Goal: Information Seeking & Learning: Learn about a topic

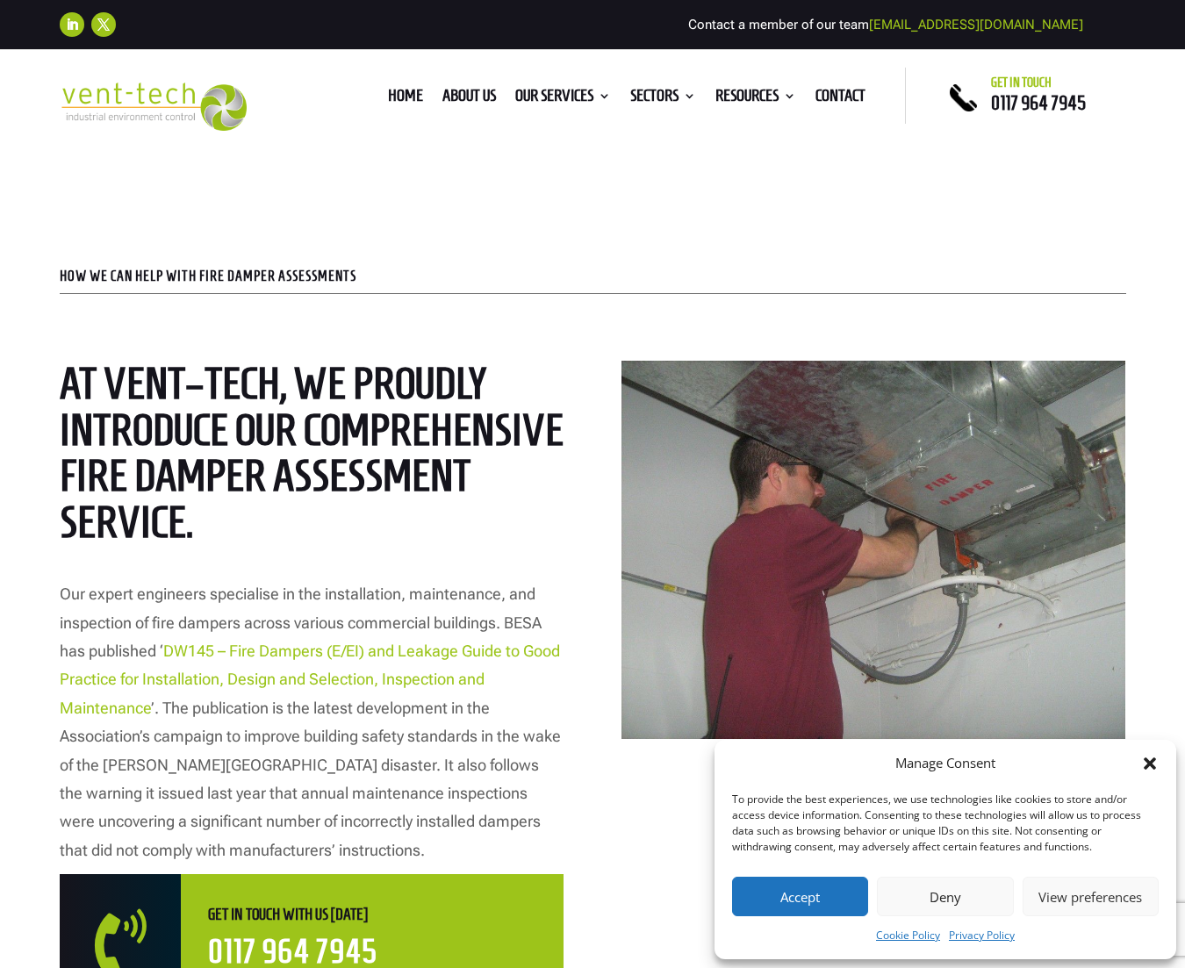
scroll to position [642, 0]
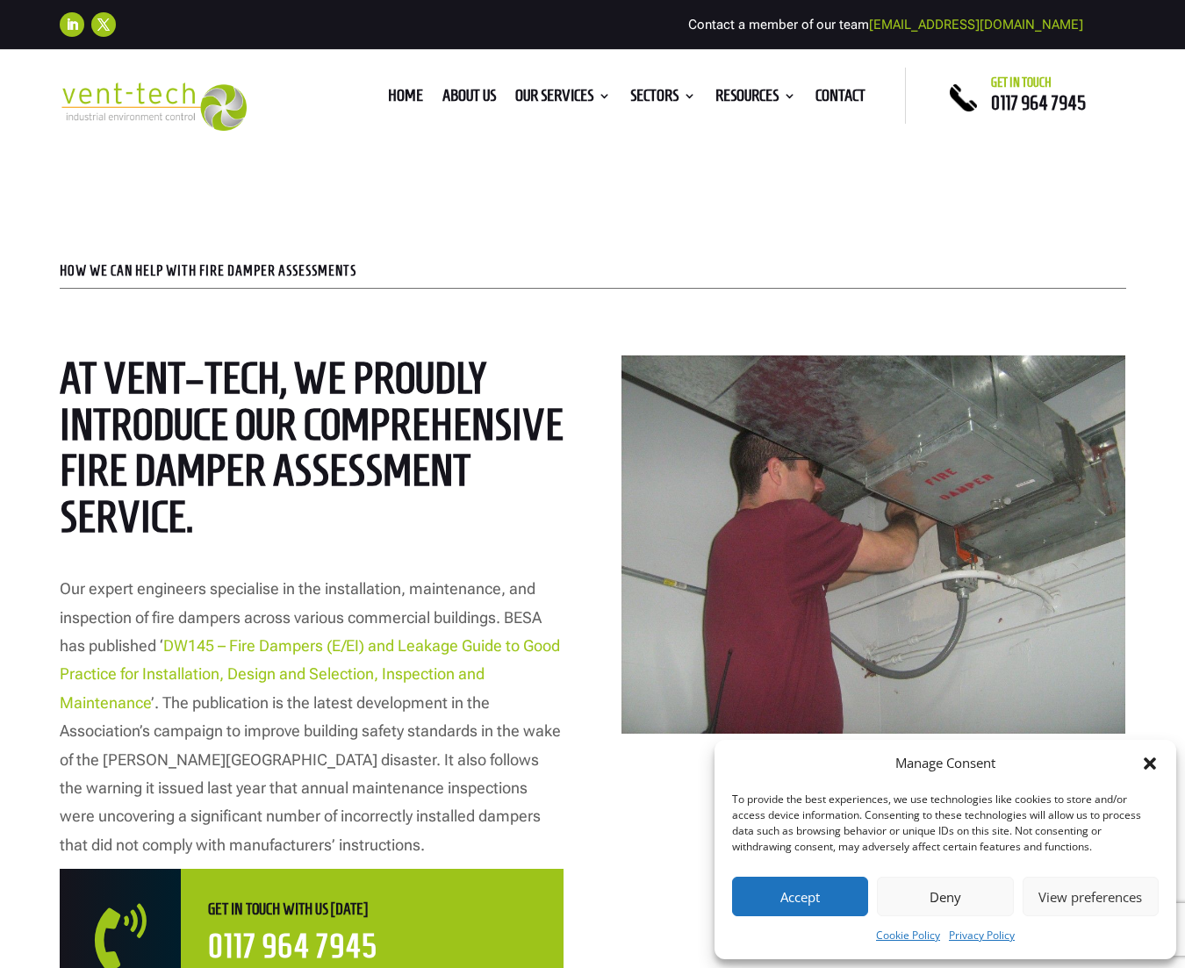
click at [162, 271] on p "HOW WE CAN HELP WITH FIRE DAMPER ASSESSMENTS" at bounding box center [593, 271] width 1067 height 14
click at [320, 264] on p "HOW WE CAN HELP WITH FIRE DAMPER ASSESSMENTS" at bounding box center [593, 271] width 1067 height 14
click at [391, 275] on p "HOW WE CAN HELP WITH FIRE DAMPER ASSESSMENTS" at bounding box center [593, 271] width 1067 height 14
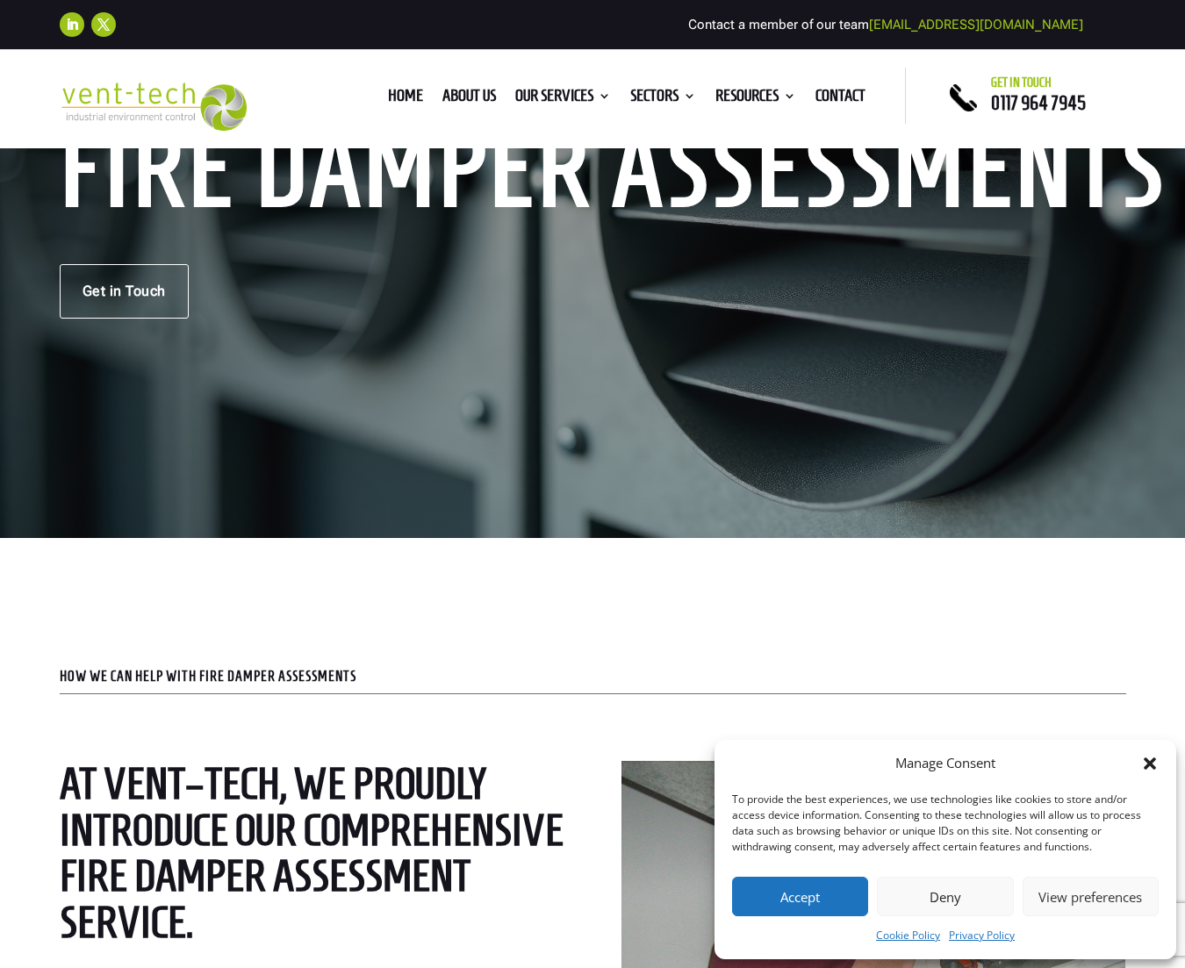
scroll to position [475, 0]
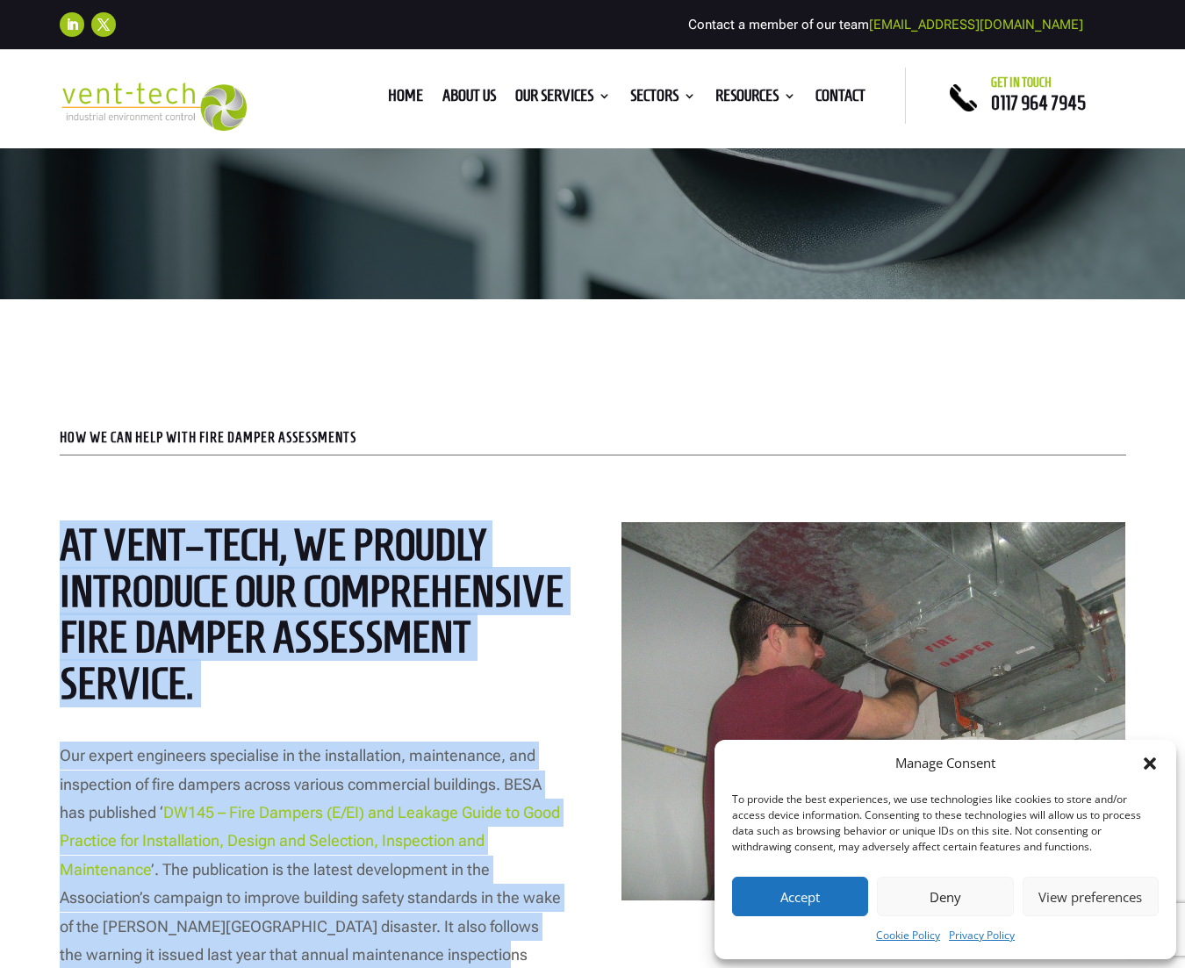
drag, startPoint x: 55, startPoint y: 538, endPoint x: 480, endPoint y: 954, distance: 594.8
click at [480, 954] on div "HOW WE CAN HELP WITH FIRE DAMPER ASSESSMENTS At Vent – Tech, we proudly introdu…" at bounding box center [592, 807] width 1185 height 1016
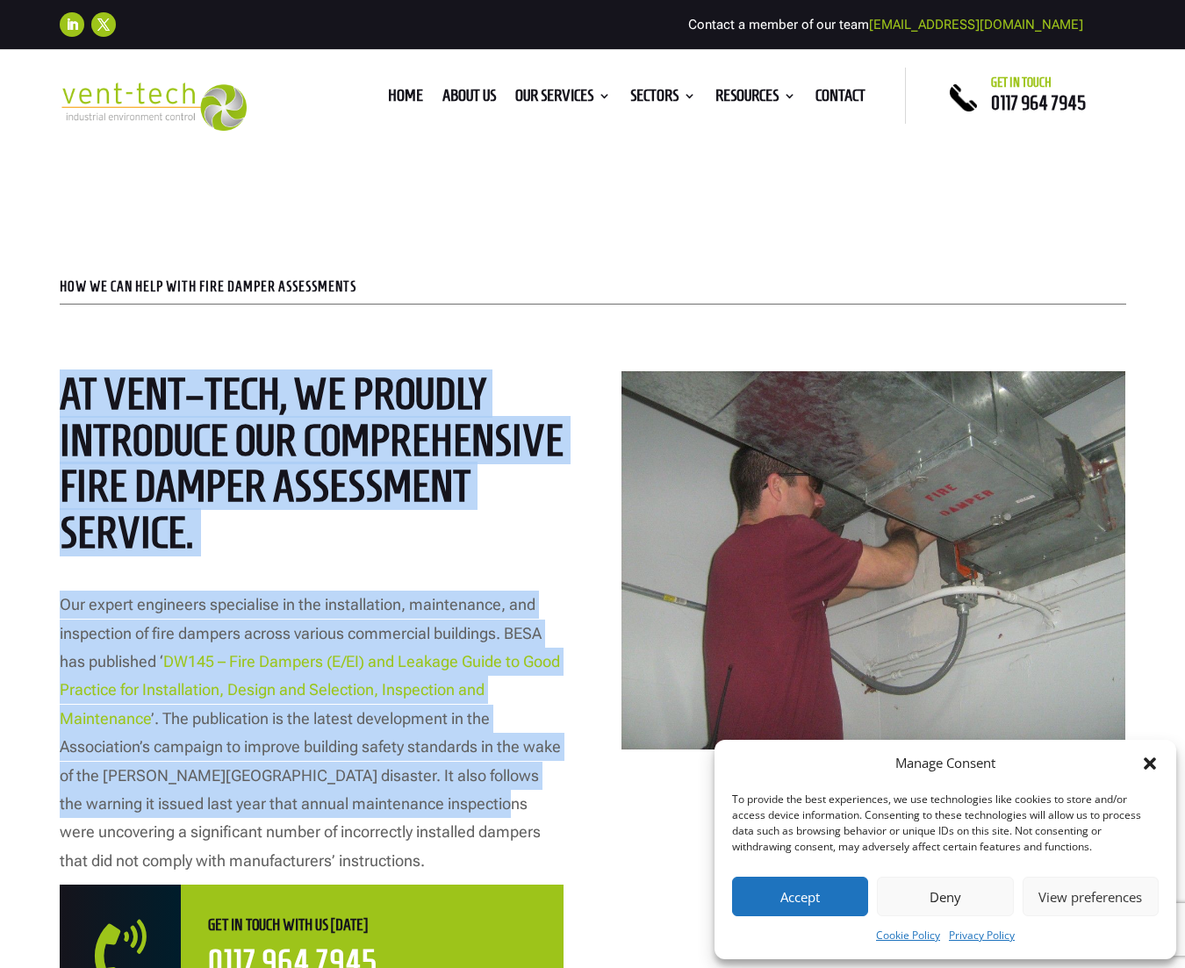
scroll to position [697, 0]
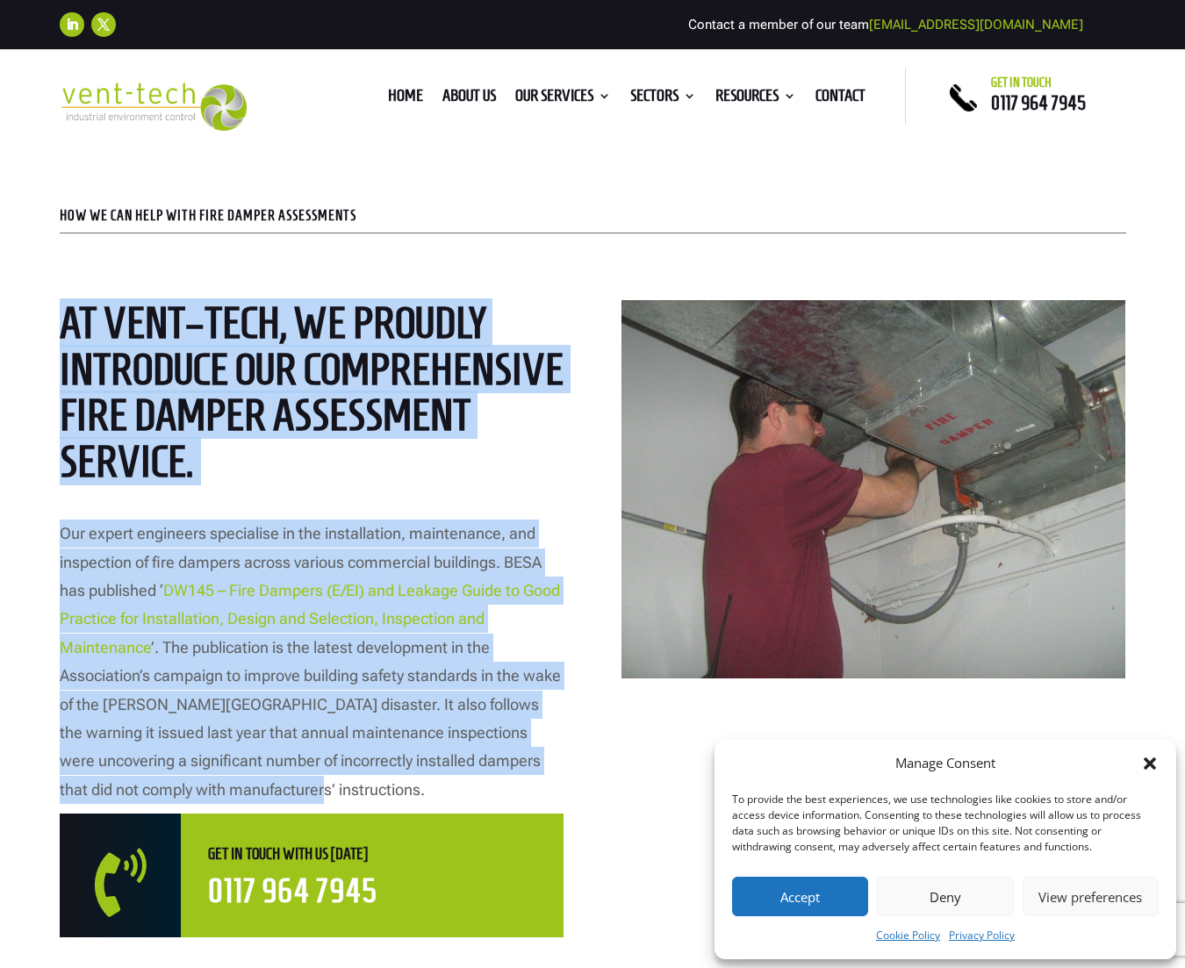
drag, startPoint x: 294, startPoint y: 793, endPoint x: 40, endPoint y: 324, distance: 533.5
click at [40, 324] on div "HOW WE CAN HELP WITH FIRE DAMPER ASSESSMENTS At Vent – Tech, we proudly introdu…" at bounding box center [592, 585] width 1185 height 1016
copy div "At Vent – Tech, we proudly introduce our comprehensive Fire Damper Assessment s…"
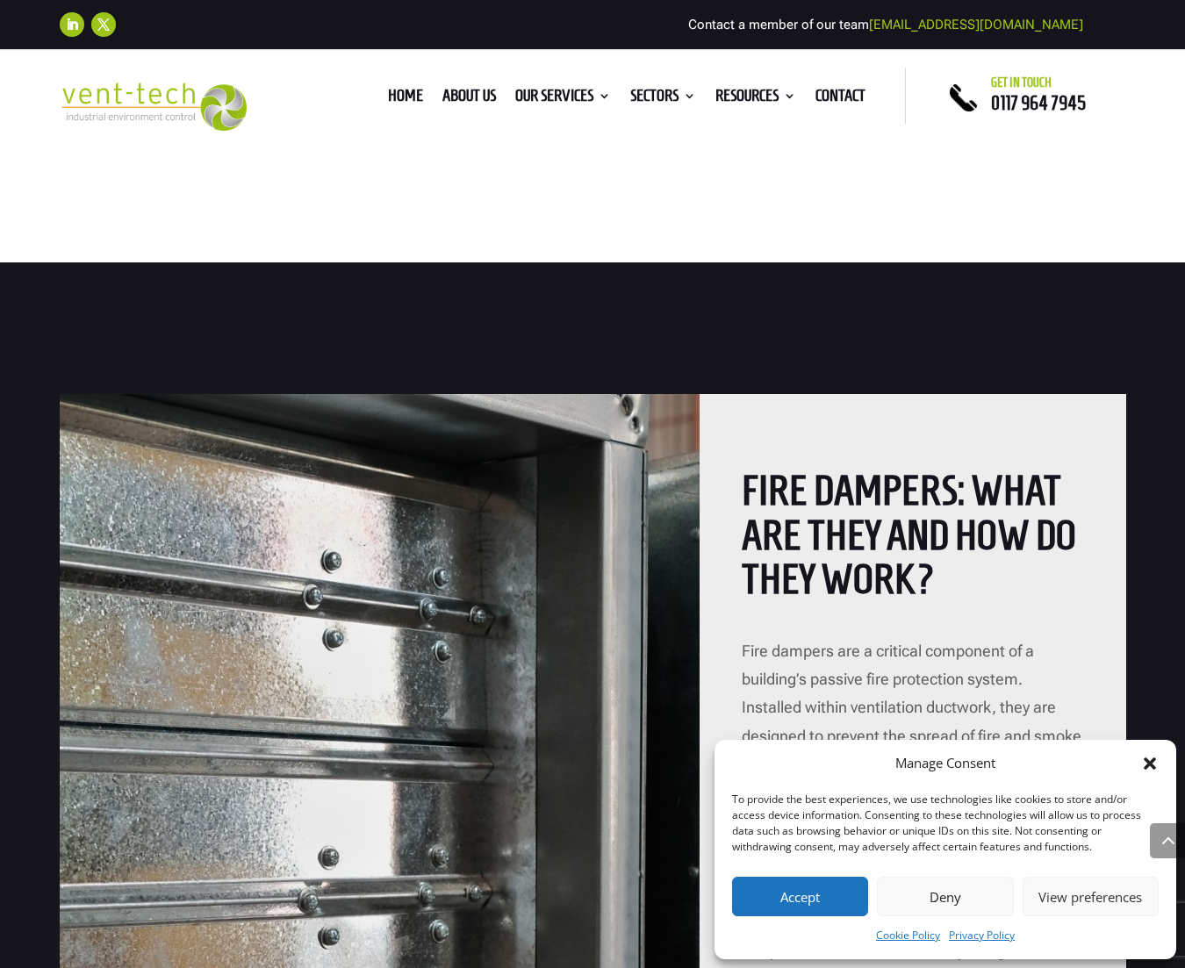
scroll to position [1666, 0]
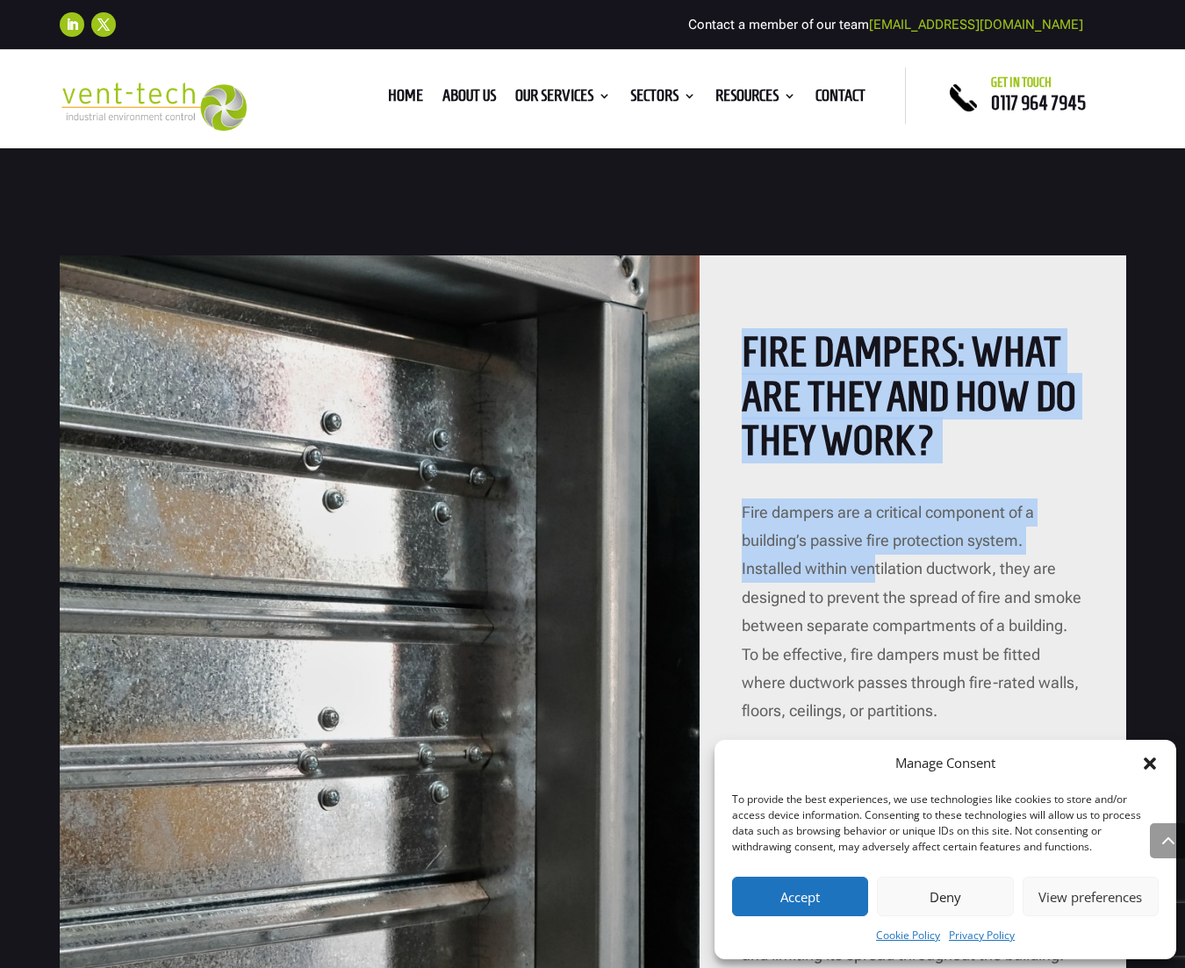
drag, startPoint x: 749, startPoint y: 337, endPoint x: 873, endPoint y: 575, distance: 268.2
click at [873, 575] on div "Fire Dampers: What Are They and How Do They Work? Fire dampers are a critical c…" at bounding box center [913, 744] width 427 height 978
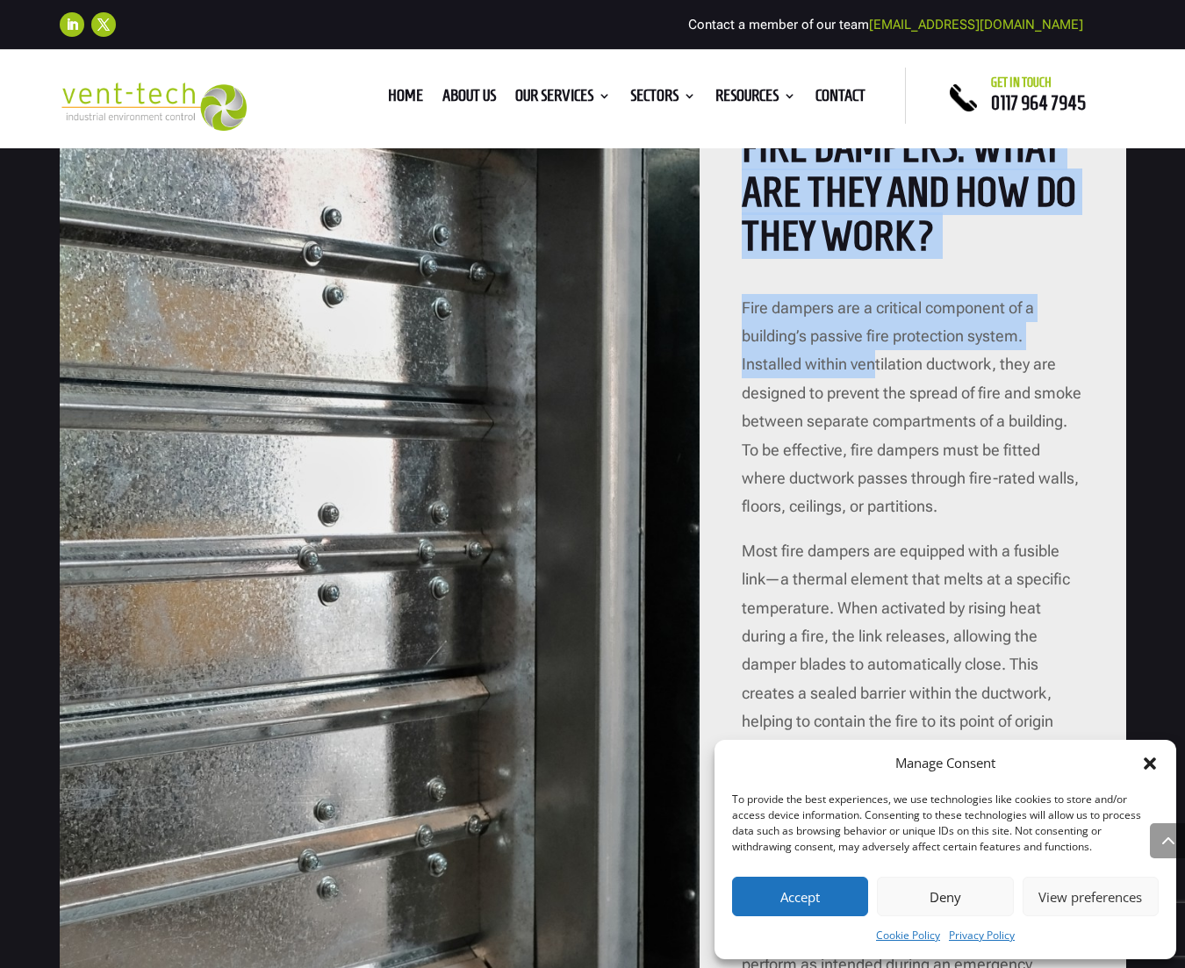
scroll to position [2220, 0]
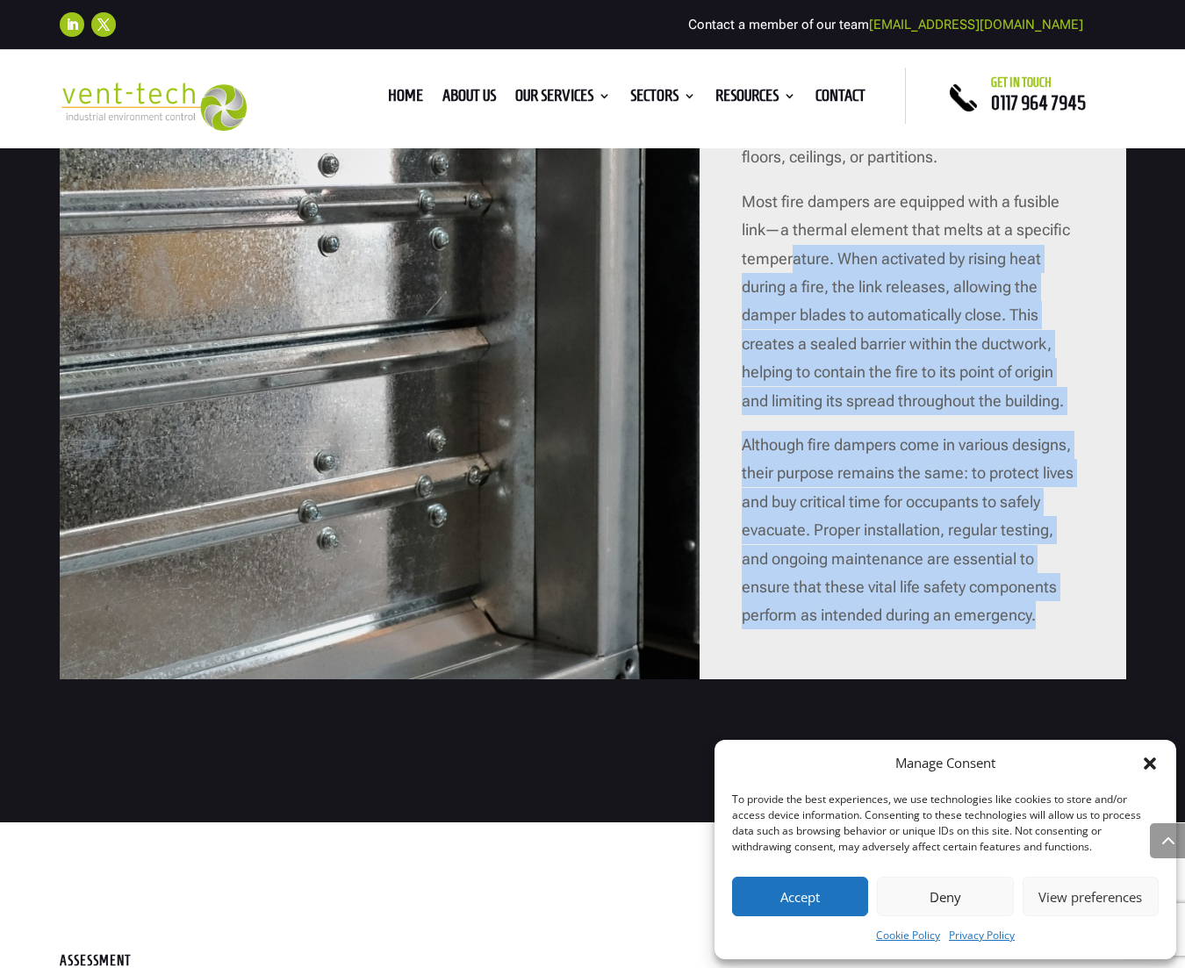
drag, startPoint x: 1049, startPoint y: 616, endPoint x: 795, endPoint y: 258, distance: 439.0
click at [795, 258] on div "Fire dampers are a critical component of a building’s passive fire protection s…" at bounding box center [913, 288] width 342 height 686
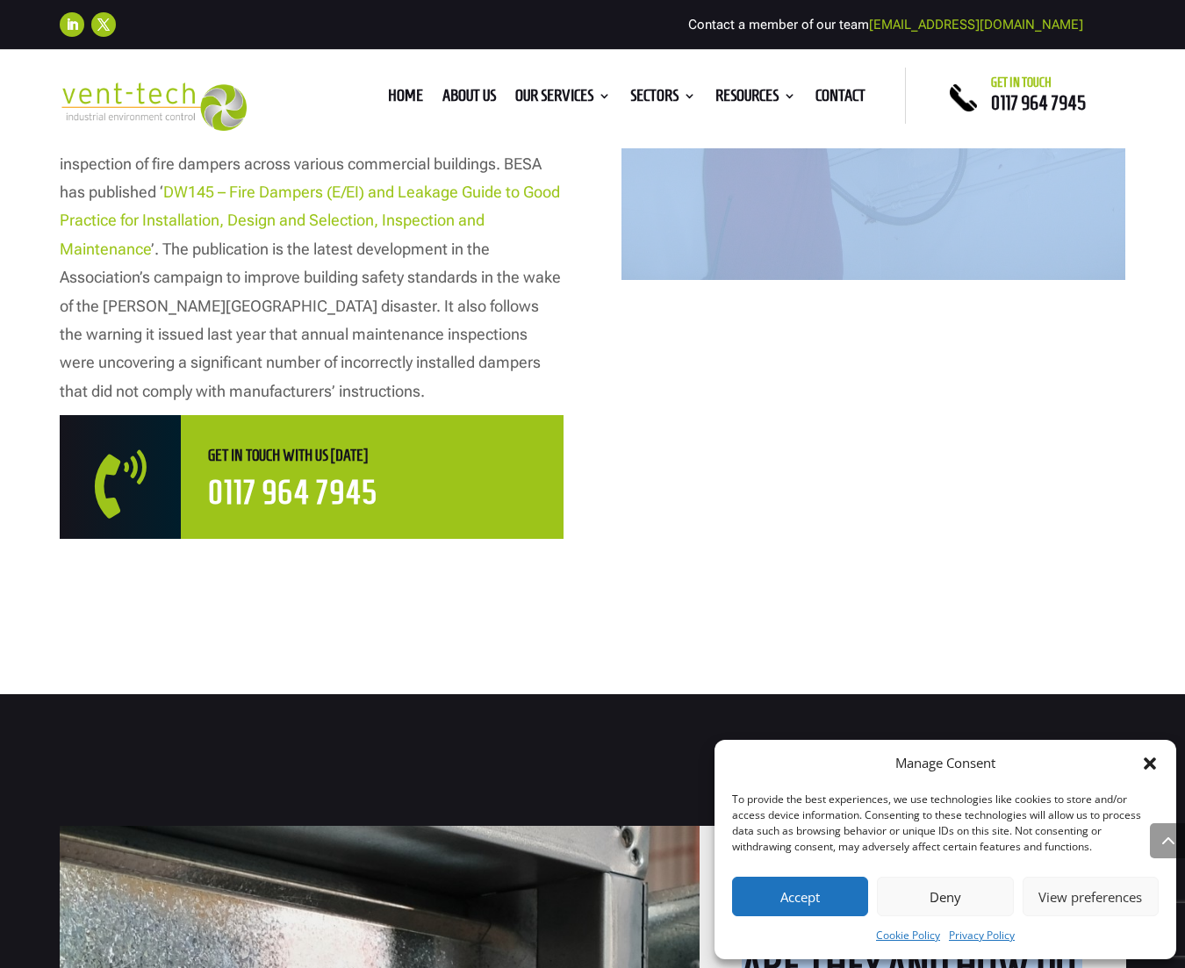
scroll to position [1434, 0]
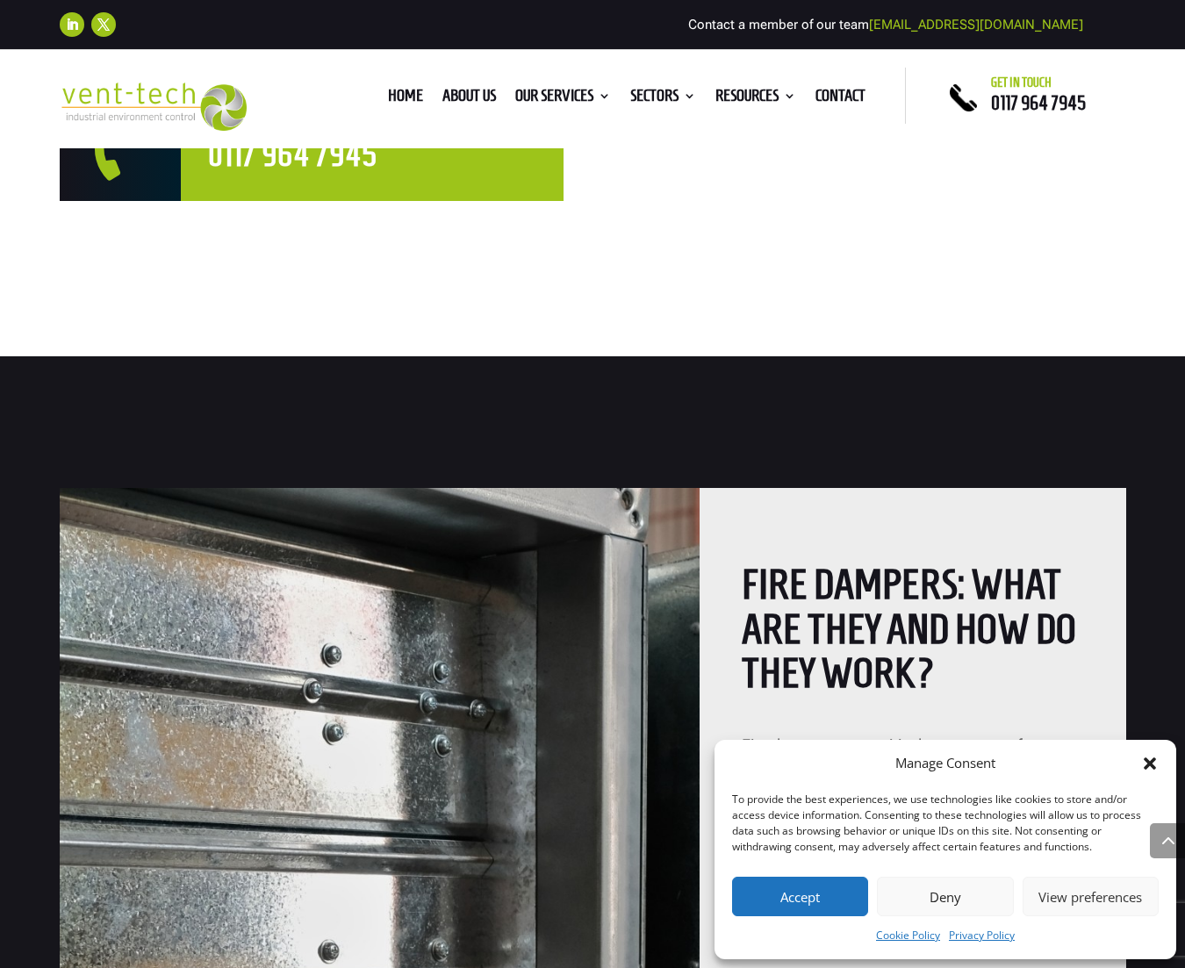
click at [729, 583] on div "Fire Dampers: What Are They and How Do They Work? Fire dampers are a critical c…" at bounding box center [913, 977] width 427 height 978
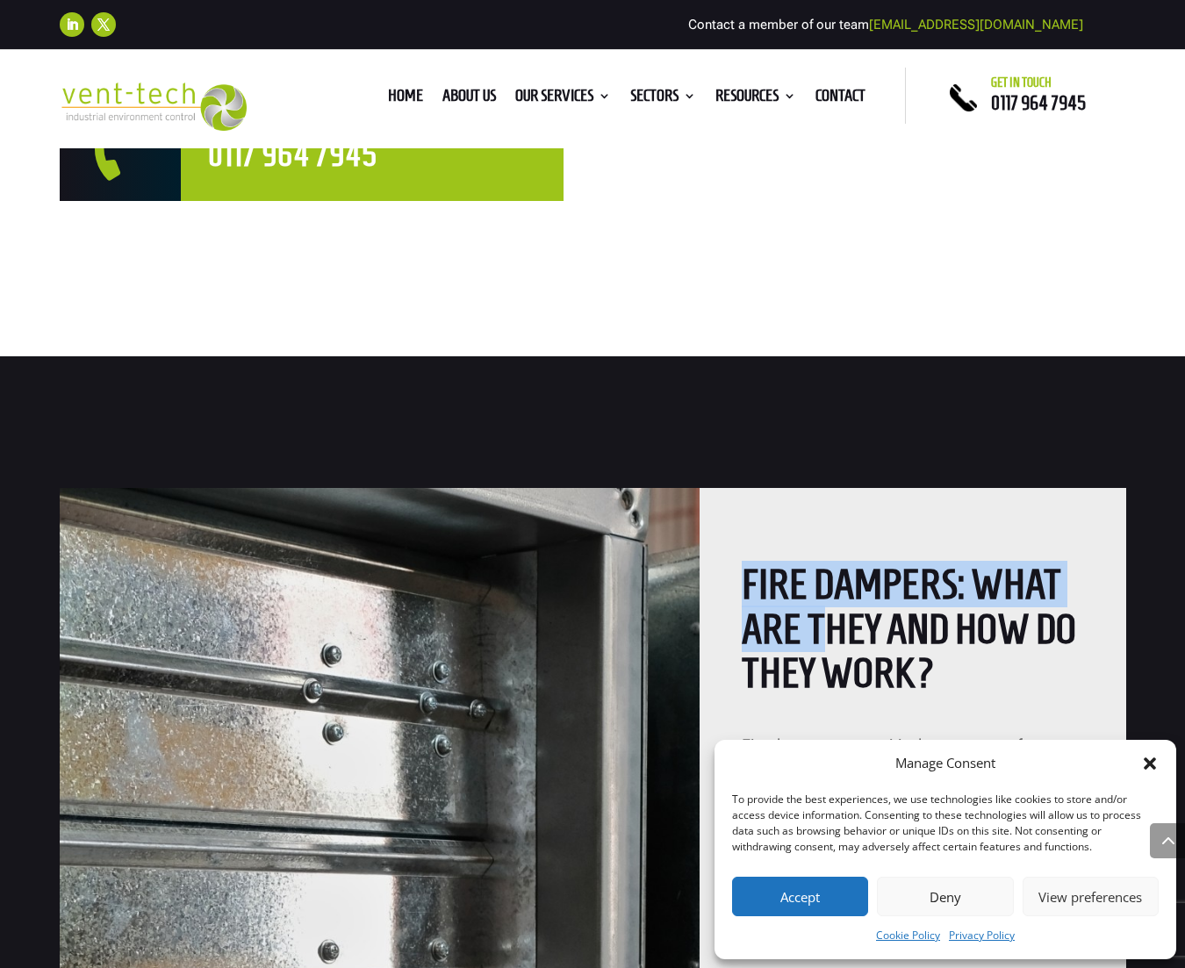
drag, startPoint x: 747, startPoint y: 582, endPoint x: 831, endPoint y: 627, distance: 95.4
click at [831, 627] on h2 "Fire Dampers: What Are They and How Do They Work?" at bounding box center [913, 633] width 342 height 141
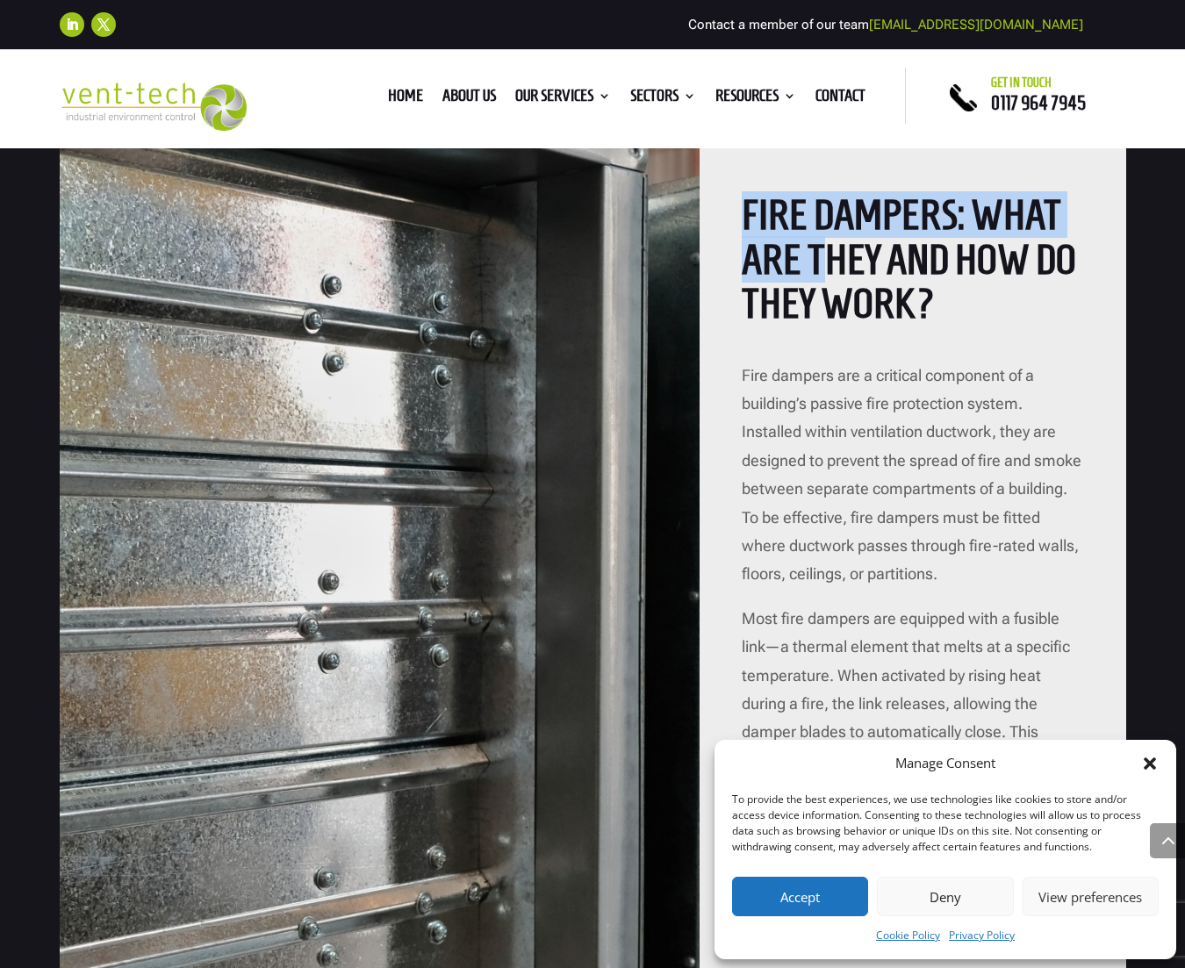
scroll to position [1773, 0]
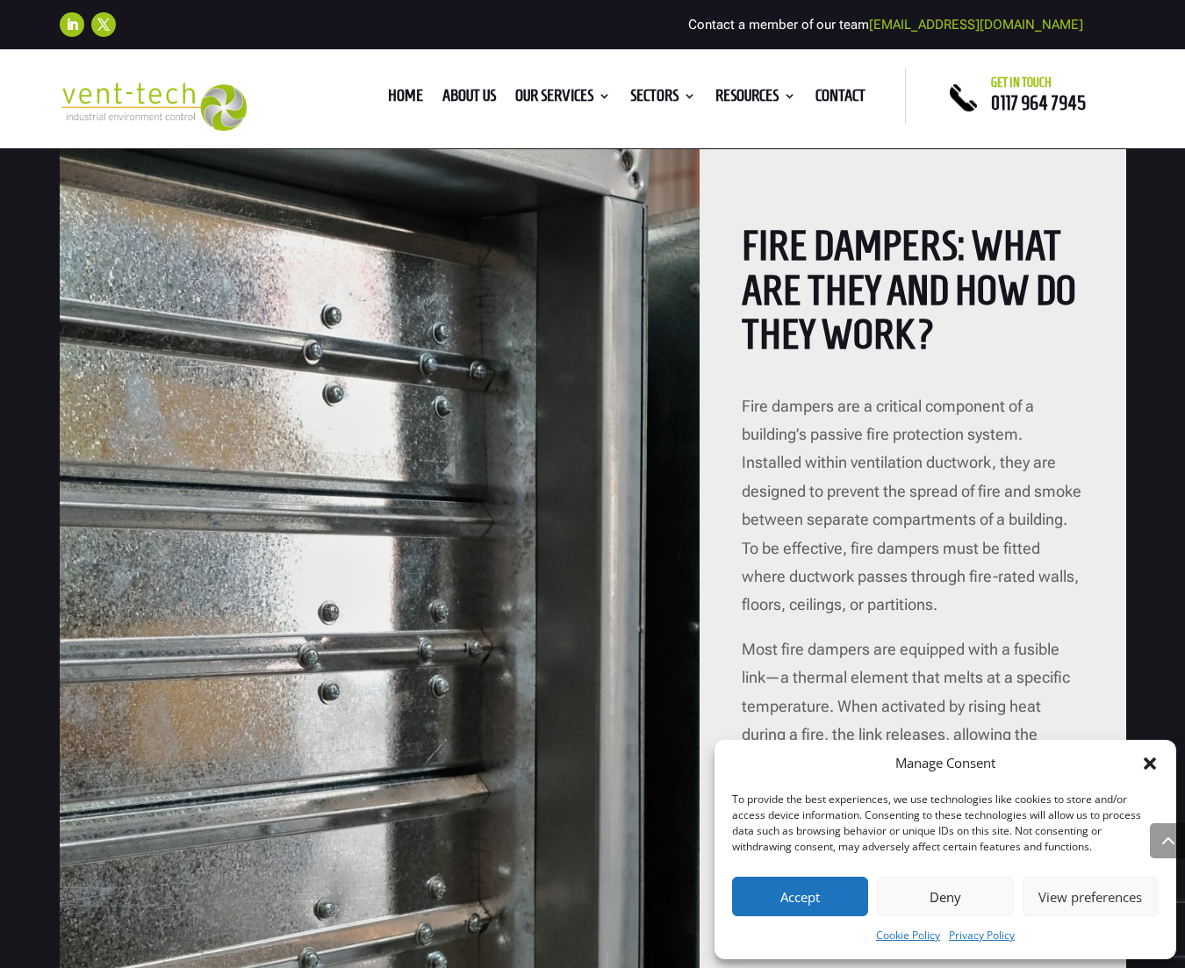
click at [737, 232] on div "Fire Dampers: What Are They and How Do They Work? Fire dampers are a critical c…" at bounding box center [913, 638] width 427 height 978
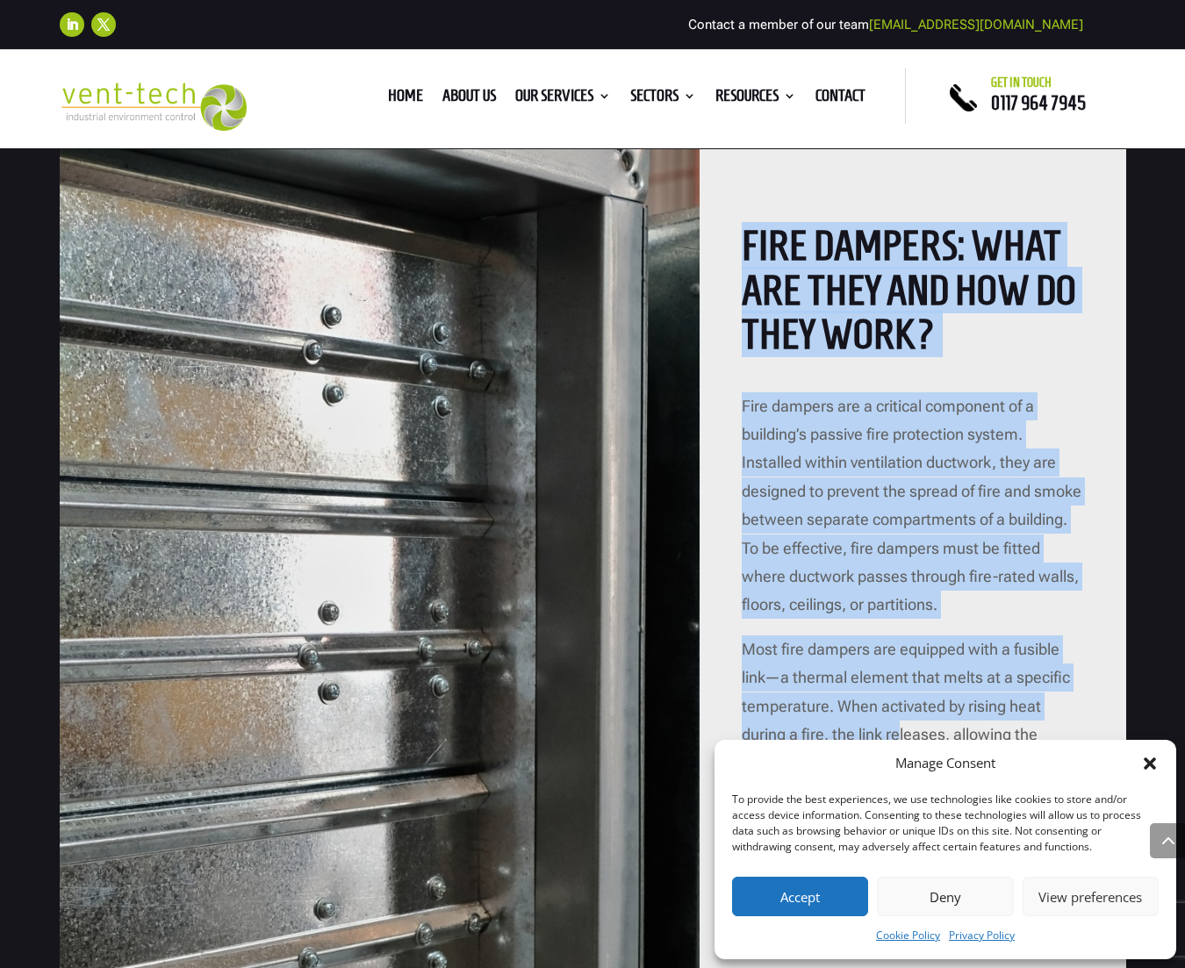
drag, startPoint x: 740, startPoint y: 237, endPoint x: 903, endPoint y: 721, distance: 510.3
click at [903, 721] on div "Fire Dampers: What Are They and How Do They Work? Fire dampers are a critical c…" at bounding box center [913, 638] width 427 height 978
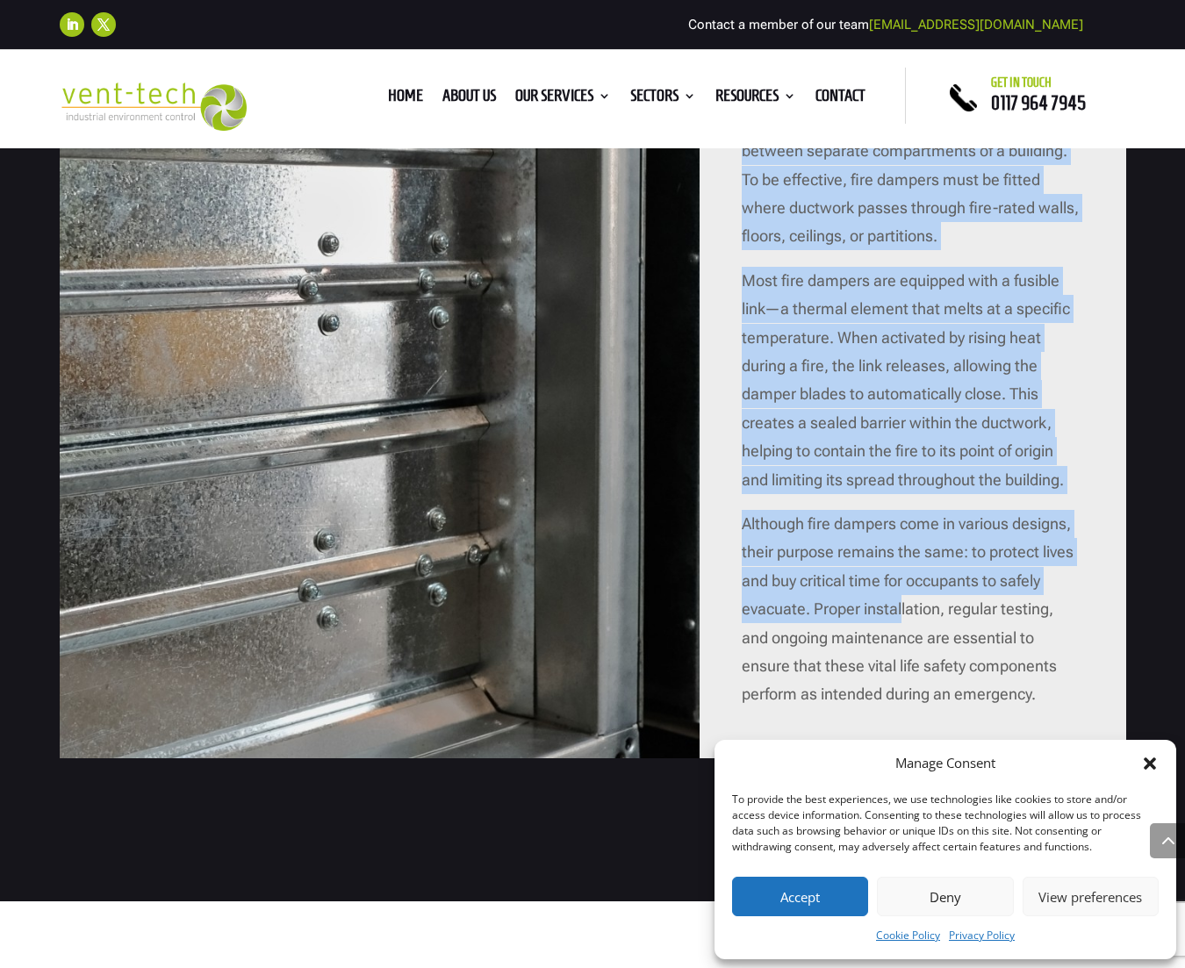
scroll to position [2361, 0]
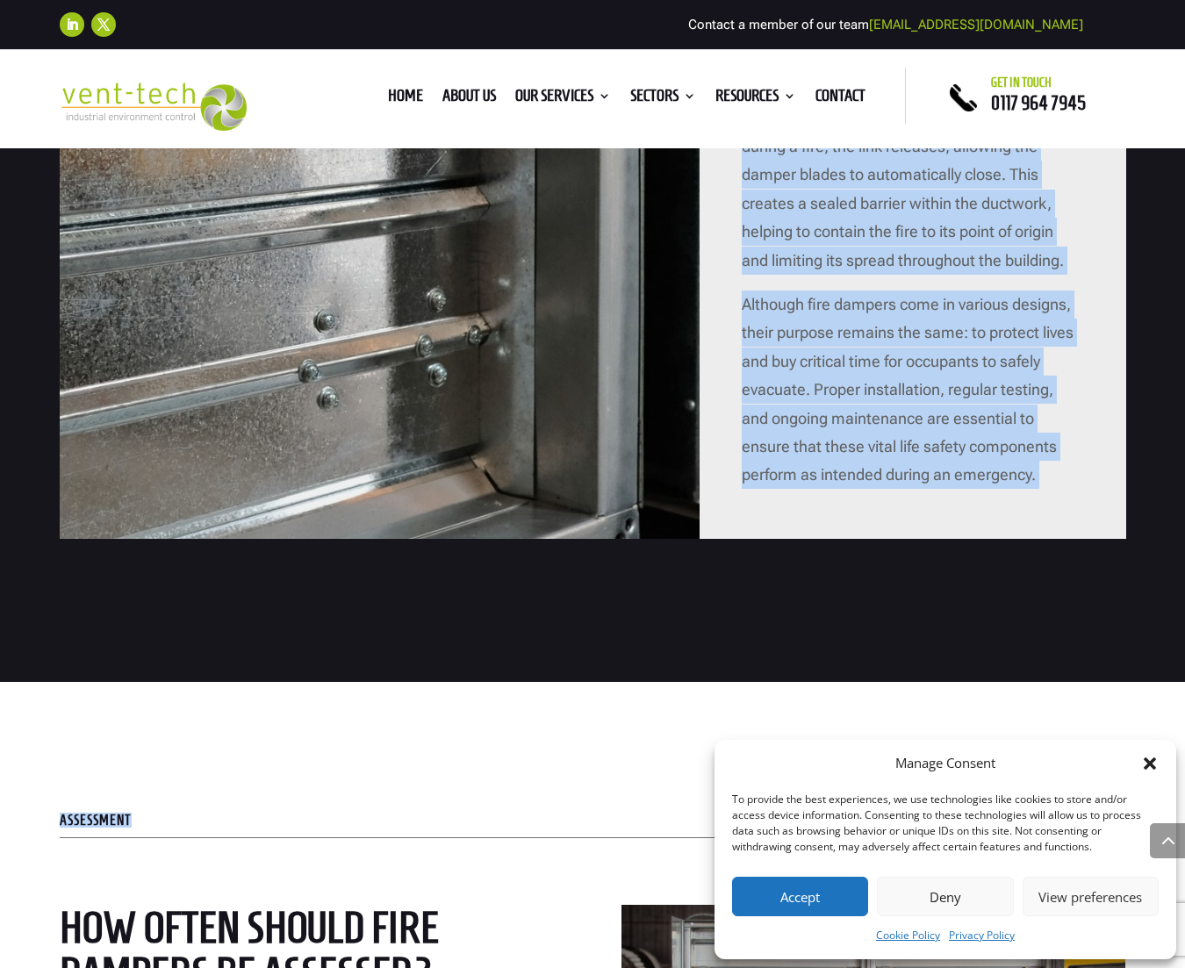
copy div "Lore Ipsumdo: Sita Con Adip eli Sed Do Eius Temp? Inci utlabor etd m aliquaen a…"
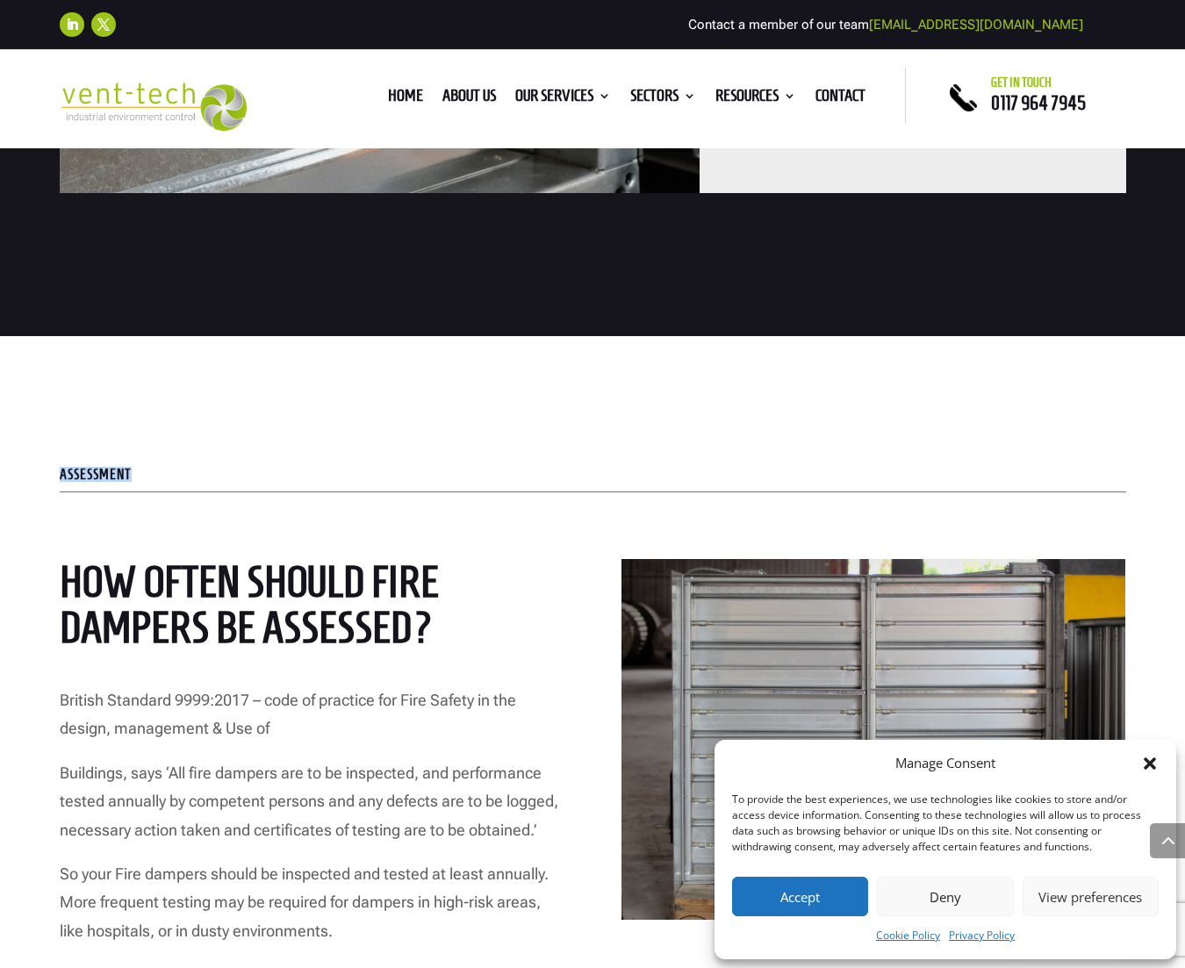
scroll to position [2945, 0]
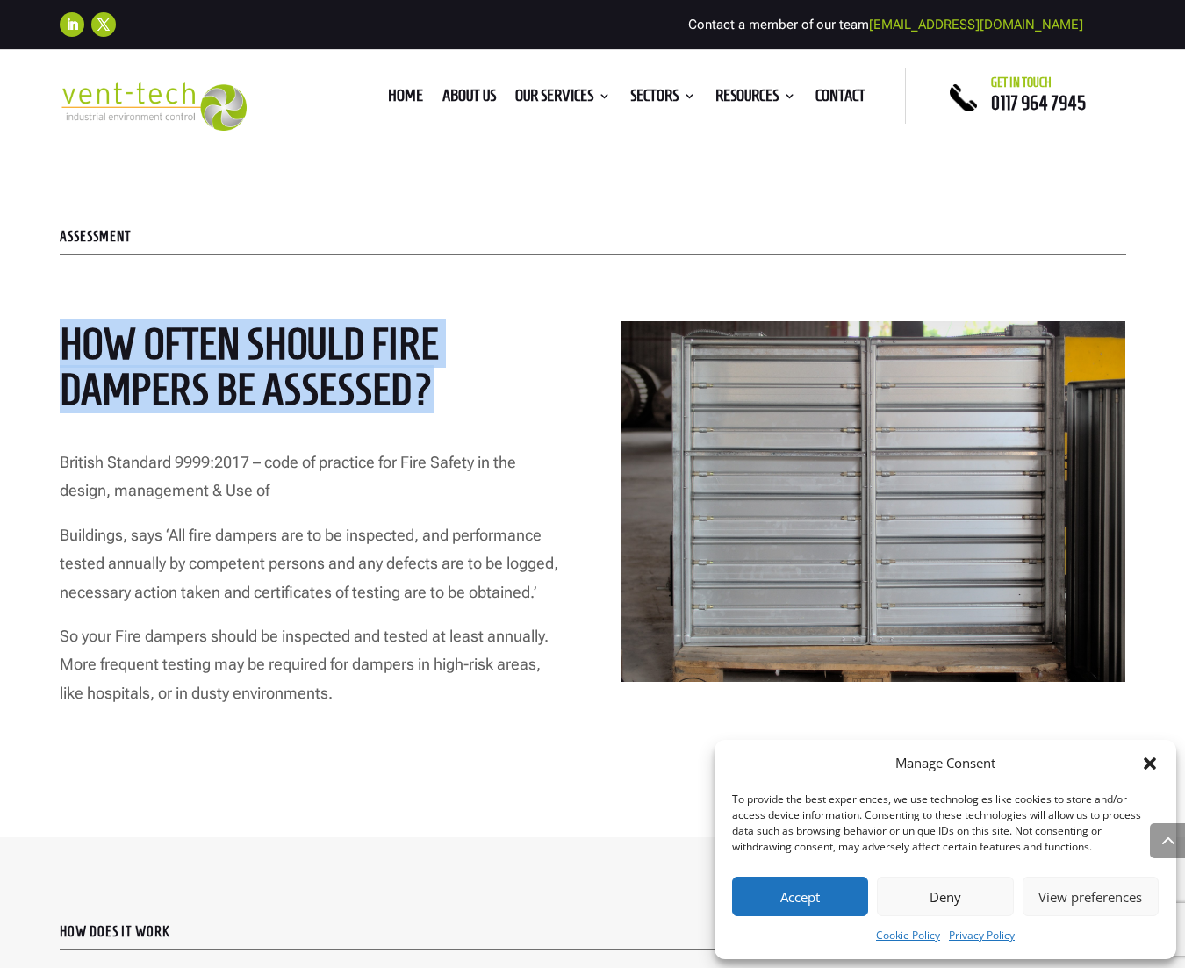
drag, startPoint x: 60, startPoint y: 339, endPoint x: 418, endPoint y: 416, distance: 366.5
click at [418, 416] on h2 "How often should Fire Dampers be assessed?" at bounding box center [312, 371] width 504 height 101
copy h2 "How often should Fire Dampers be assessed?"
click at [140, 343] on h2 "How often should Fire Dampers be assessed?" at bounding box center [312, 371] width 504 height 101
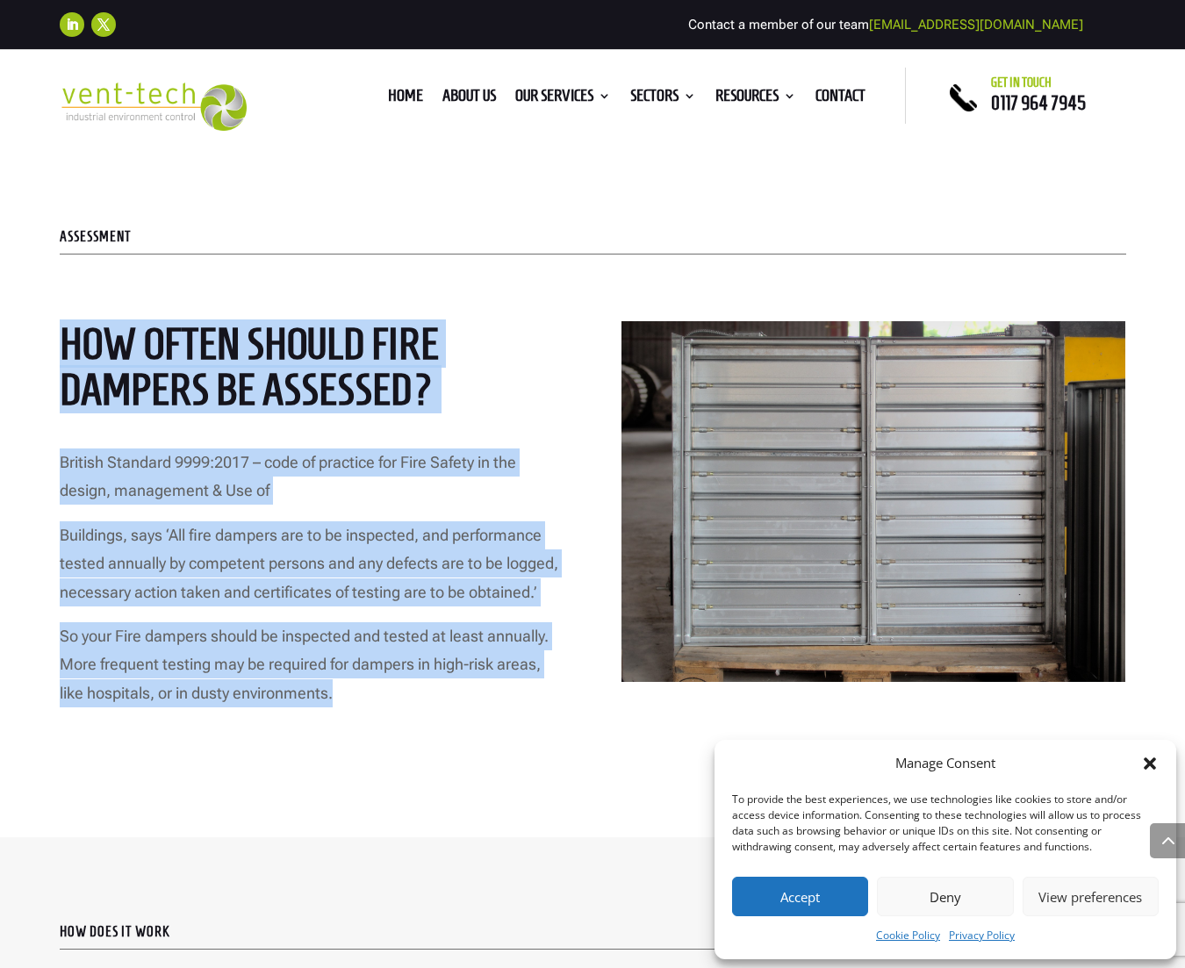
drag, startPoint x: 61, startPoint y: 338, endPoint x: 360, endPoint y: 696, distance: 466.9
click at [360, 682] on div "How often should Fire Dampers be assessed? British Standard 9999:2017 – code of…" at bounding box center [312, 501] width 504 height 361
copy div "How often should Fire Dampers be assessed? British Standard 9999:2017 – code of…"
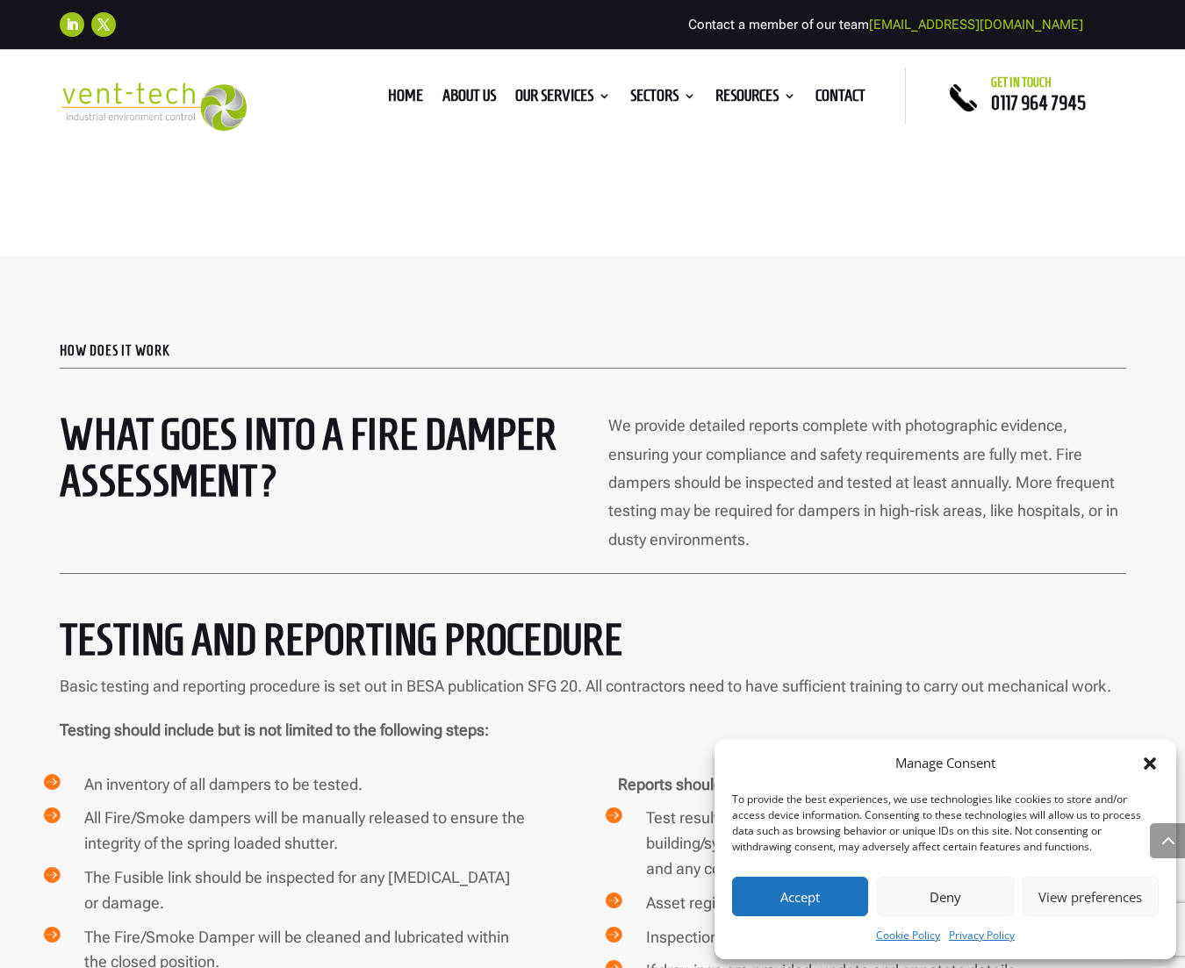
scroll to position [3527, 0]
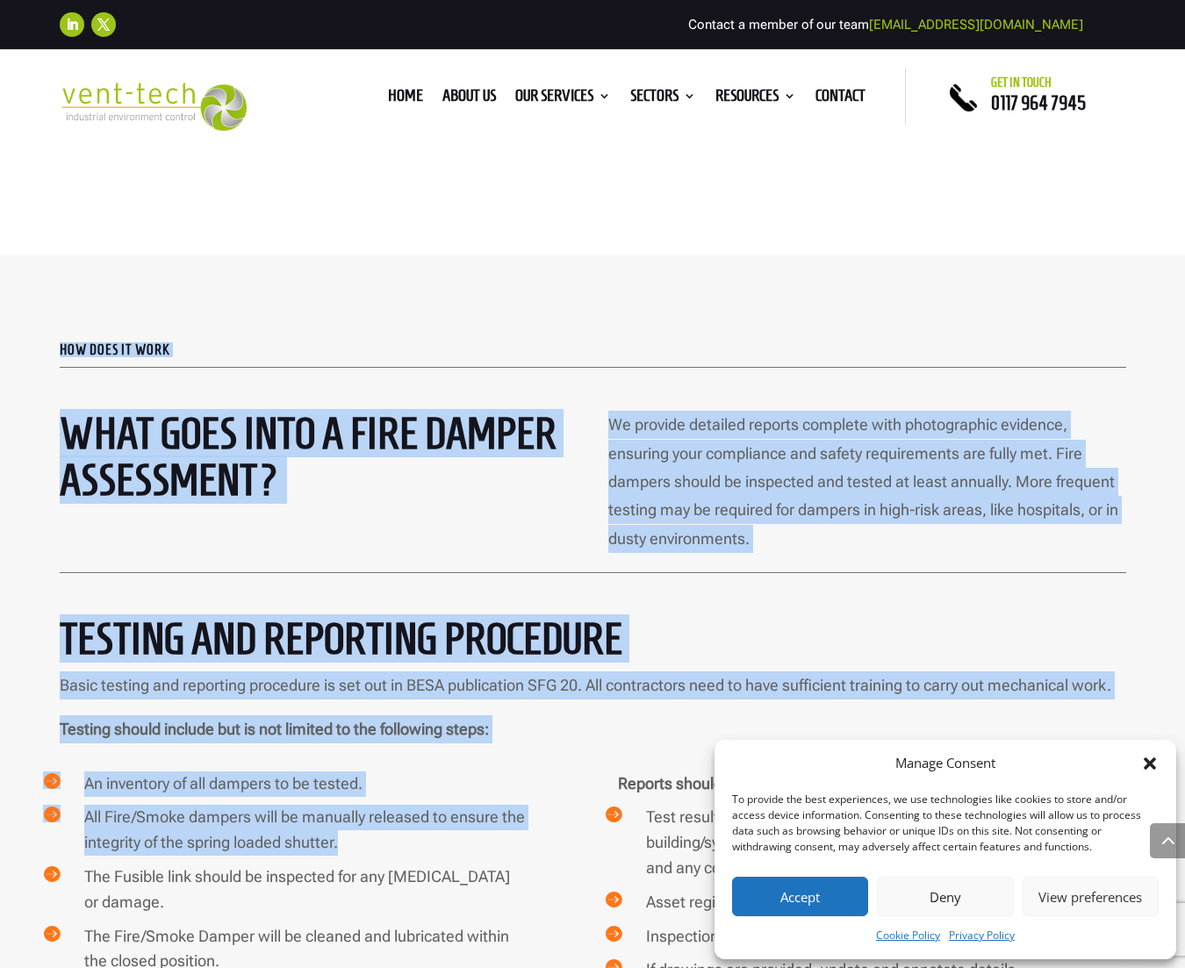
drag, startPoint x: 48, startPoint y: 341, endPoint x: 463, endPoint y: 828, distance: 639.7
click at [464, 841] on div "how does it work What goes into a Fire Damper Assessment? We provide detailed r…" at bounding box center [592, 748] width 1185 height 986
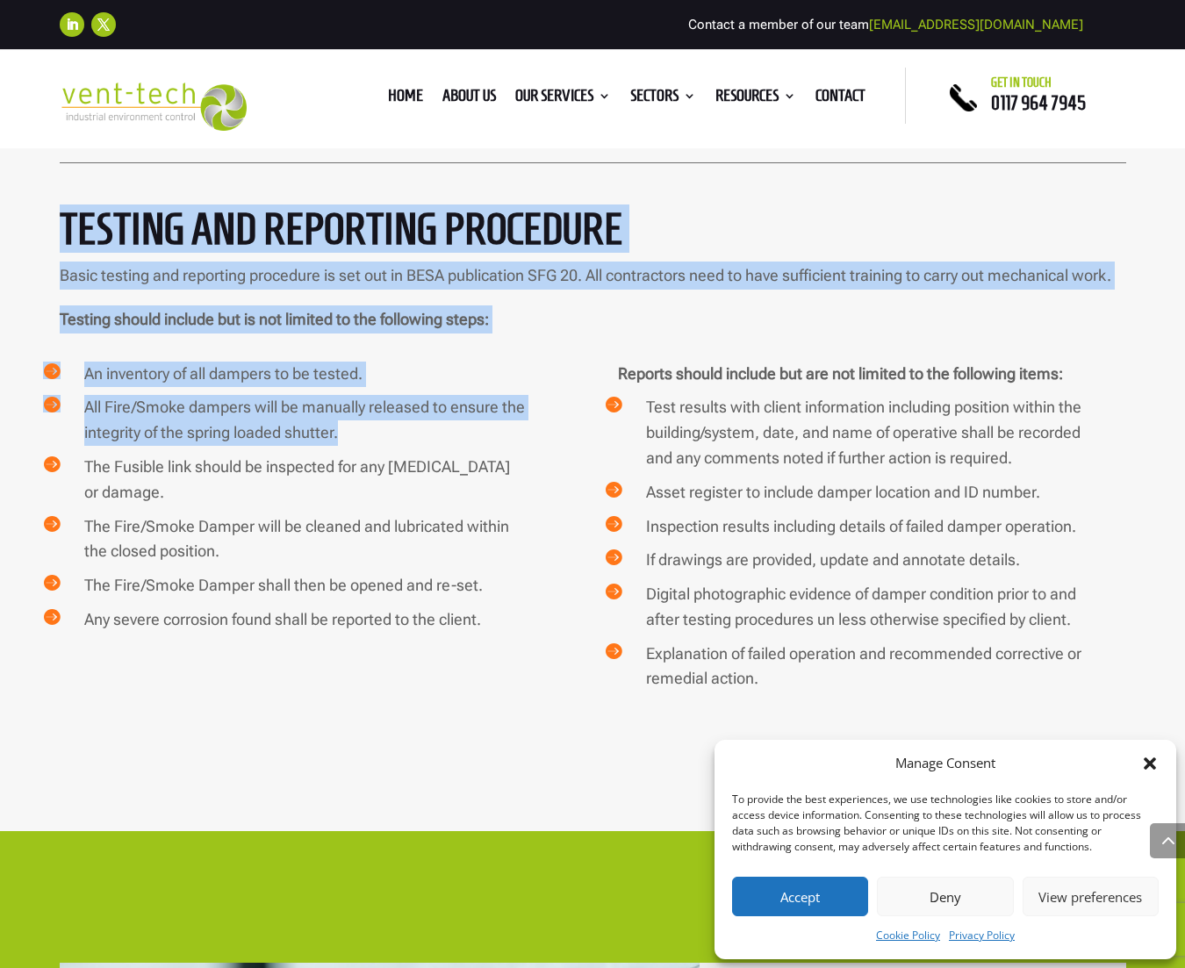
scroll to position [3938, 0]
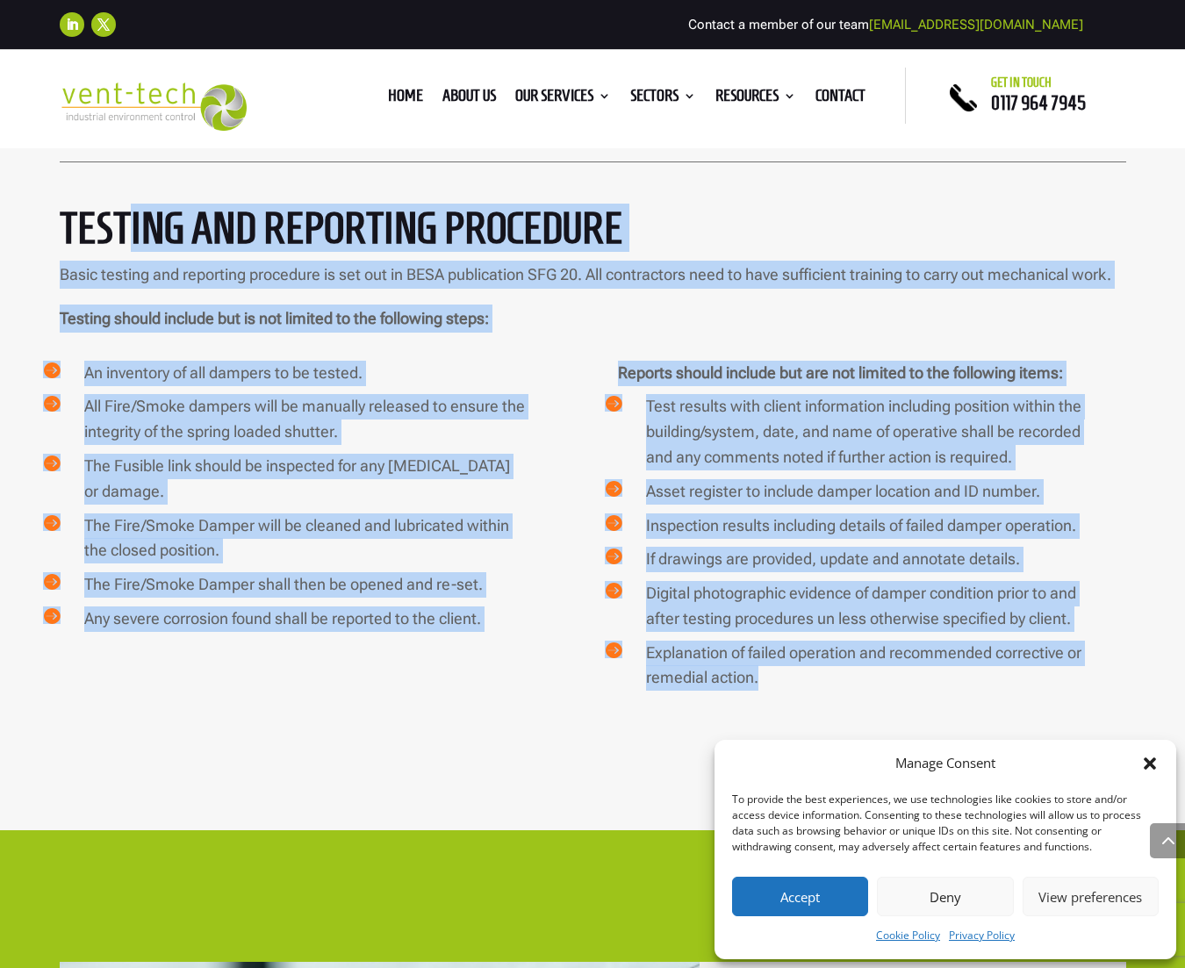
drag, startPoint x: 764, startPoint y: 681, endPoint x: 127, endPoint y: 219, distance: 786.4
click at [127, 219] on div "how does it work What goes into a Fire Damper Assessment? We provide detailed r…" at bounding box center [592, 338] width 1185 height 986
click at [127, 219] on h2 "TESTING AND REPORTING PROCEDURE" at bounding box center [593, 232] width 1067 height 55
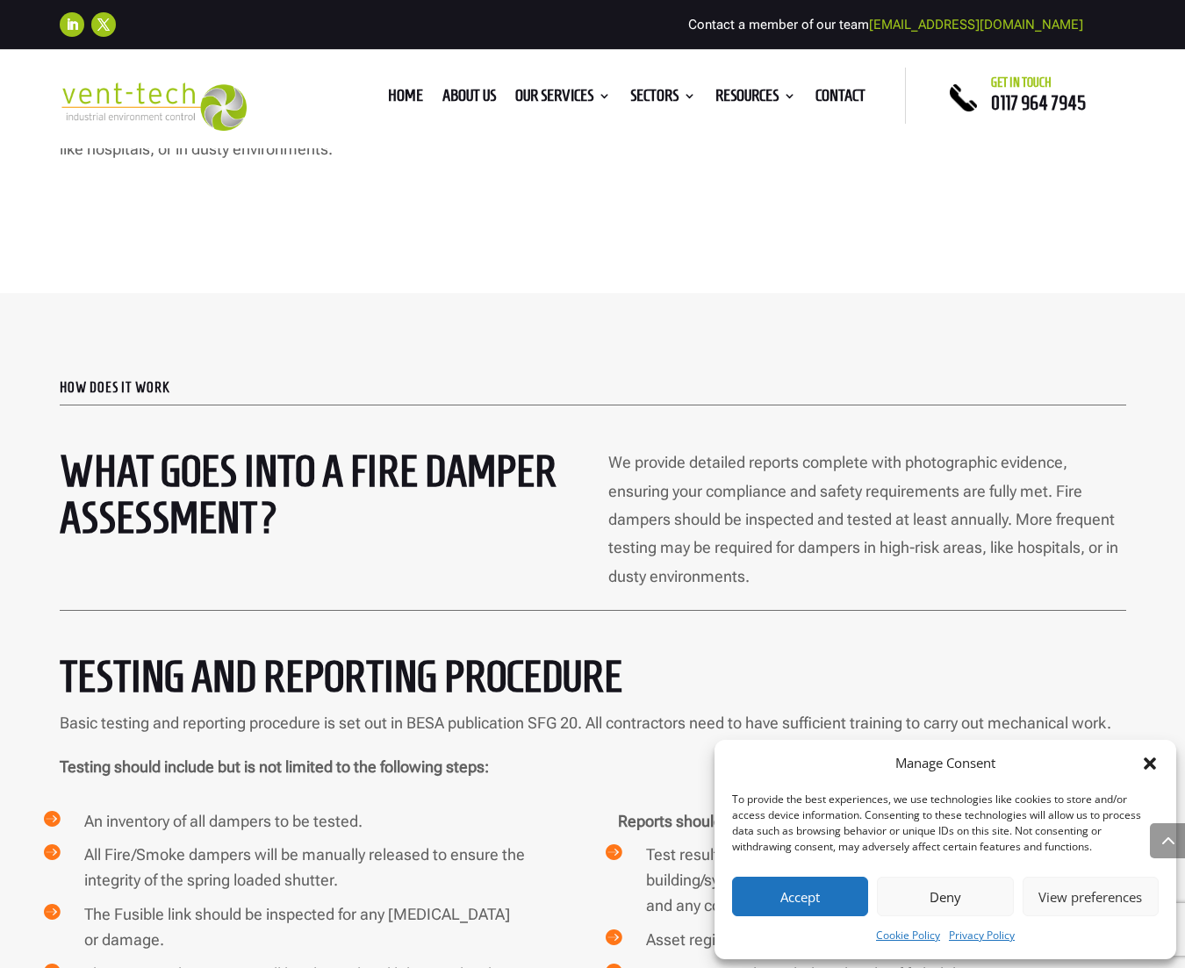
scroll to position [3417, 0]
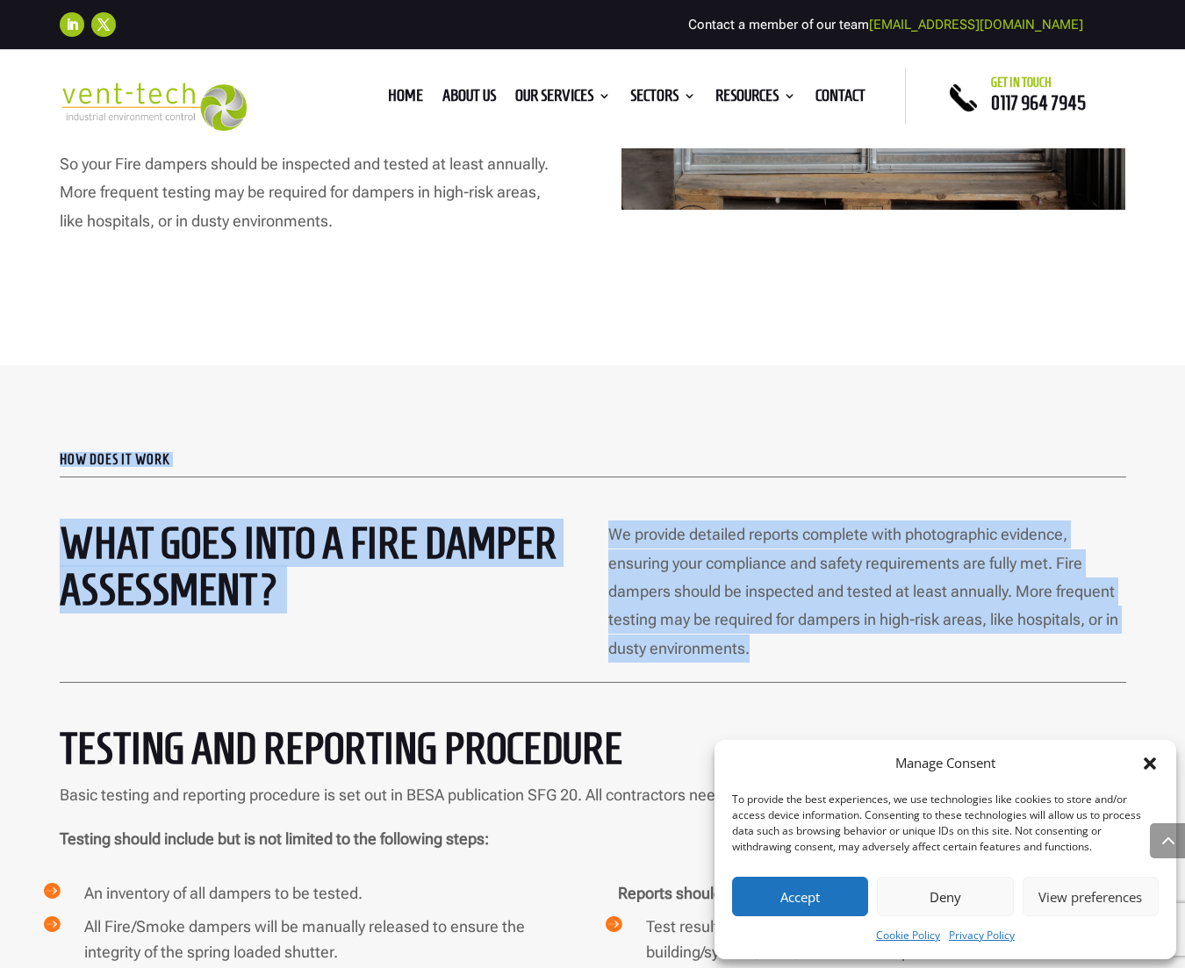
drag, startPoint x: 62, startPoint y: 439, endPoint x: 765, endPoint y: 653, distance: 734.3
click at [765, 653] on div "how does it work What goes into a Fire Damper Assessment? We provide detailed r…" at bounding box center [592, 858] width 1185 height 986
copy div "how does it work What goes into a Fire Damper Assessment? We provide detailed r…"
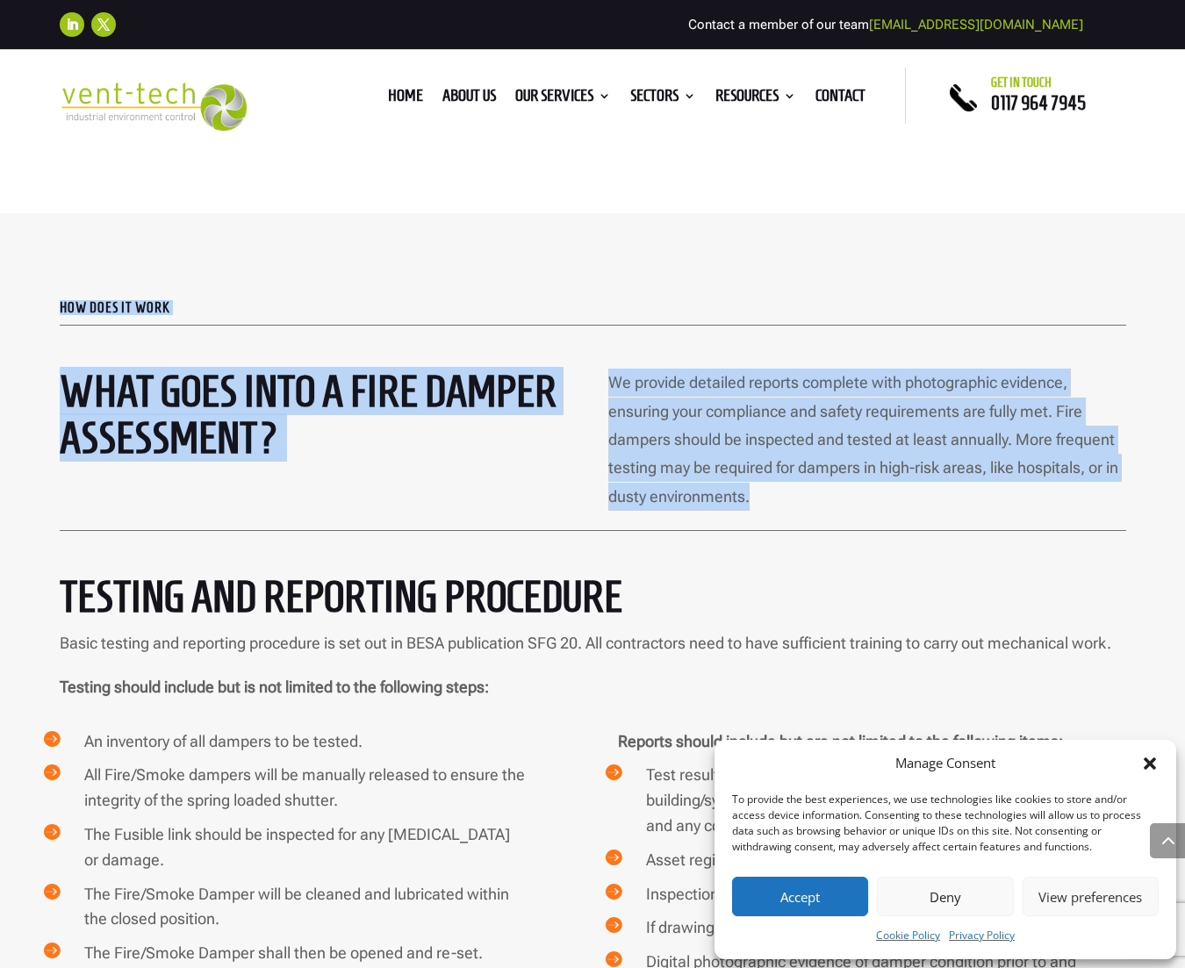
scroll to position [3714, 0]
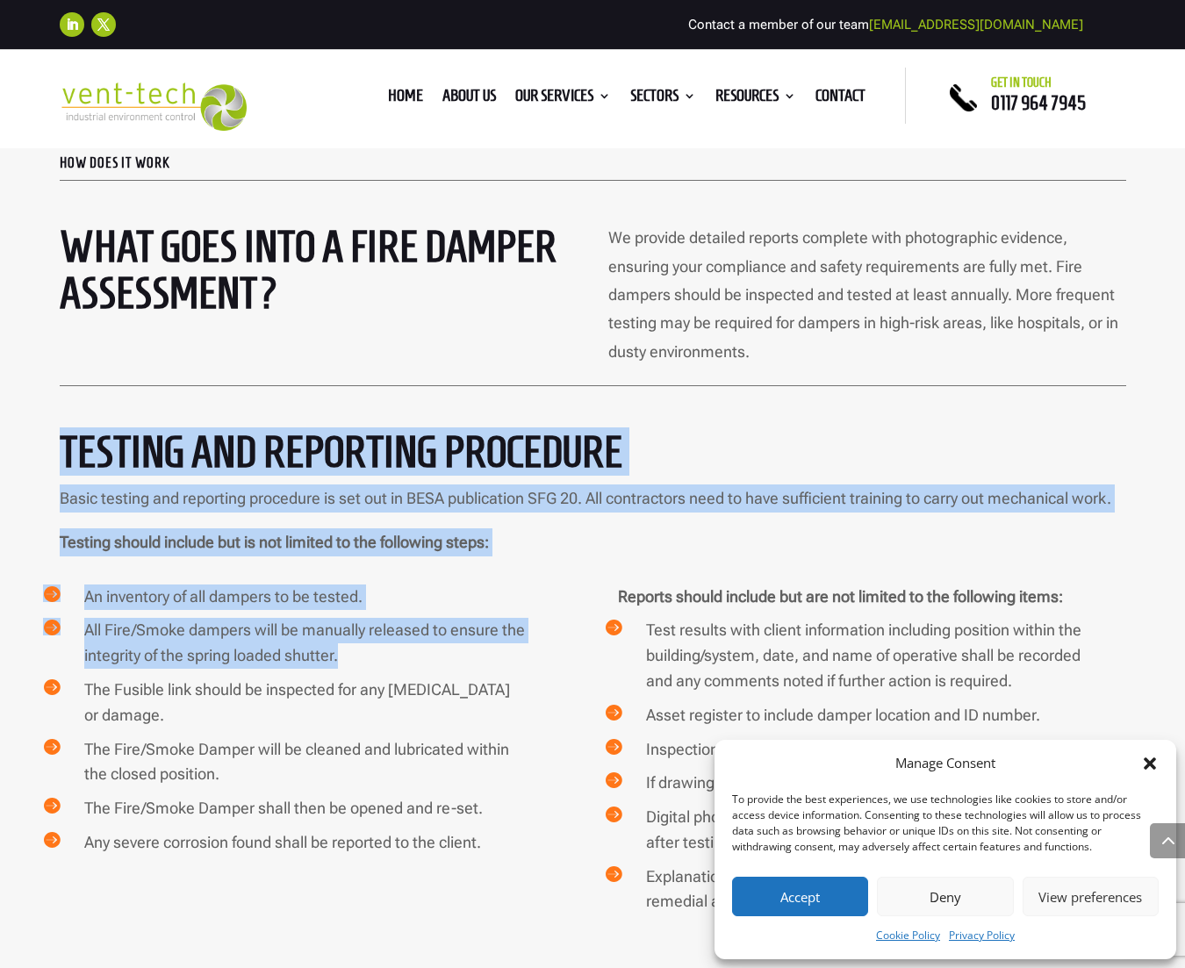
drag, startPoint x: 52, startPoint y: 457, endPoint x: 557, endPoint y: 654, distance: 541.8
click at [557, 654] on div "how does it work What goes into a Fire Damper Assessment? We provide detailed r…" at bounding box center [592, 561] width 1185 height 986
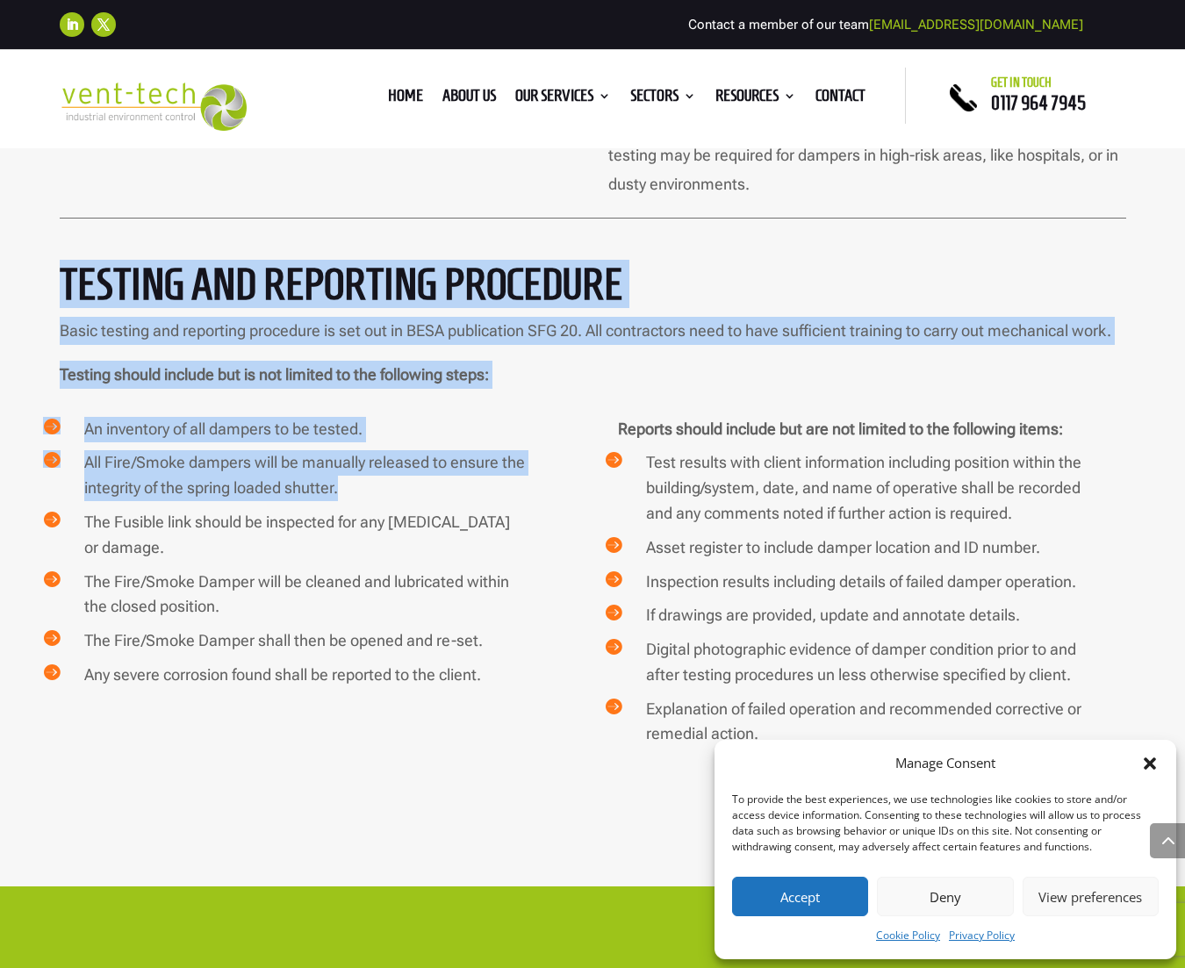
scroll to position [3882, 0]
click at [268, 478] on span "All Fire/Smoke dampers will be manually released to ensure the integrity of the…" at bounding box center [304, 474] width 441 height 44
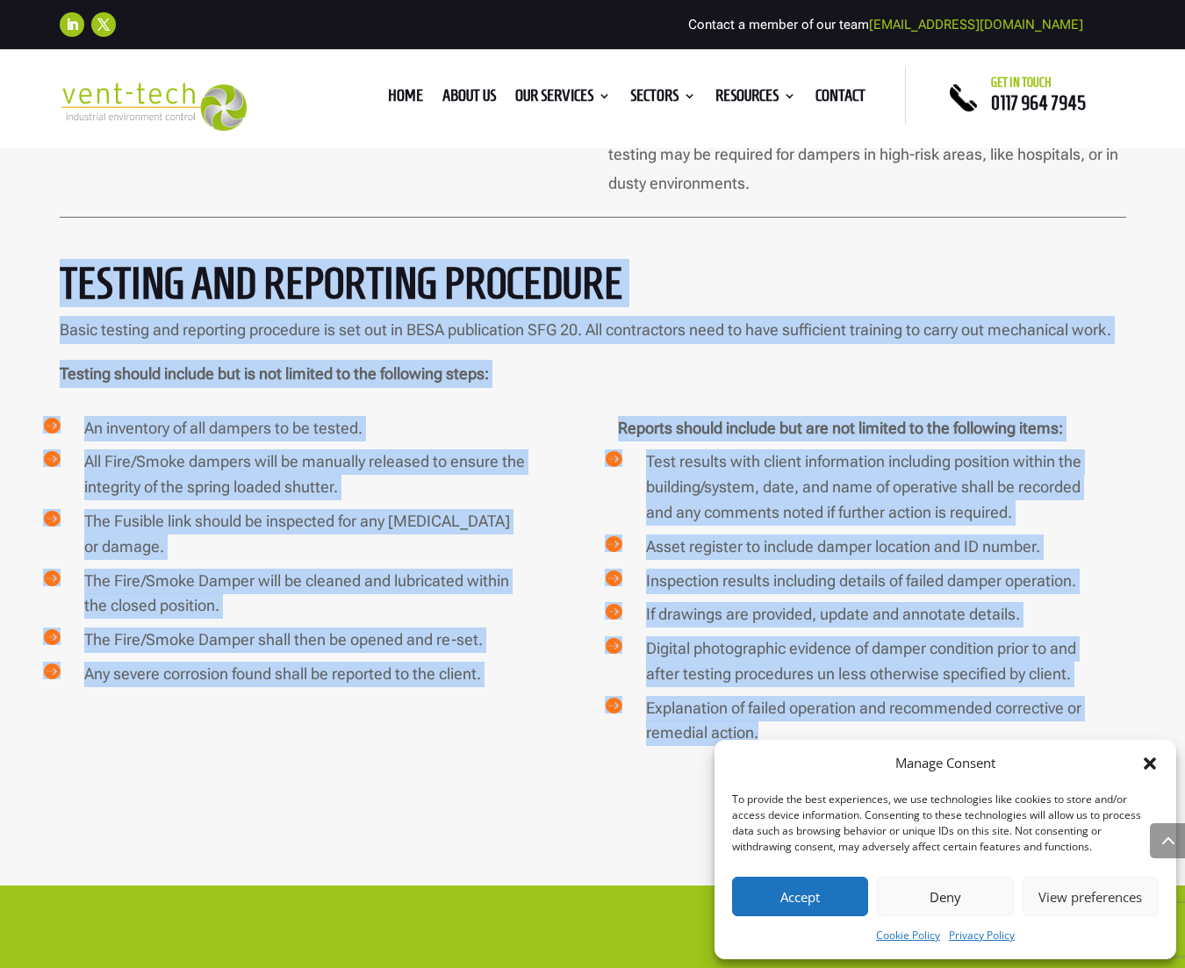
drag, startPoint x: 50, startPoint y: 273, endPoint x: 779, endPoint y: 724, distance: 857.1
click at [779, 724] on div "how does it work What goes into a Fire Damper Assessment? We provide detailed r…" at bounding box center [592, 393] width 1185 height 986
copy div "LOREMIP DOL SITAMETCO ADIPISCIN Elits doeiusm tem incididun utlaboree do mag al…"
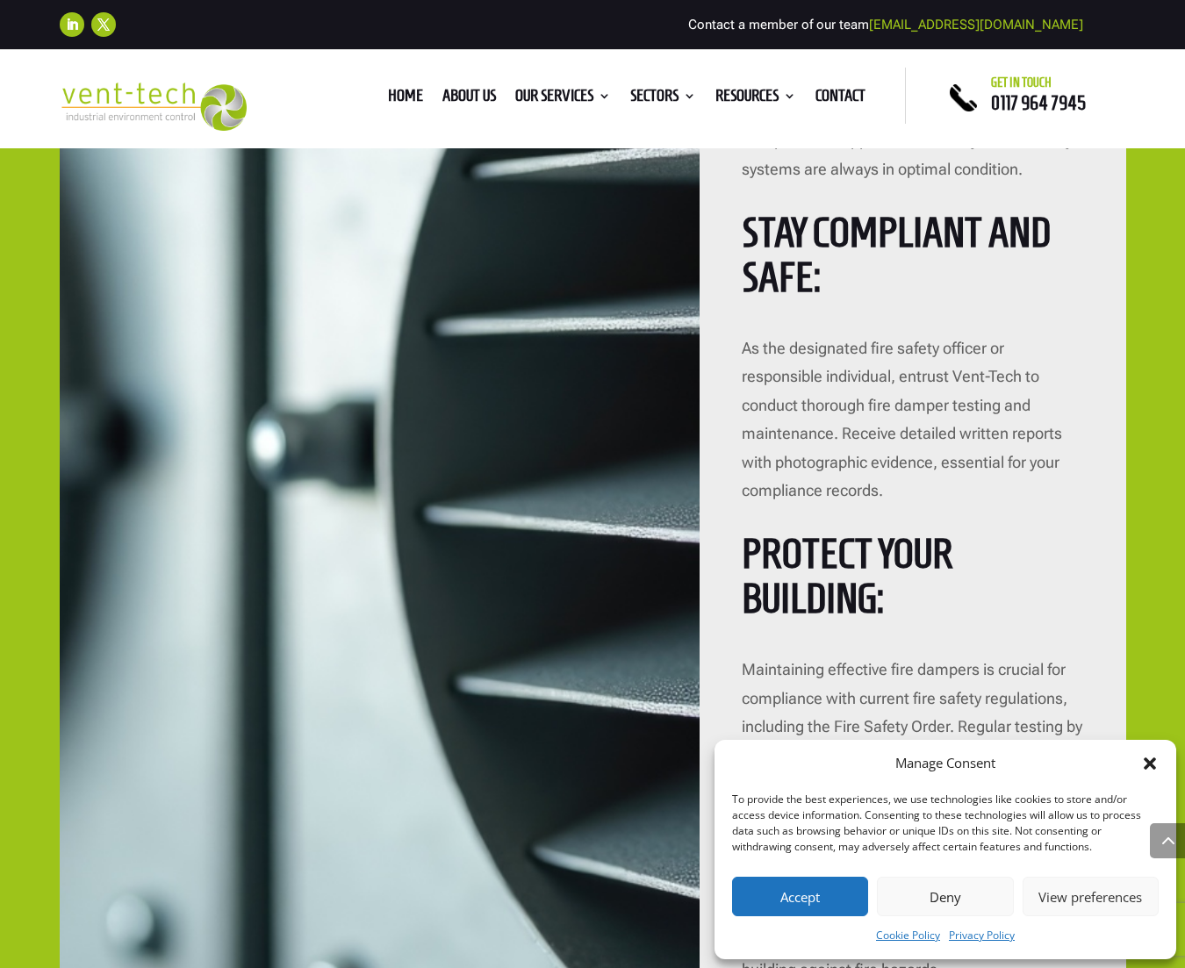
scroll to position [5062, 0]
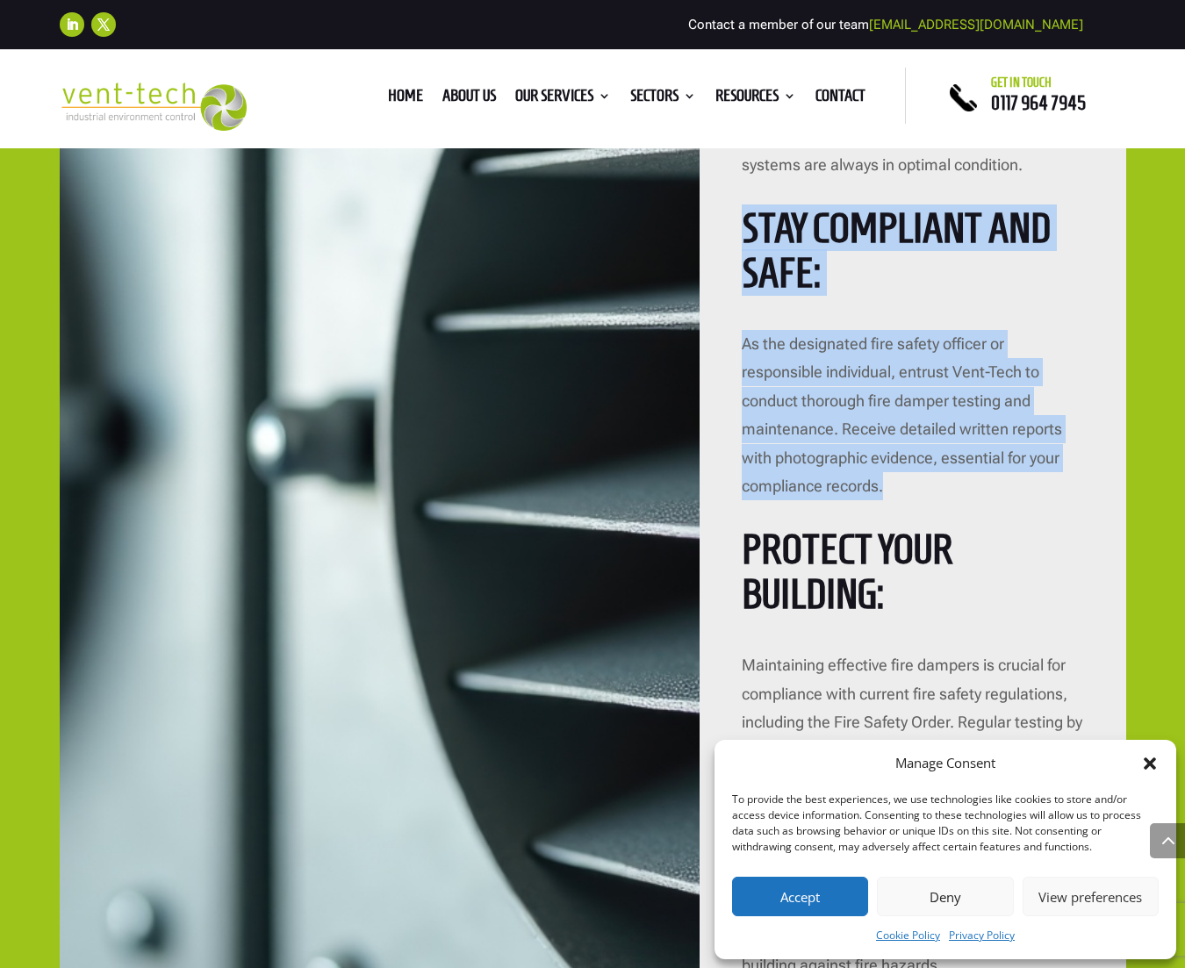
drag, startPoint x: 738, startPoint y: 231, endPoint x: 902, endPoint y: 482, distance: 300.0
click at [902, 482] on div "Maintain Compliance: Our services adhere strictly to BS 9999:2017 standards, gu…" at bounding box center [913, 536] width 427 height 1397
copy div "Stay Compliant and Safe: As the designated fire safety officer or responsible i…"
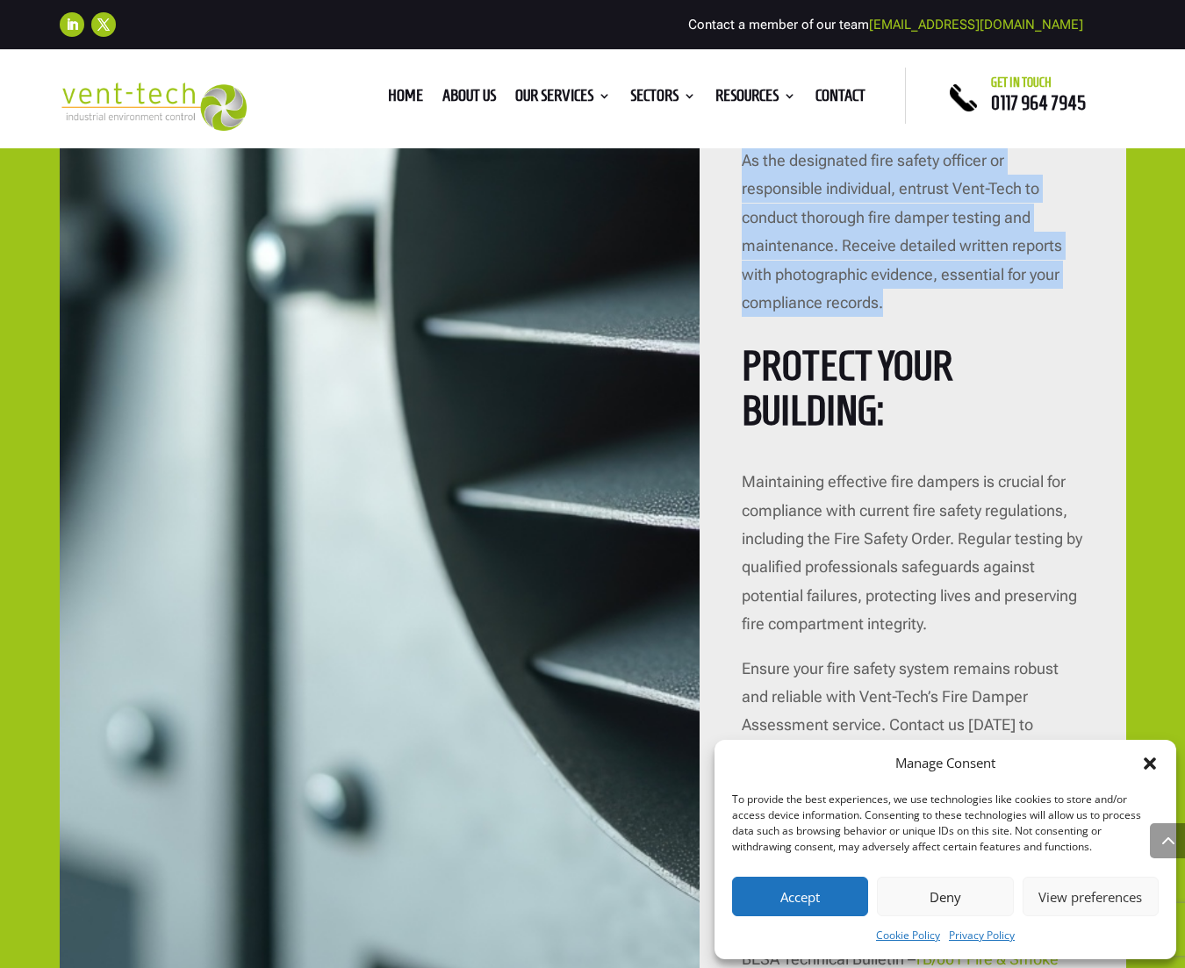
scroll to position [5335, 0]
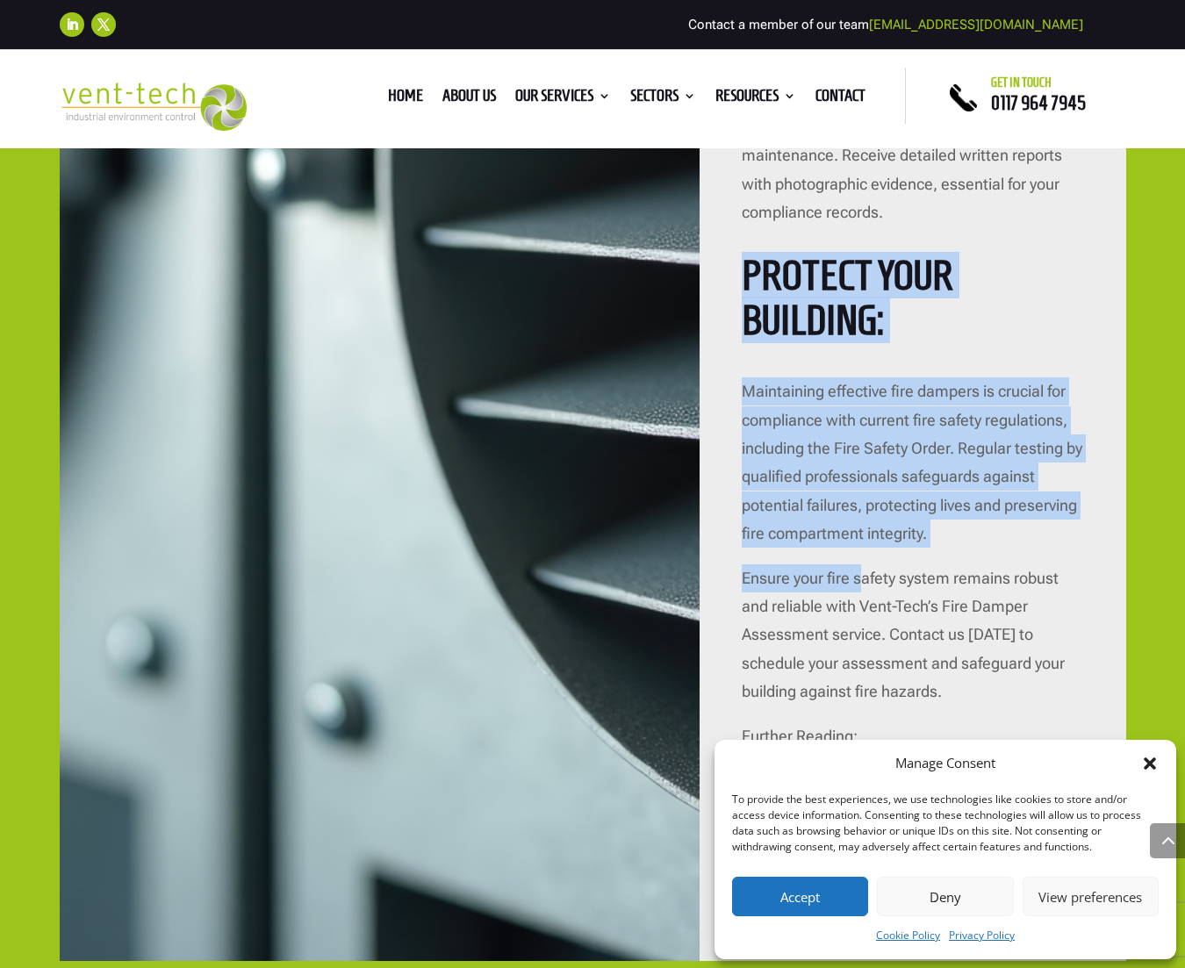
drag, startPoint x: 738, startPoint y: 267, endPoint x: 860, endPoint y: 572, distance: 328.7
click at [860, 572] on div "Maintain Compliance: Our services adhere strictly to BS 9999:2017 standards, gu…" at bounding box center [913, 263] width 427 height 1397
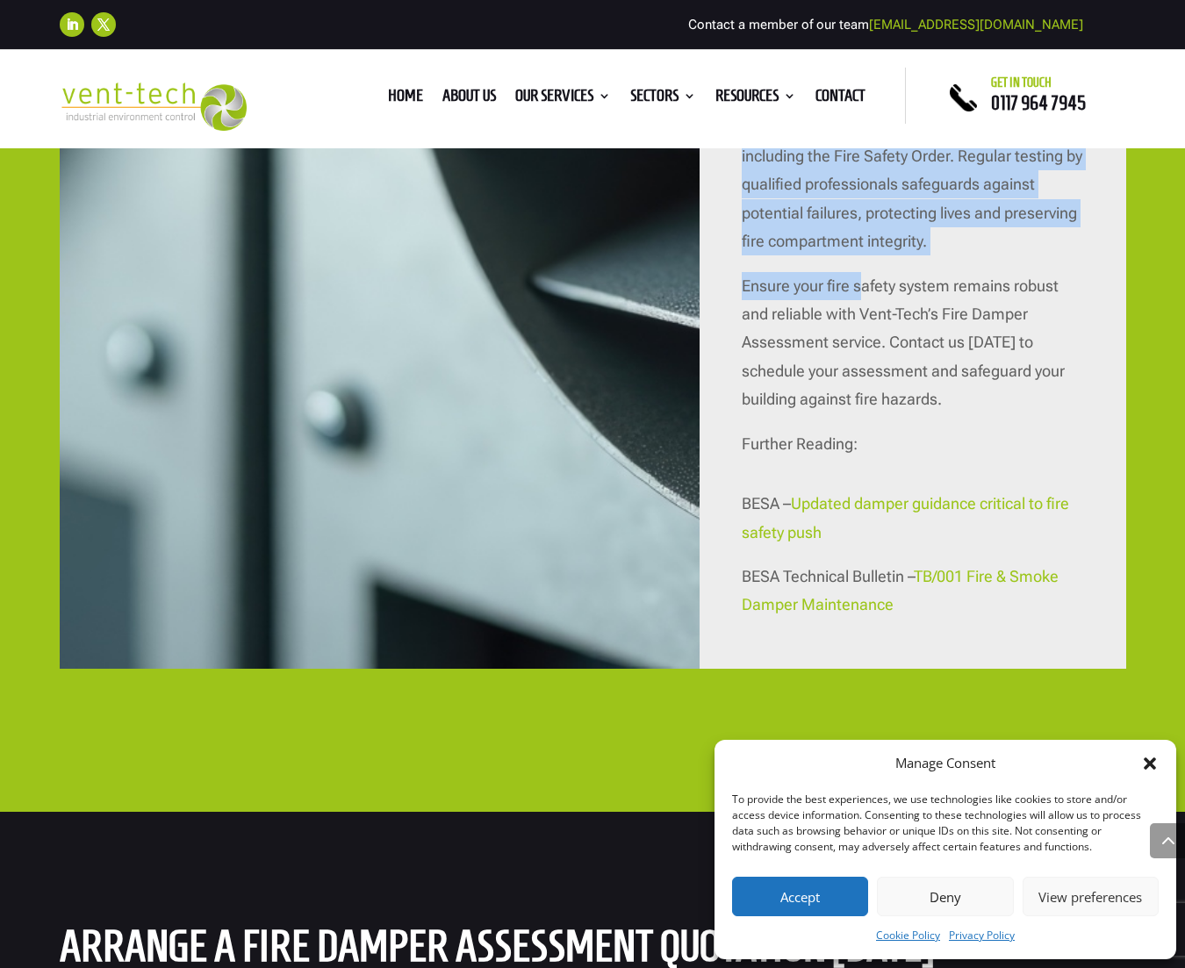
scroll to position [5643, 0]
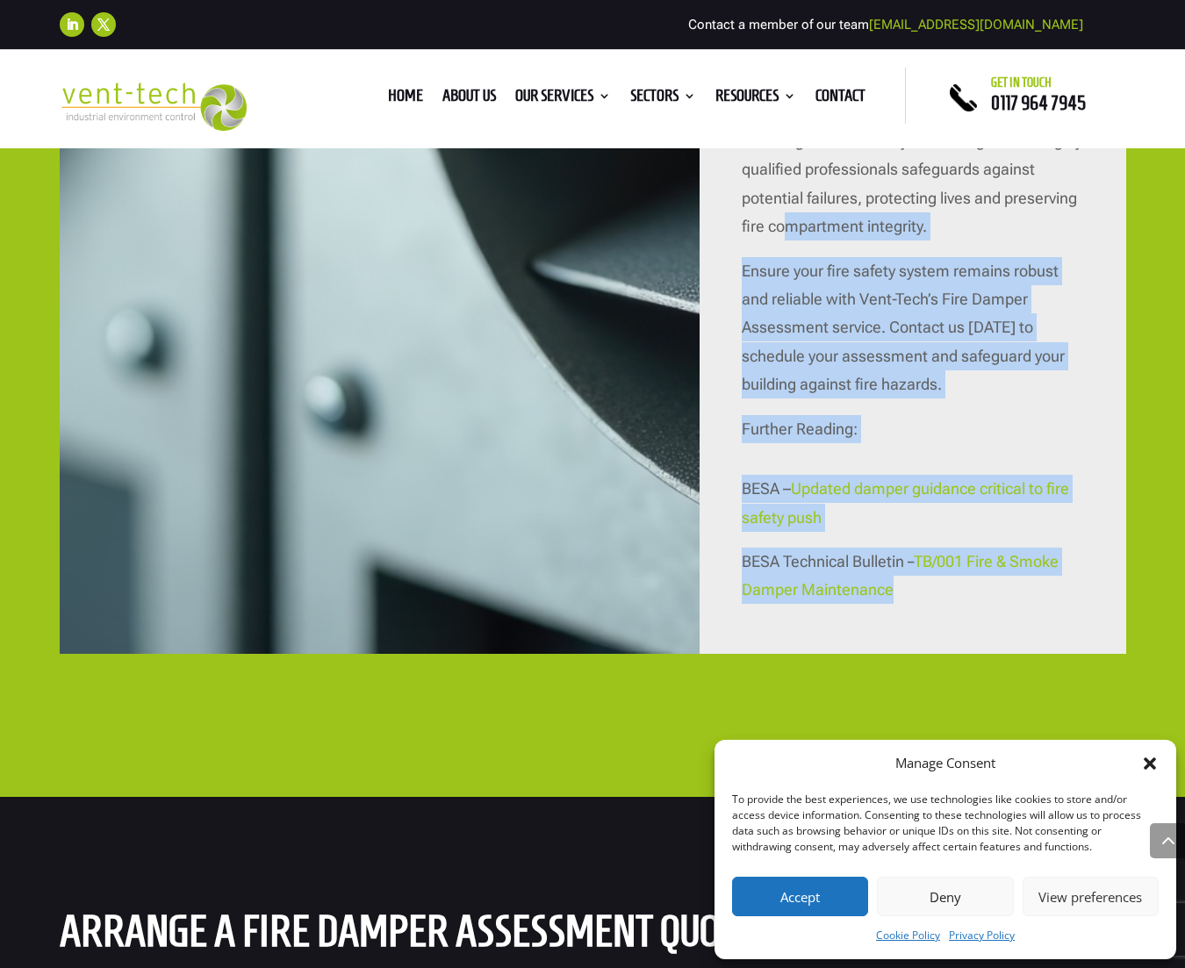
drag, startPoint x: 915, startPoint y: 594, endPoint x: 783, endPoint y: 228, distance: 388.3
click at [783, 228] on div "Maintaining effective fire dampers is crucial for compliance with current fire …" at bounding box center [913, 337] width 342 height 535
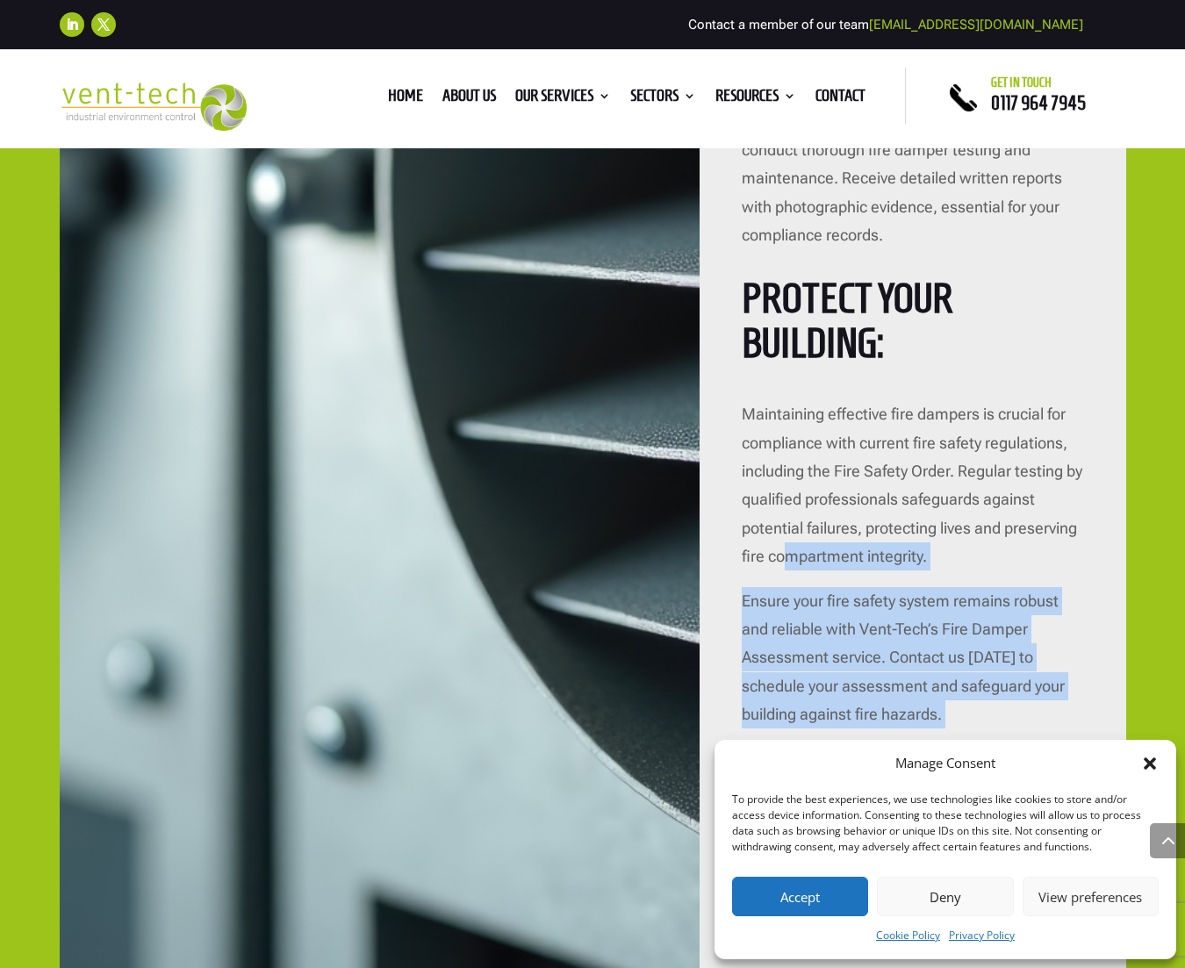
scroll to position [5306, 0]
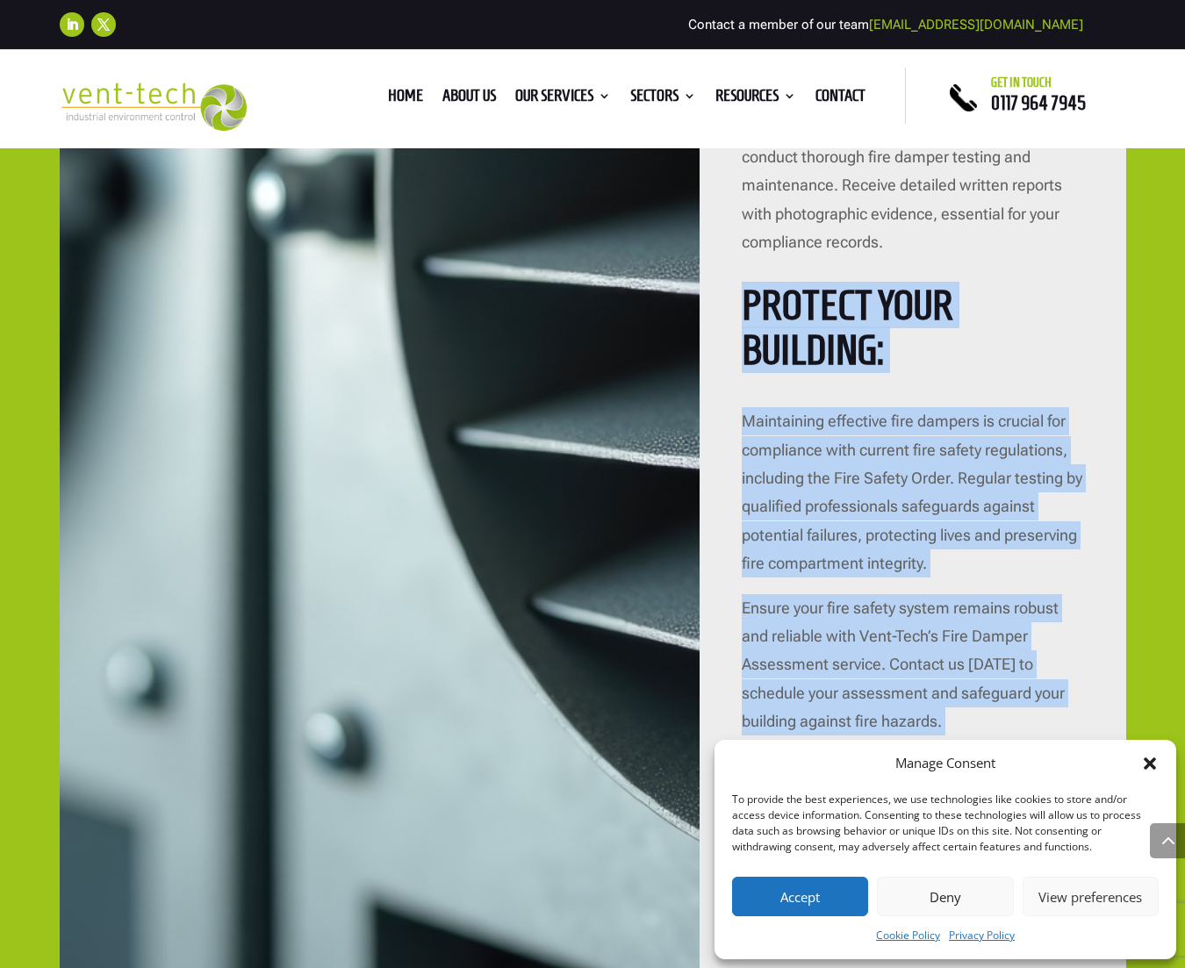
copy div "Protect Your Building: Maintaining effective fire dampers is crucial for compli…"
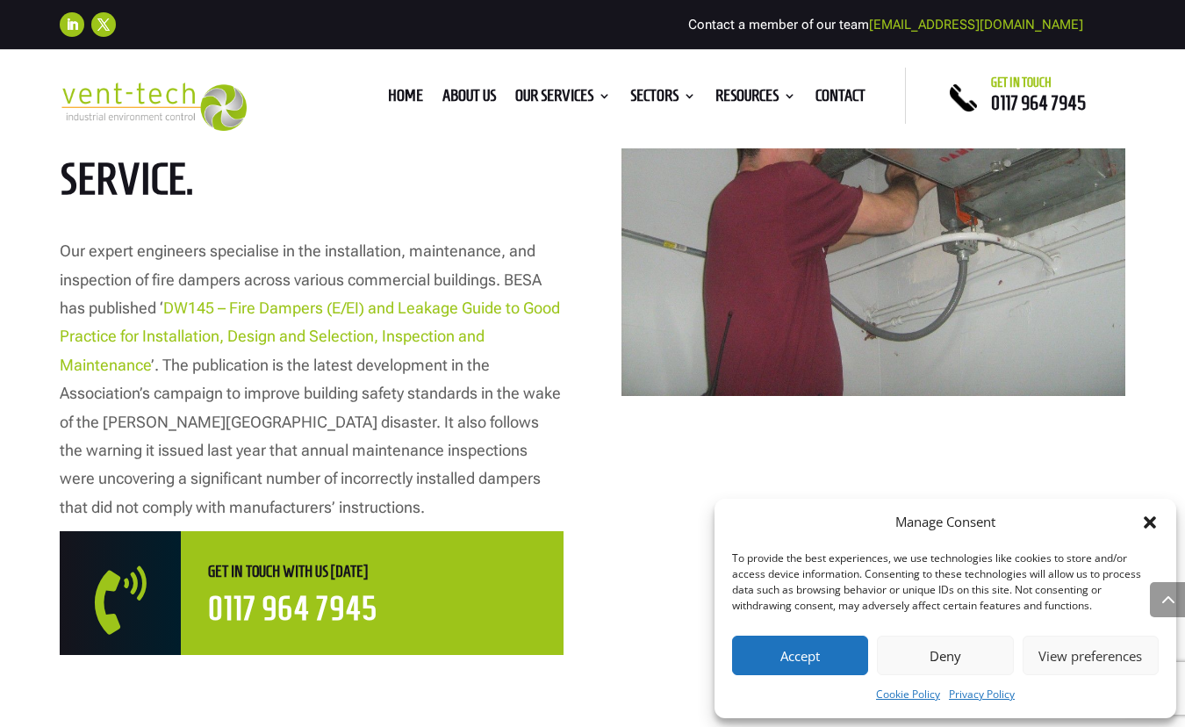
scroll to position [976, 0]
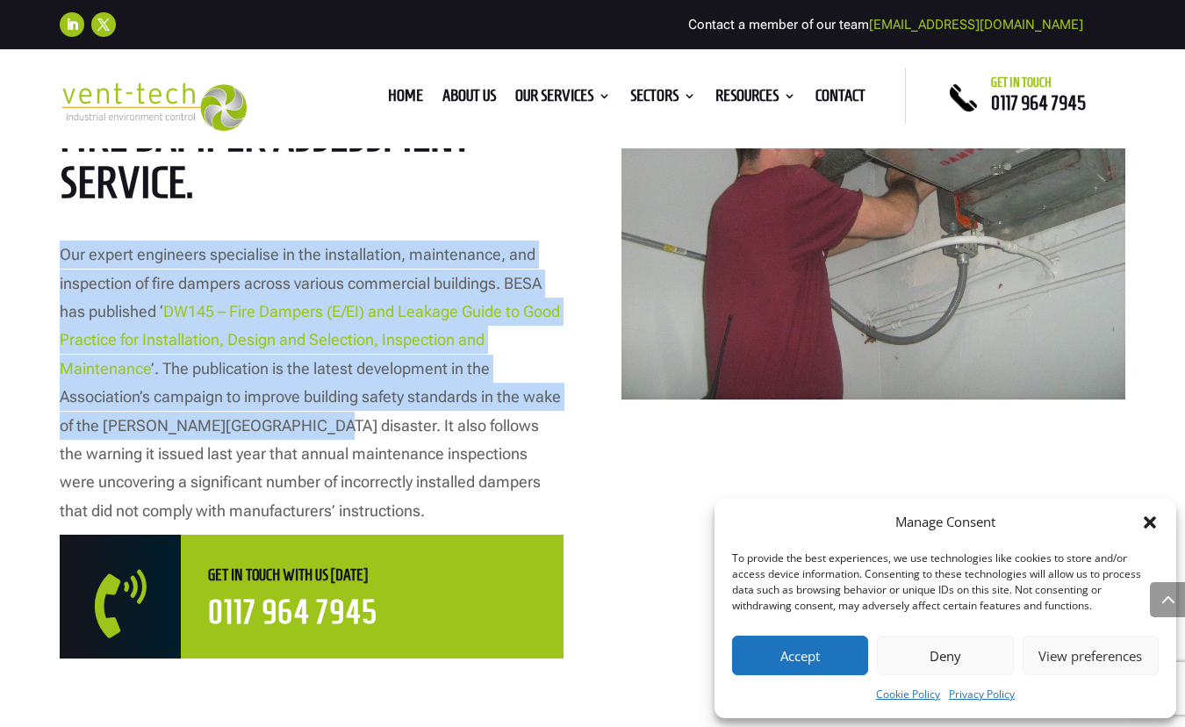
drag, startPoint x: 55, startPoint y: 254, endPoint x: 320, endPoint y: 417, distance: 310.7
click at [320, 417] on div "HOW WE CAN HELP WITH FIRE DAMPER ASSESSMENTS At Vent – Tech, we proudly introdu…" at bounding box center [592, 306] width 1185 height 1016
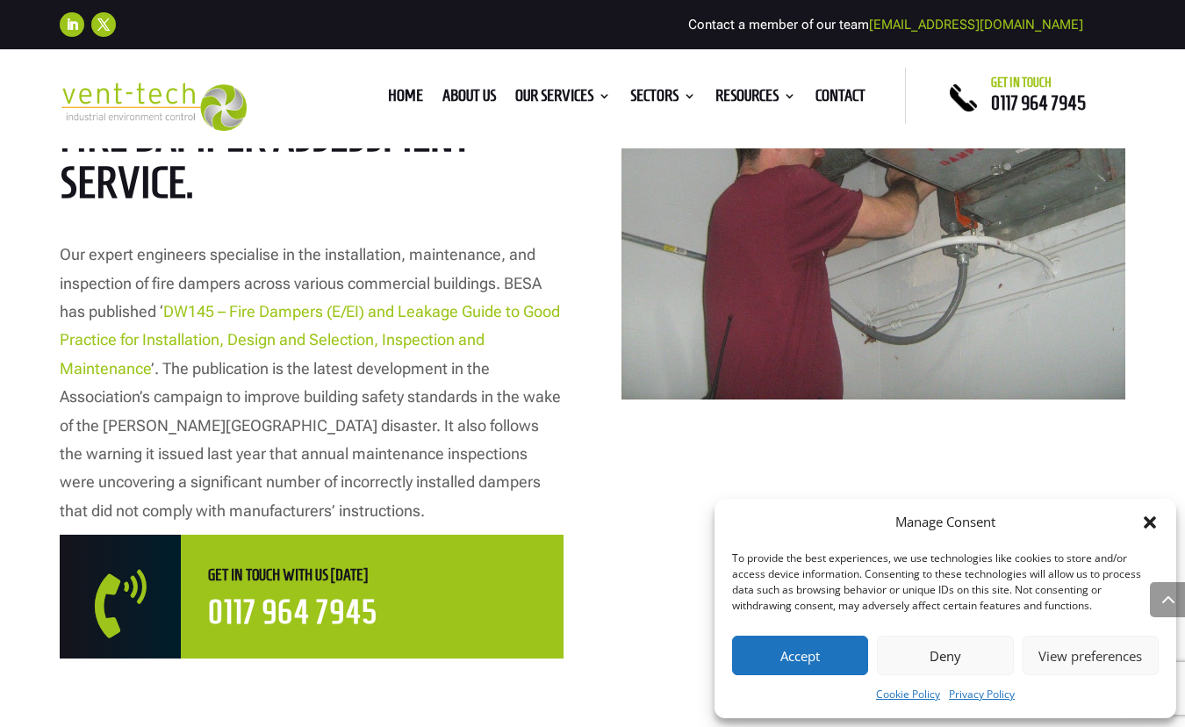
click at [379, 443] on p "Our expert engineers specialise in the installation, maintenance, and inspectio…" at bounding box center [312, 383] width 504 height 284
click at [65, 410] on p "Our expert engineers specialise in the installation, maintenance, and inspectio…" at bounding box center [312, 383] width 504 height 284
click at [36, 248] on div "HOW WE CAN HELP WITH FIRE DAMPER ASSESSMENTS At Vent – Tech, we proudly introdu…" at bounding box center [592, 306] width 1185 height 1016
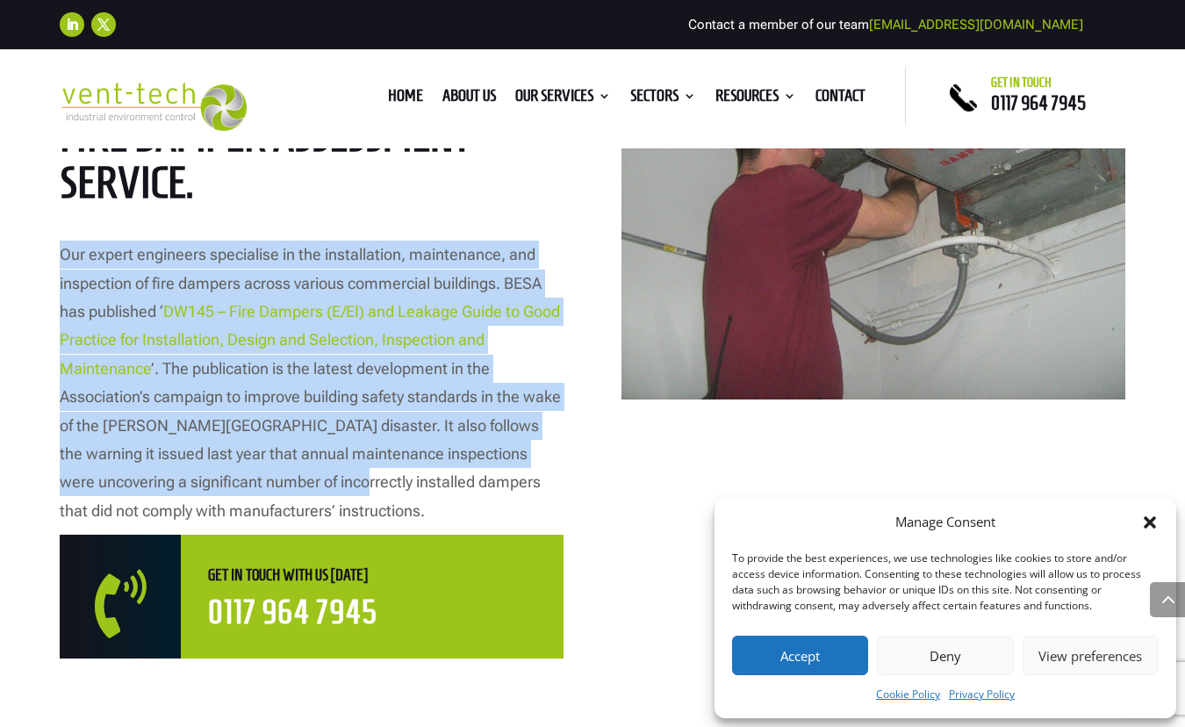
drag, startPoint x: 61, startPoint y: 250, endPoint x: 335, endPoint y: 486, distance: 361.7
click at [335, 486] on p "Our expert engineers specialise in the installation, maintenance, and inspectio…" at bounding box center [312, 383] width 504 height 284
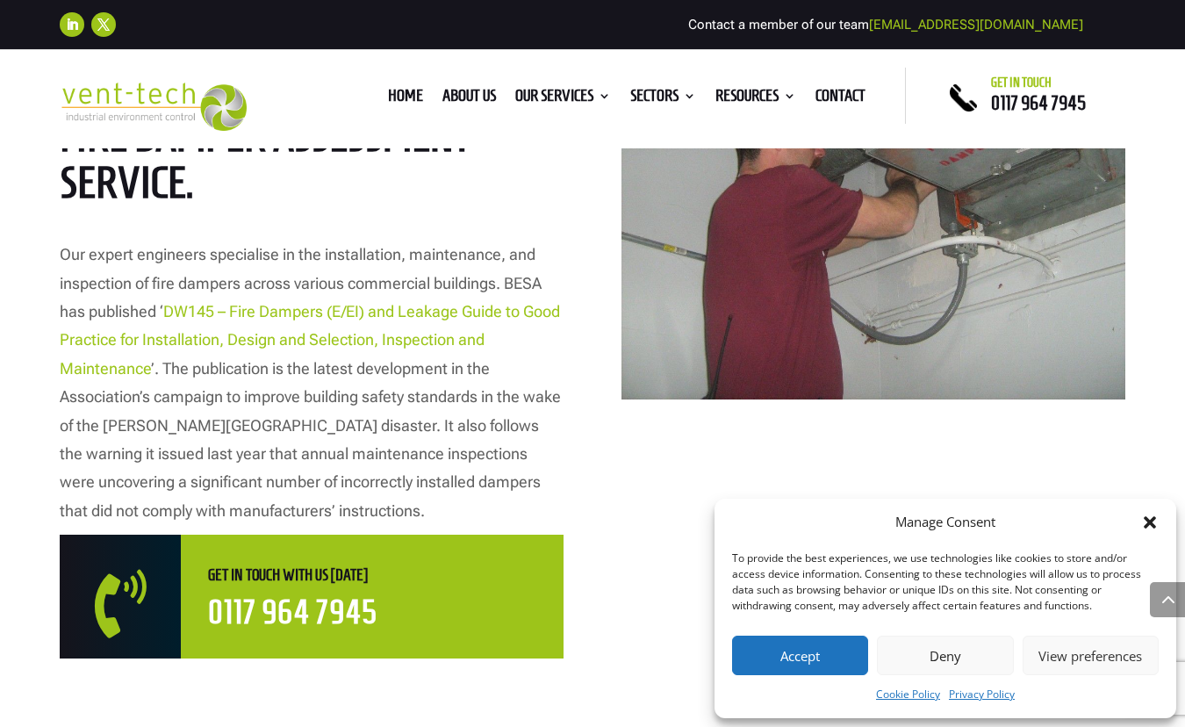
click at [407, 494] on p "Our expert engineers specialise in the installation, maintenance, and inspectio…" at bounding box center [312, 383] width 504 height 284
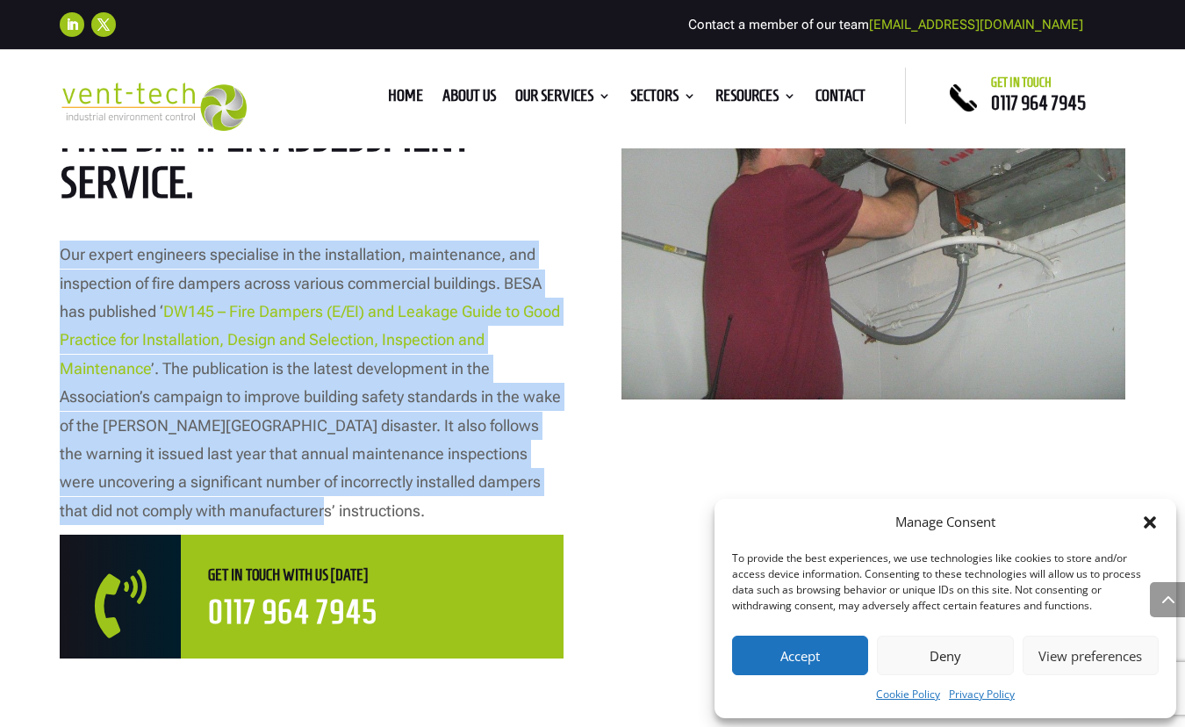
drag, startPoint x: 58, startPoint y: 253, endPoint x: 337, endPoint y: 520, distance: 386.3
click at [337, 520] on div "HOW WE CAN HELP WITH FIRE DAMPER ASSESSMENTS At Vent – Tech, we proudly introdu…" at bounding box center [592, 306] width 1185 height 1016
copy p "Our expert engineers specialise in the installation, maintenance, and inspectio…"
click at [423, 313] on link "DW145 – Fire Dampers (E/EI) and Leakage Guide to Good Practice for Installation…" at bounding box center [310, 340] width 500 height 76
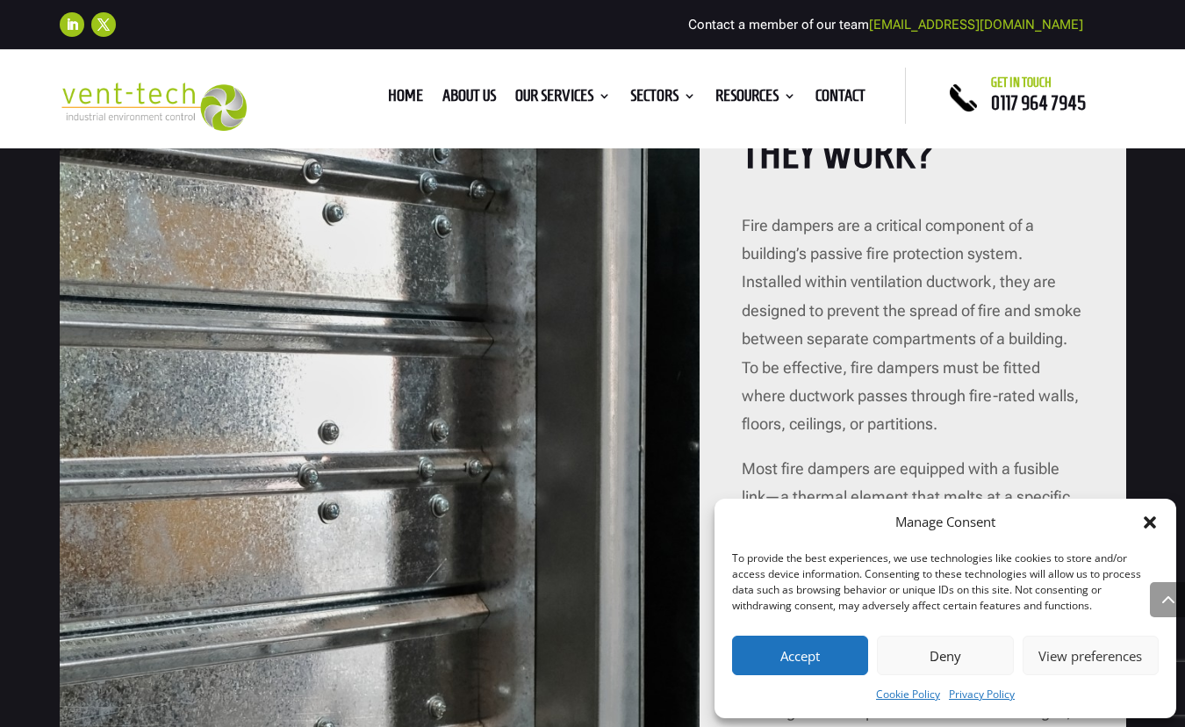
scroll to position [1957, 0]
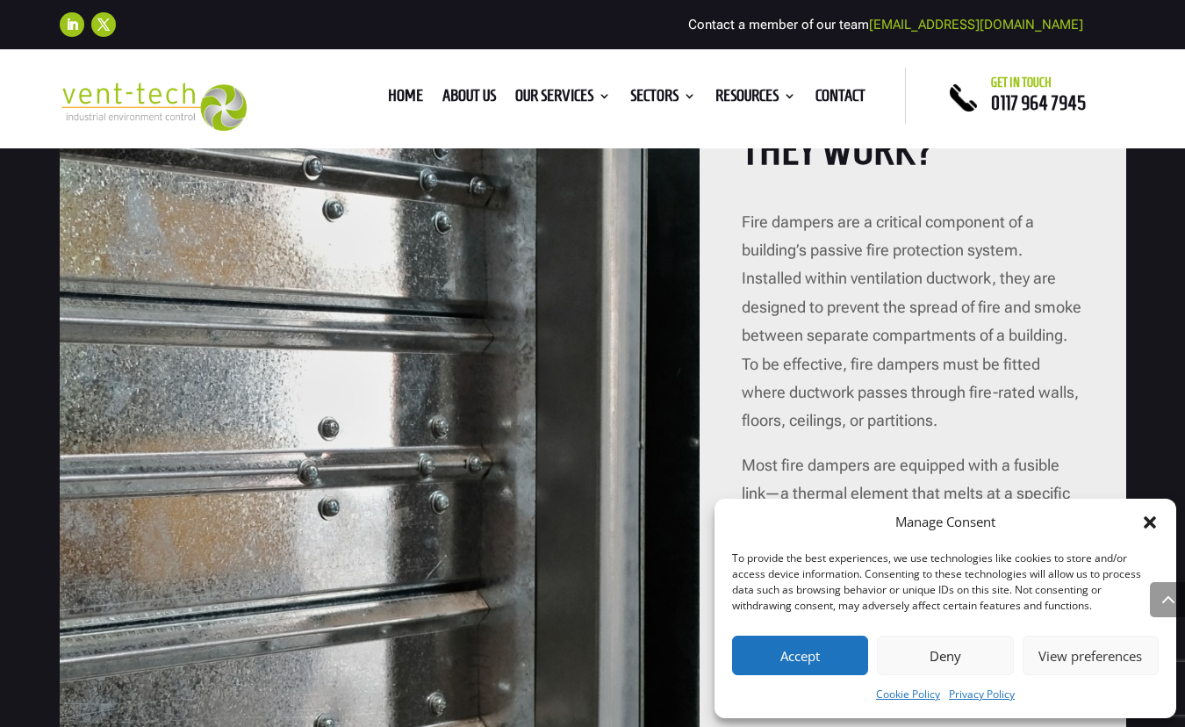
click at [739, 211] on div "Fire Dampers: What Are They and How Do They Work? Fire dampers are a critical c…" at bounding box center [913, 454] width 427 height 978
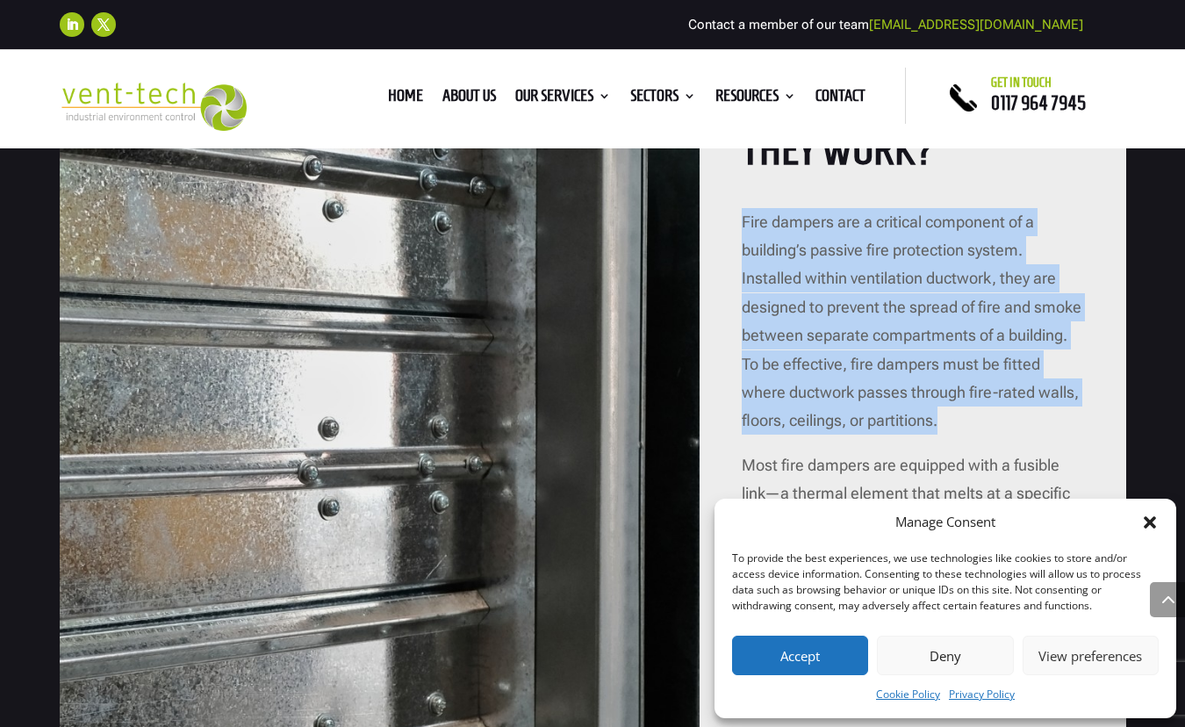
drag, startPoint x: 741, startPoint y: 219, endPoint x: 944, endPoint y: 412, distance: 279.5
click at [944, 412] on div "Fire Dampers: What Are They and How Do They Work? Fire dampers are a critical c…" at bounding box center [913, 454] width 427 height 978
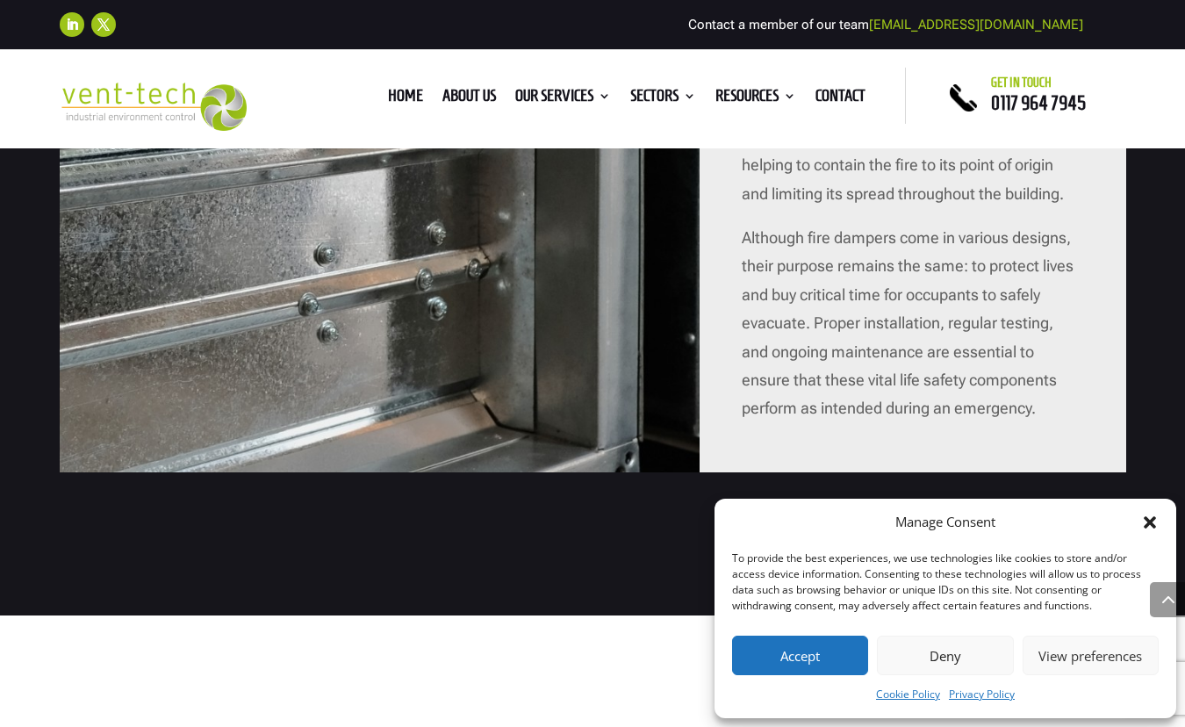
scroll to position [2493, 0]
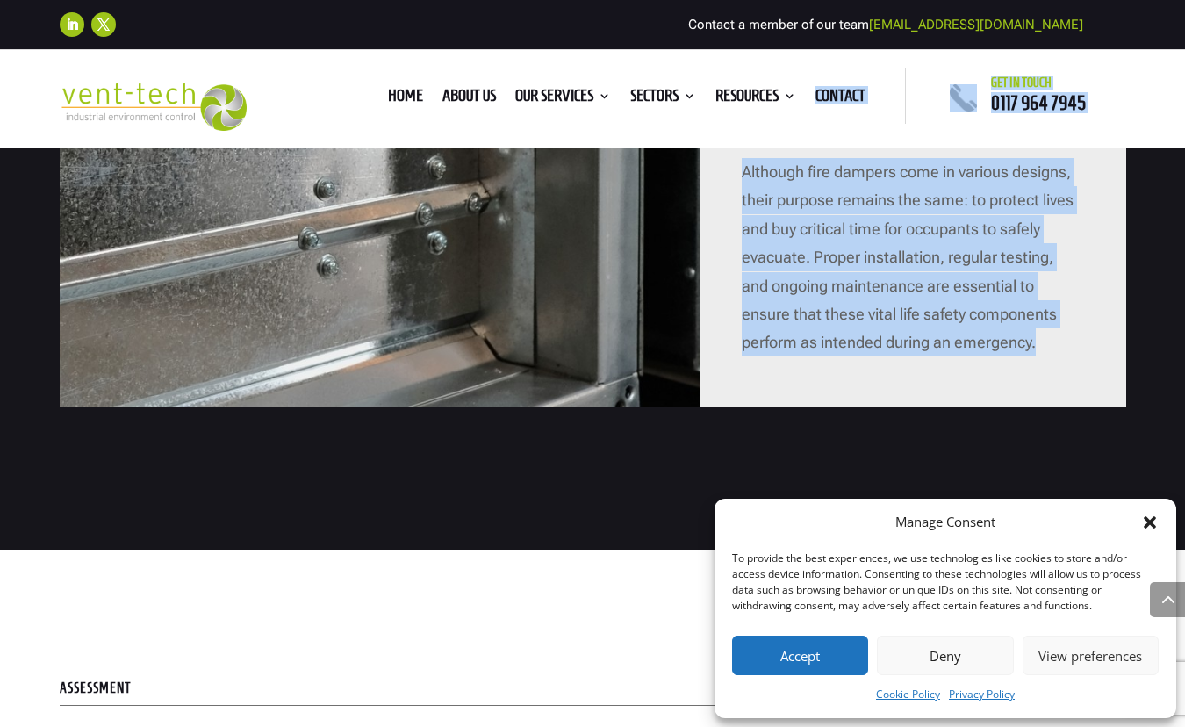
drag, startPoint x: 1038, startPoint y: 344, endPoint x: 749, endPoint y: 141, distance: 352.9
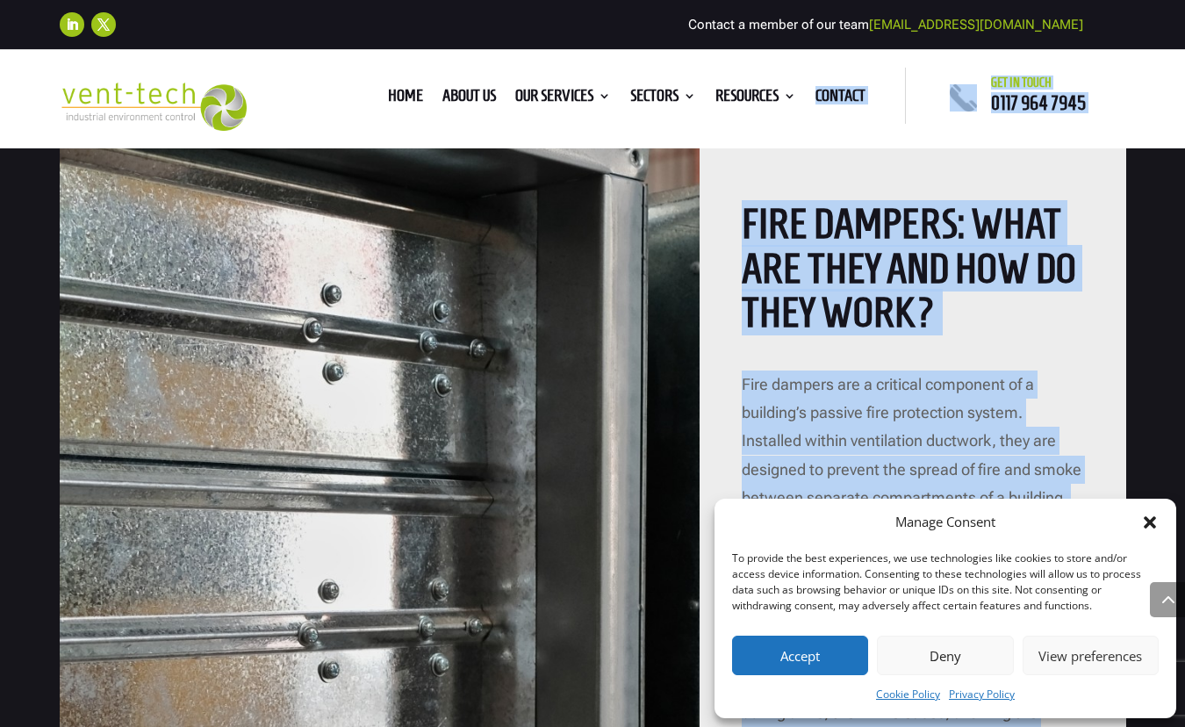
scroll to position [1811, 0]
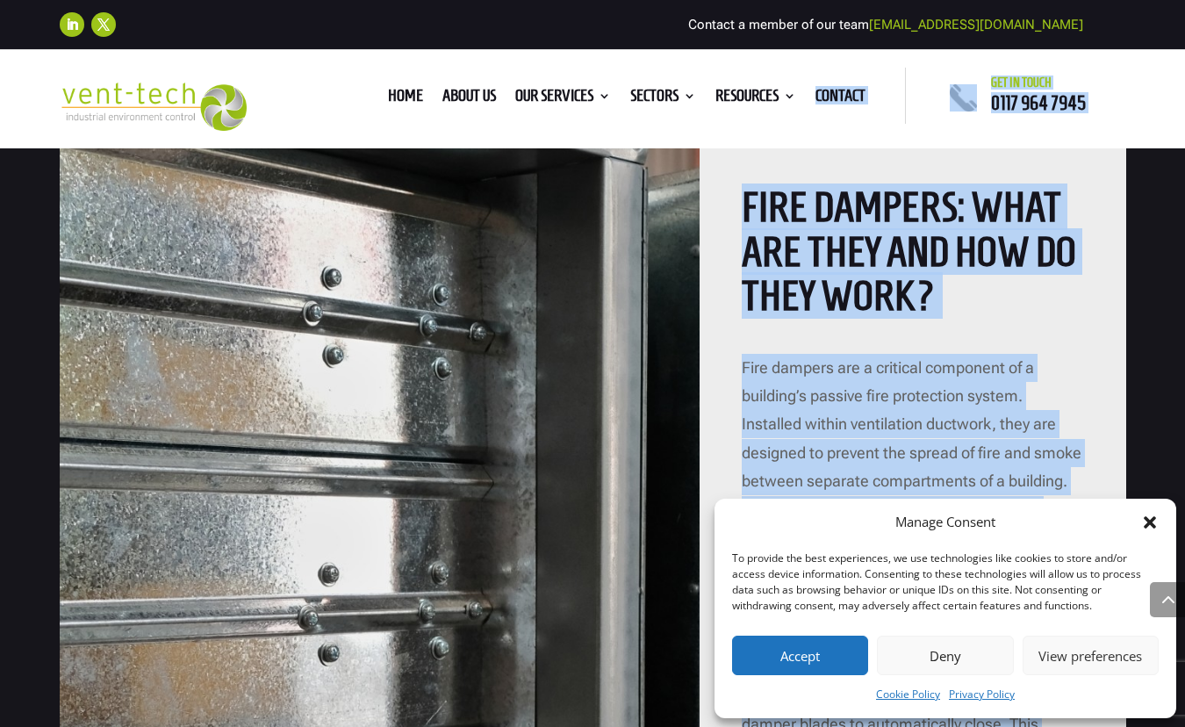
click at [774, 370] on p "Fire dampers are a critical component of a building’s passive fire protection s…" at bounding box center [913, 475] width 342 height 243
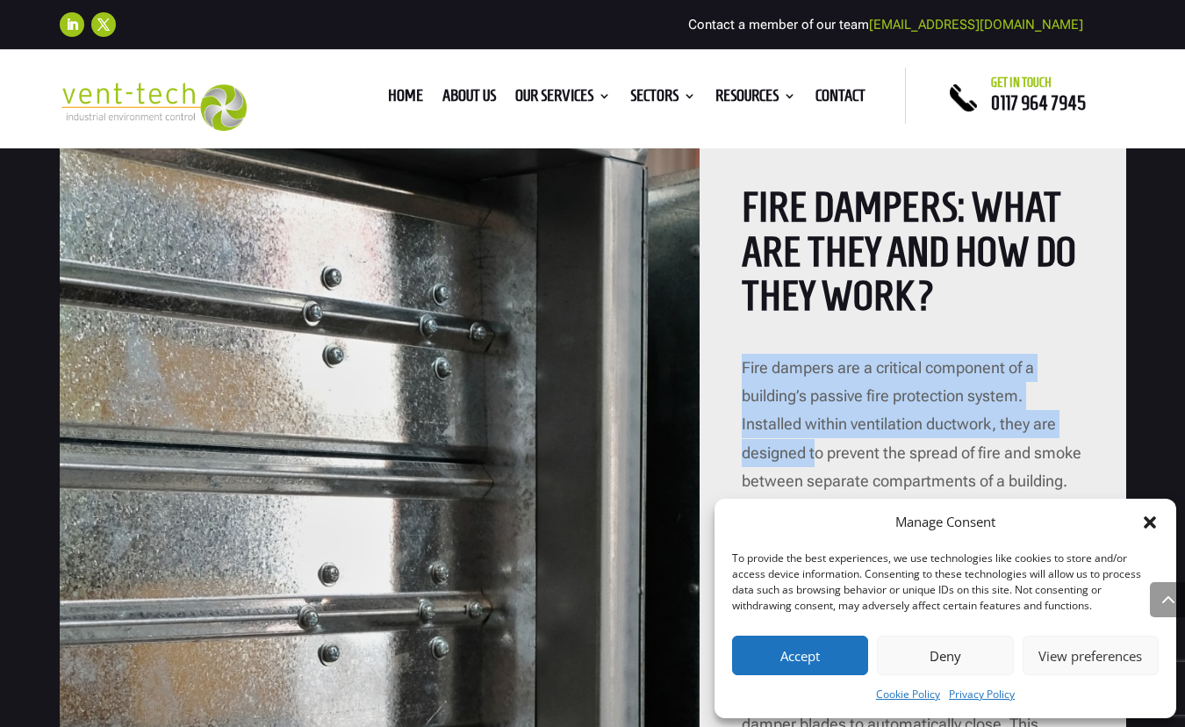
drag, startPoint x: 739, startPoint y: 365, endPoint x: 814, endPoint y: 455, distance: 116.6
click at [814, 455] on div "Fire Dampers: What Are They and How Do They Work? Fire dampers are a critical c…" at bounding box center [913, 600] width 427 height 978
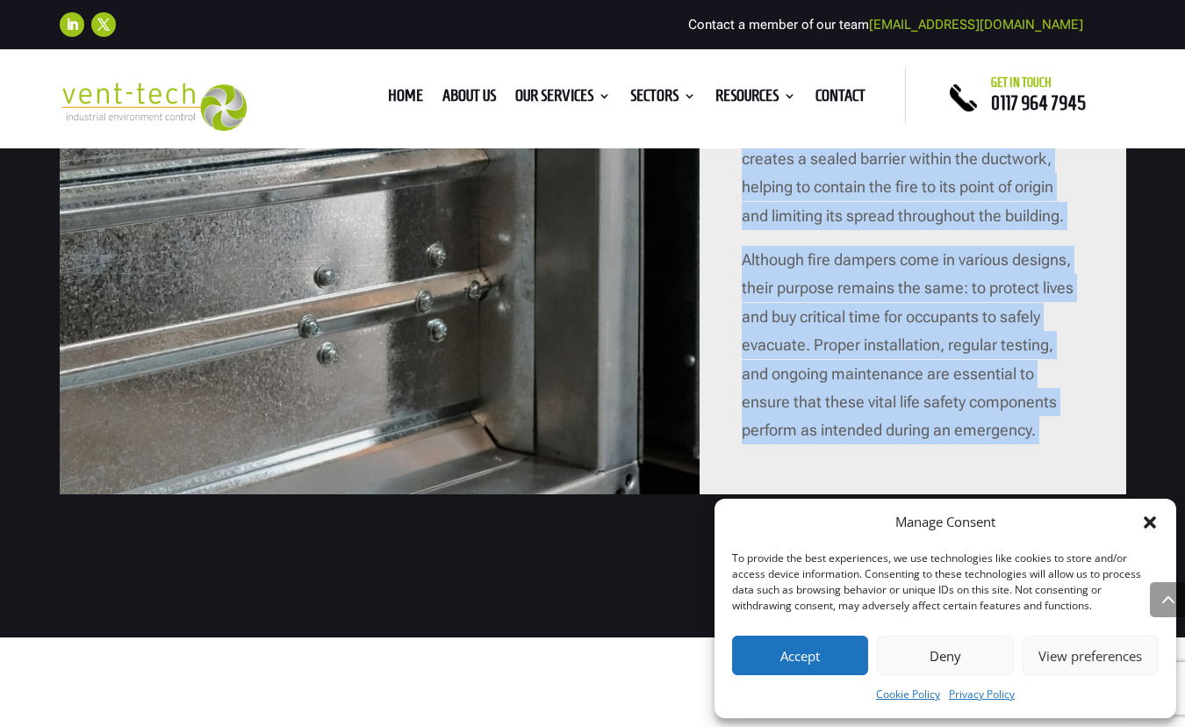
scroll to position [2817, 0]
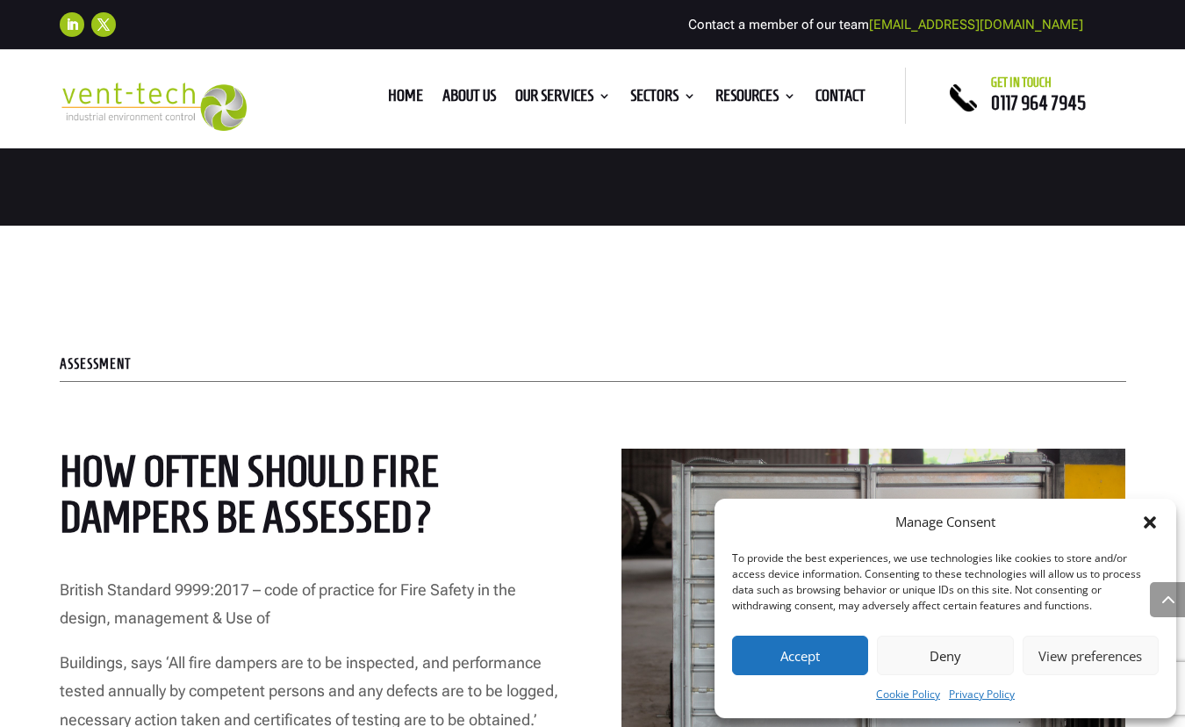
copy div "Fire dampers are a critical component of a building’s passive fire protection s…"
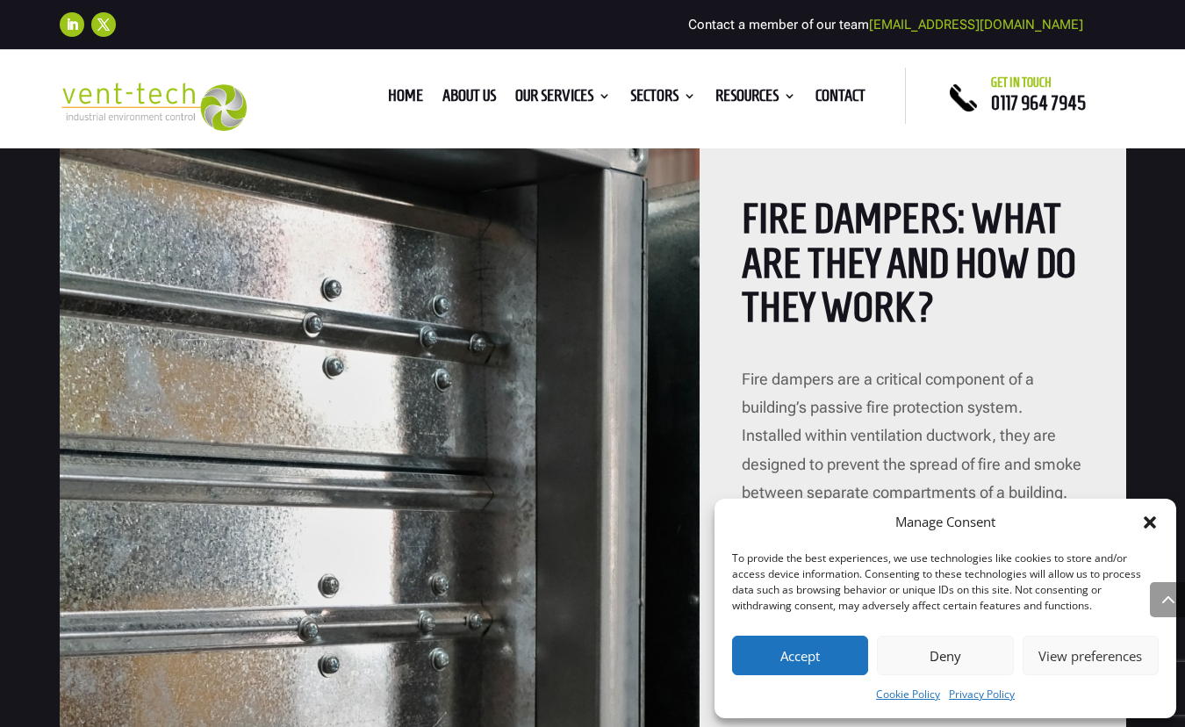
scroll to position [1560, 0]
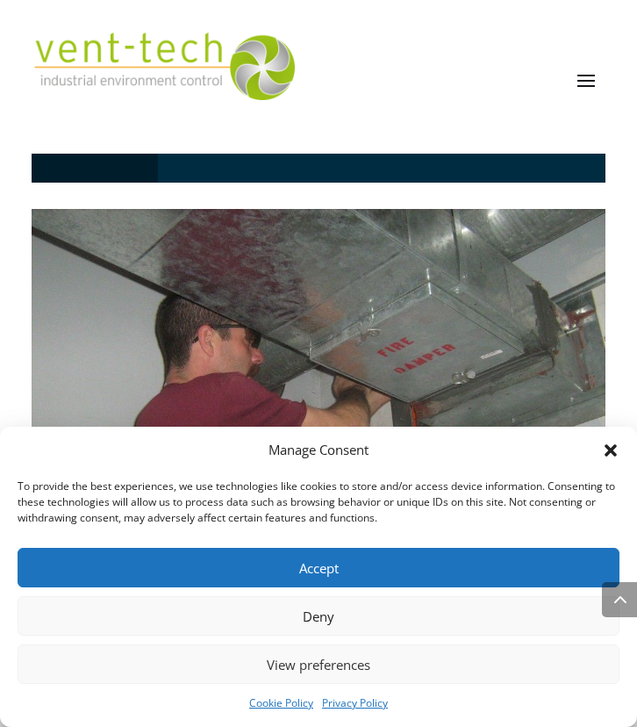
scroll to position [979, 0]
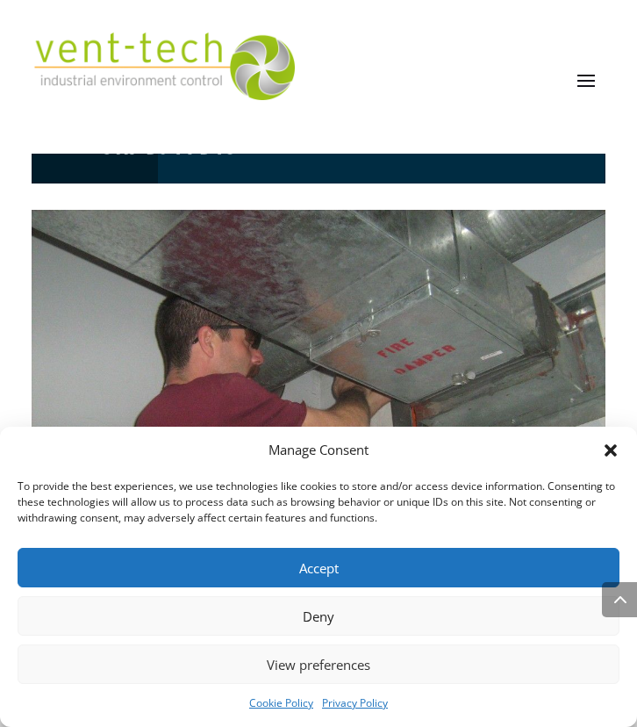
click at [335, 615] on button "Deny" at bounding box center [319, 616] width 602 height 40
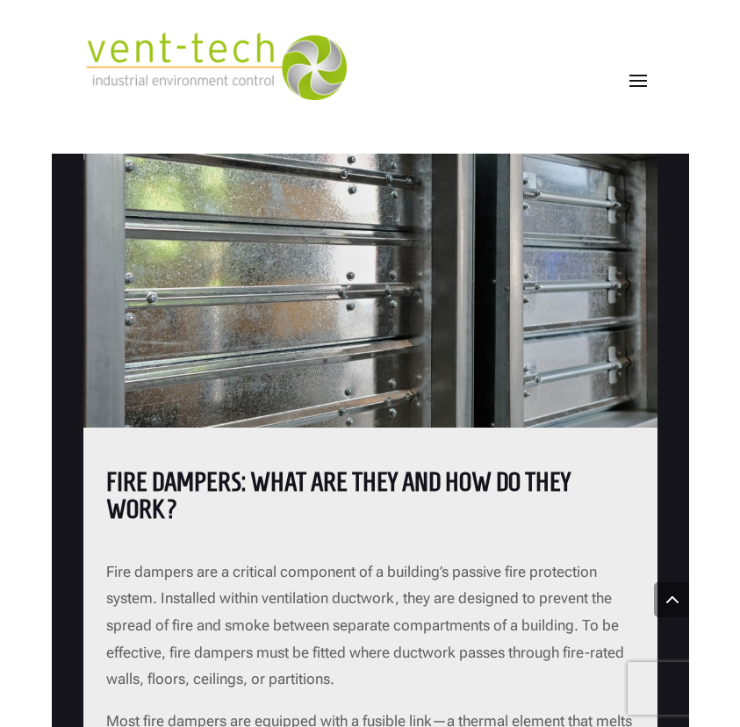
scroll to position [1919, 0]
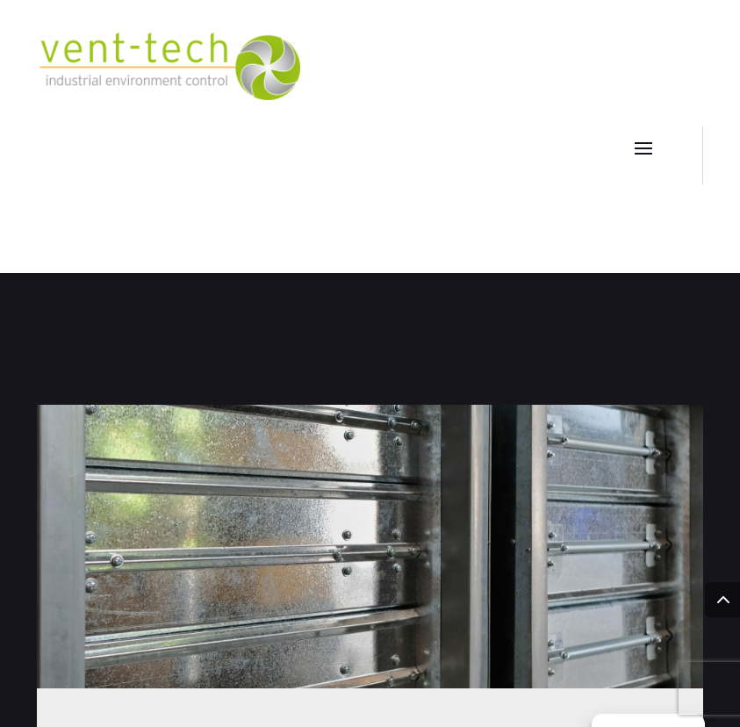
click at [392, 433] on div at bounding box center [370, 547] width 666 height 284
click at [375, 457] on div at bounding box center [370, 547] width 666 height 284
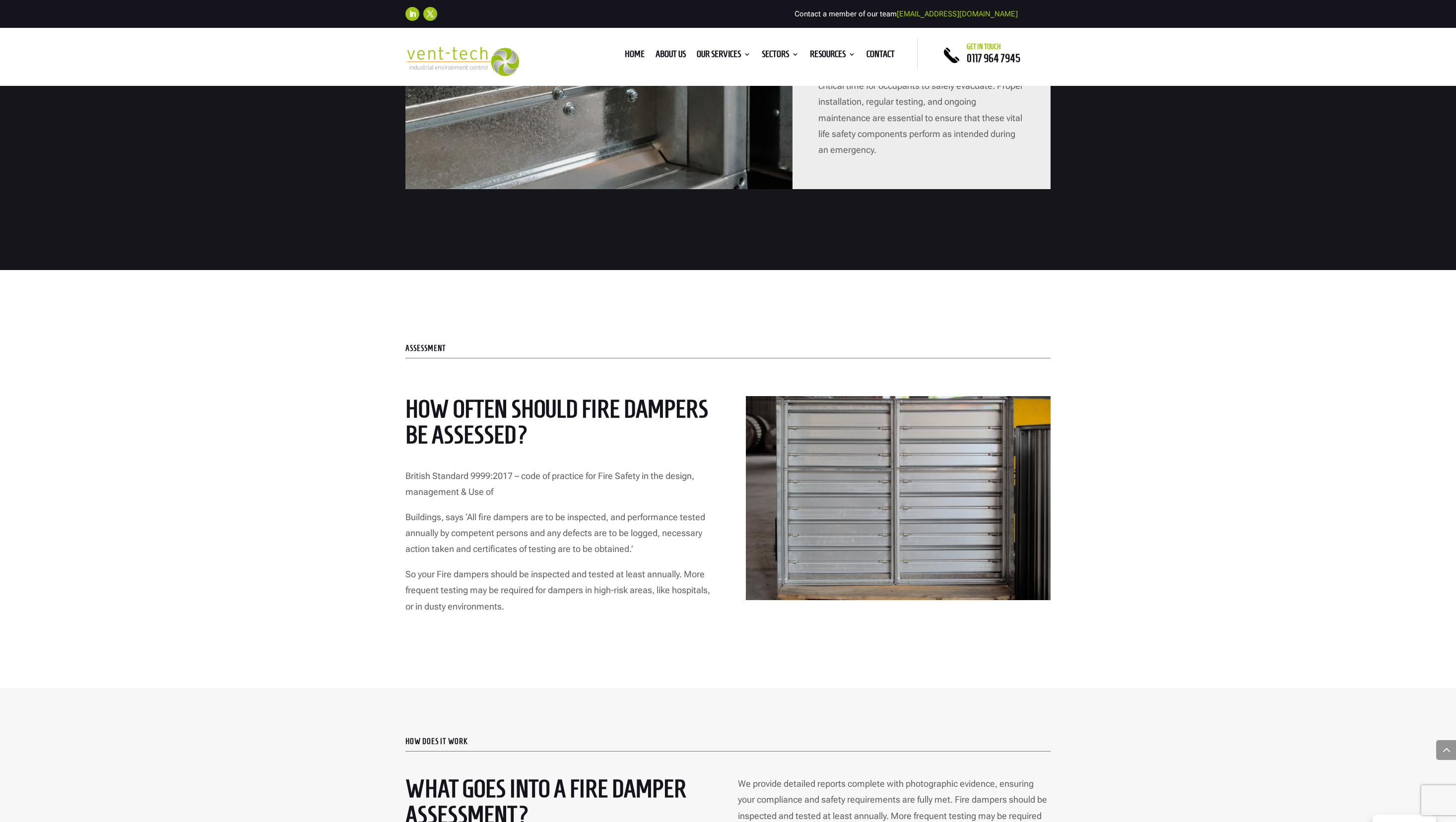
scroll to position [1457, 0]
click at [480, 509] on p "Buildings, says ‘All fire dampers are to be inspected, and performance tested a…" at bounding box center [557, 537] width 305 height 57
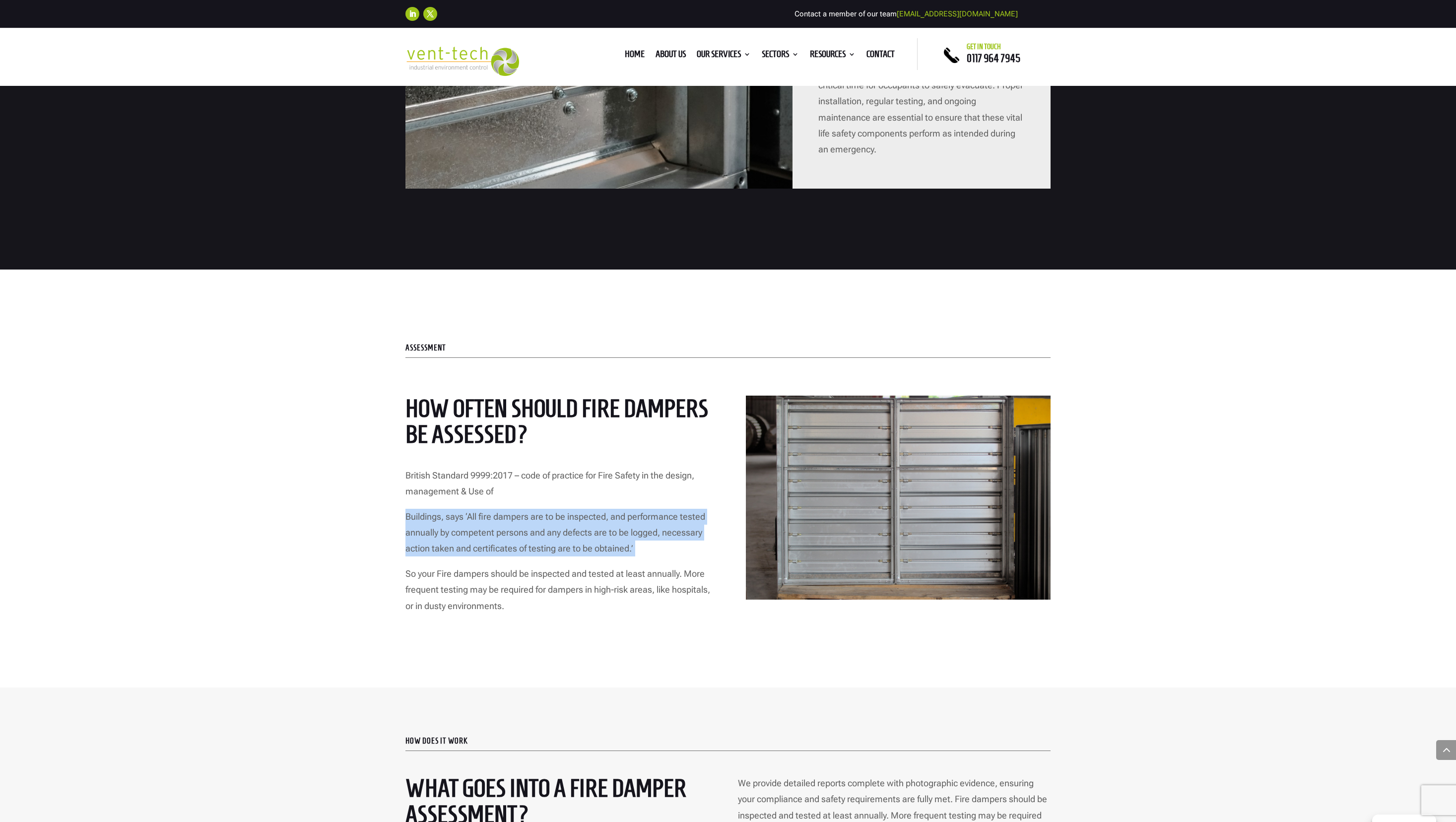
click at [480, 509] on p "Buildings, says ‘All fire dampers are to be inspected, and performance tested a…" at bounding box center [557, 537] width 305 height 57
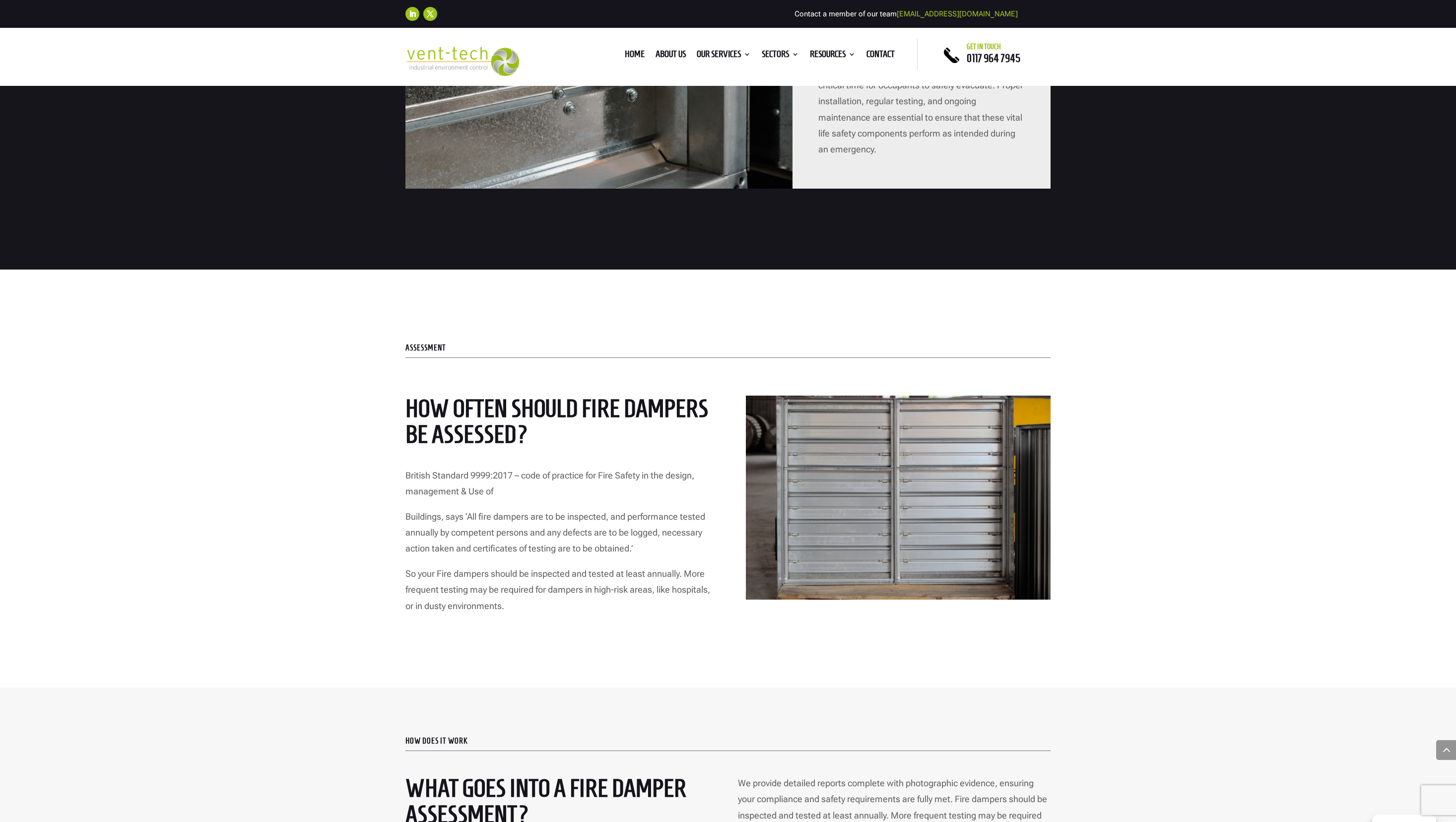
click at [540, 539] on p "So your Fire dampers should be inspected and tested at least annually. More fre…" at bounding box center [557, 590] width 305 height 48
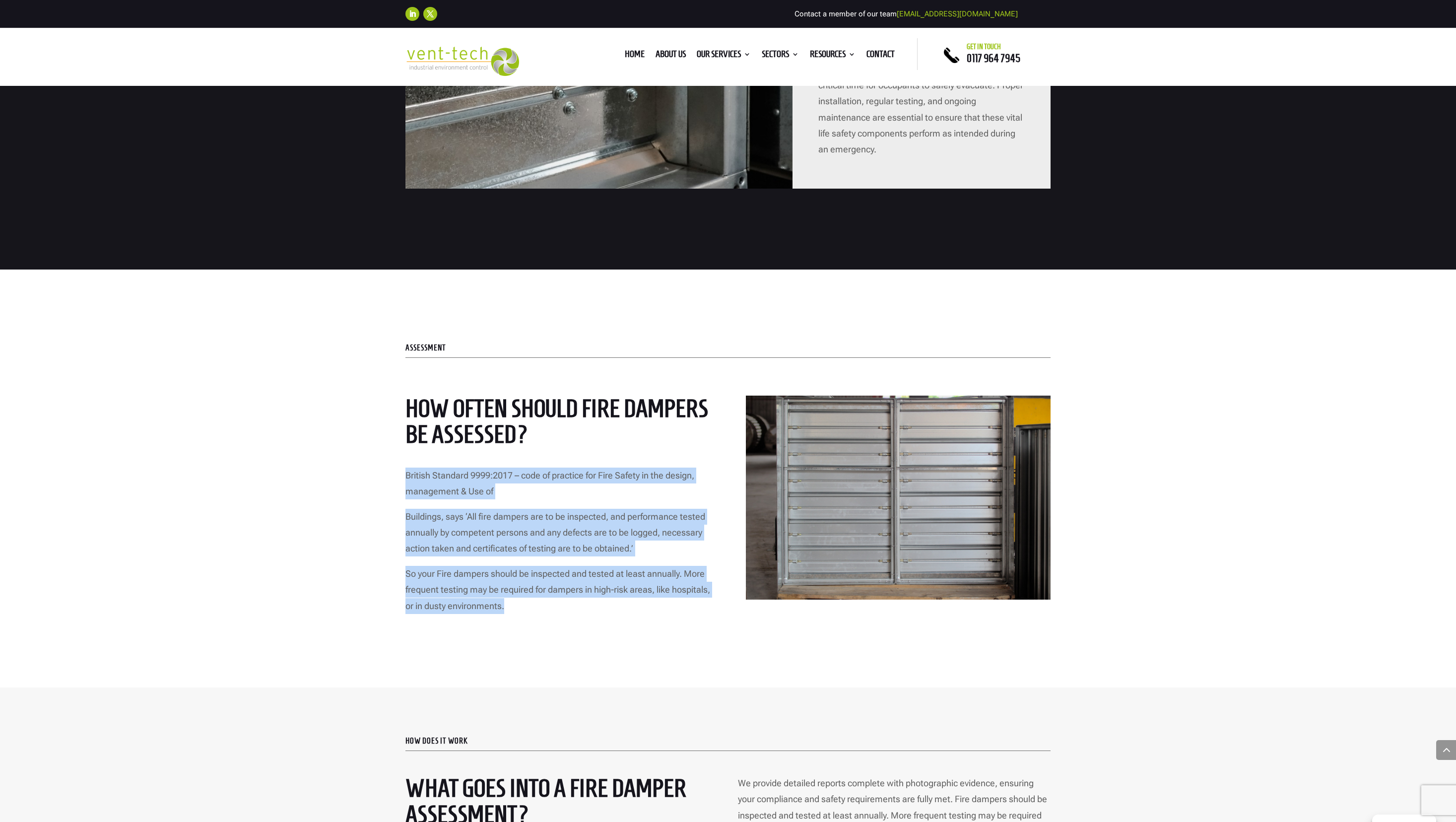
drag, startPoint x: 555, startPoint y: 593, endPoint x: 386, endPoint y: 464, distance: 212.6
click at [386, 464] on div "Assessment How often should Fire Dampers be assessed? British Standard 9999:201…" at bounding box center [728, 478] width 1456 height 418
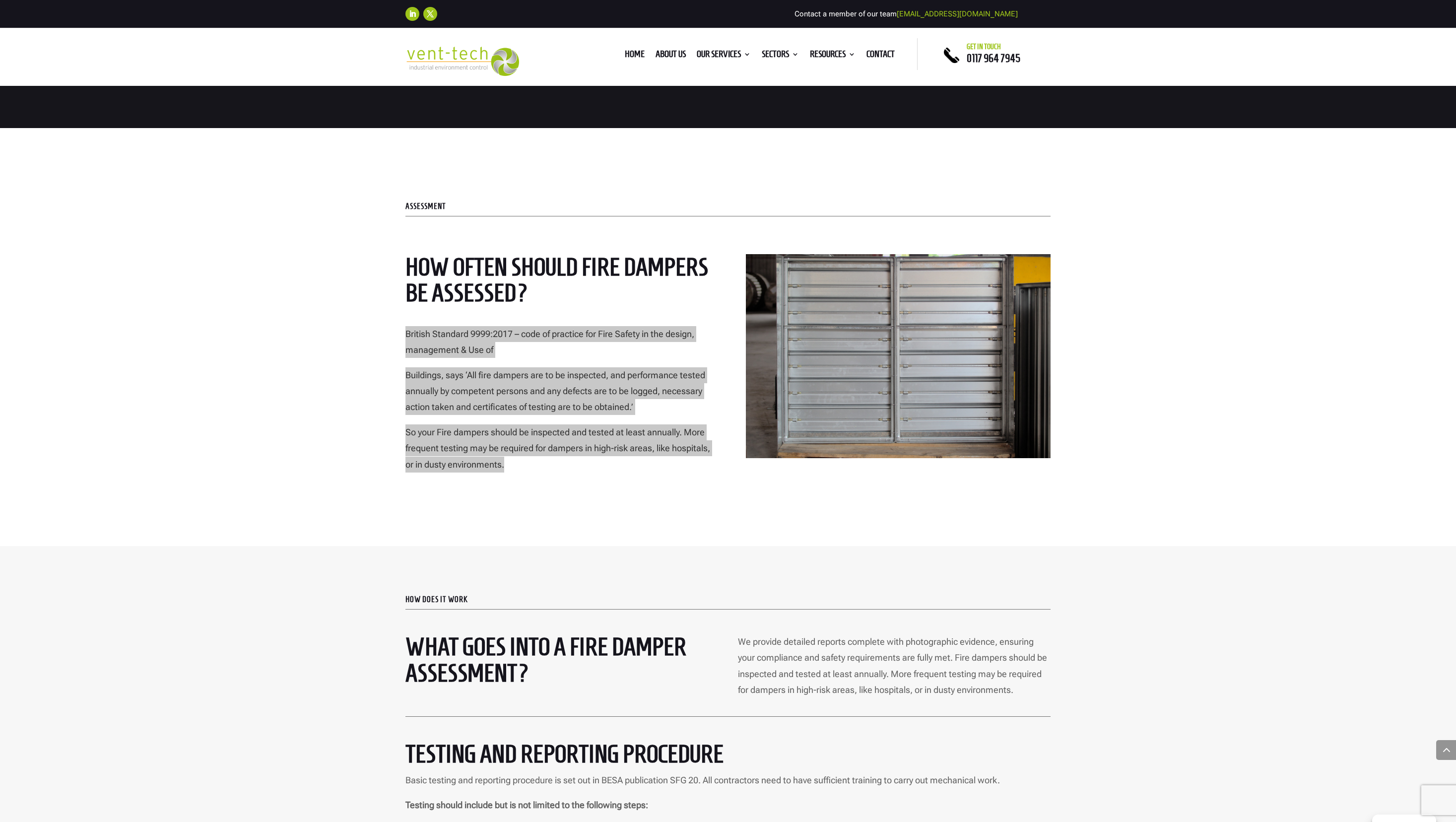
scroll to position [1868, 0]
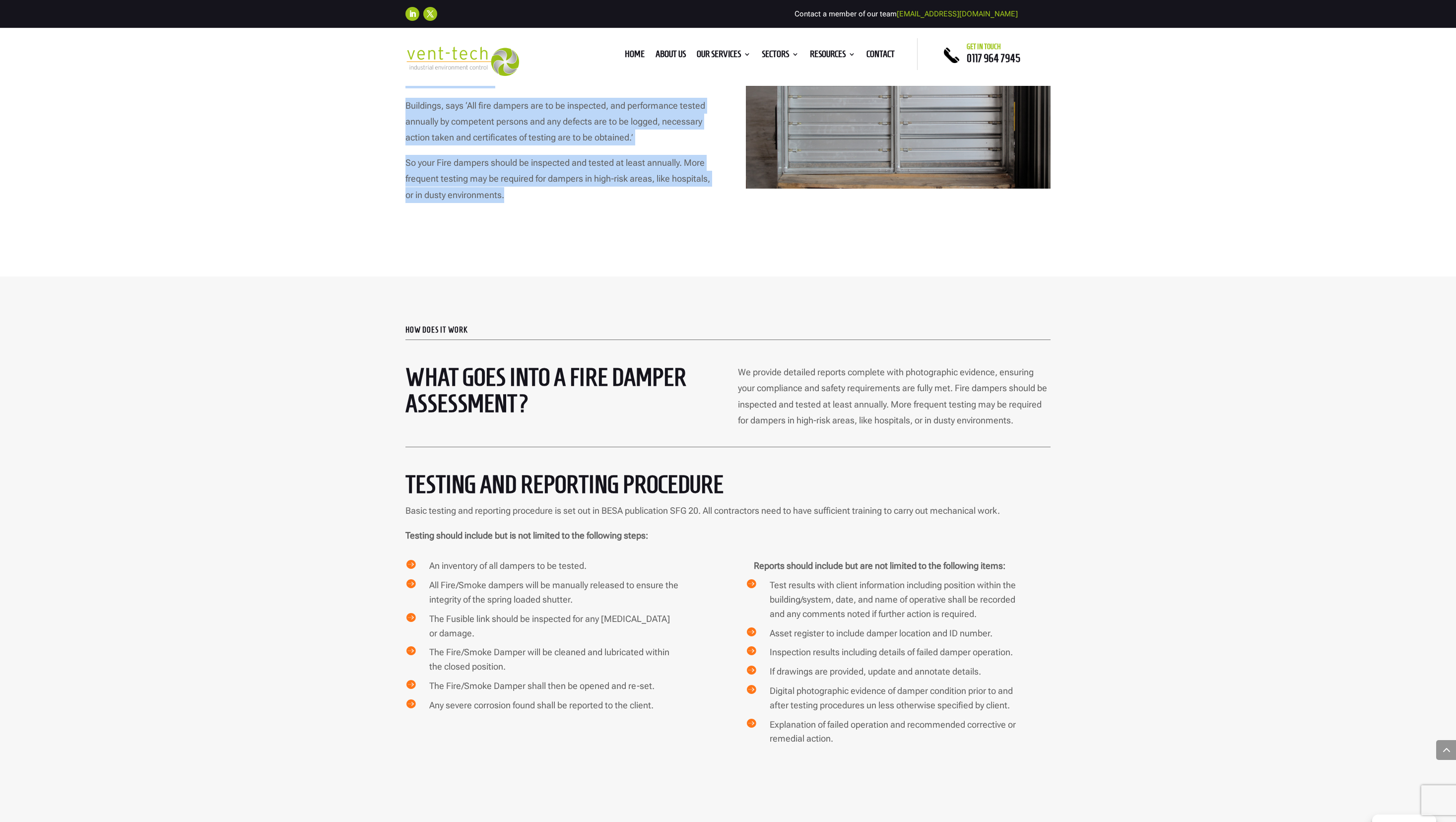
click at [669, 503] on p "Basic testing and reporting procedure is set out in BESA publication SFG 20. Al…" at bounding box center [727, 515] width 645 height 25
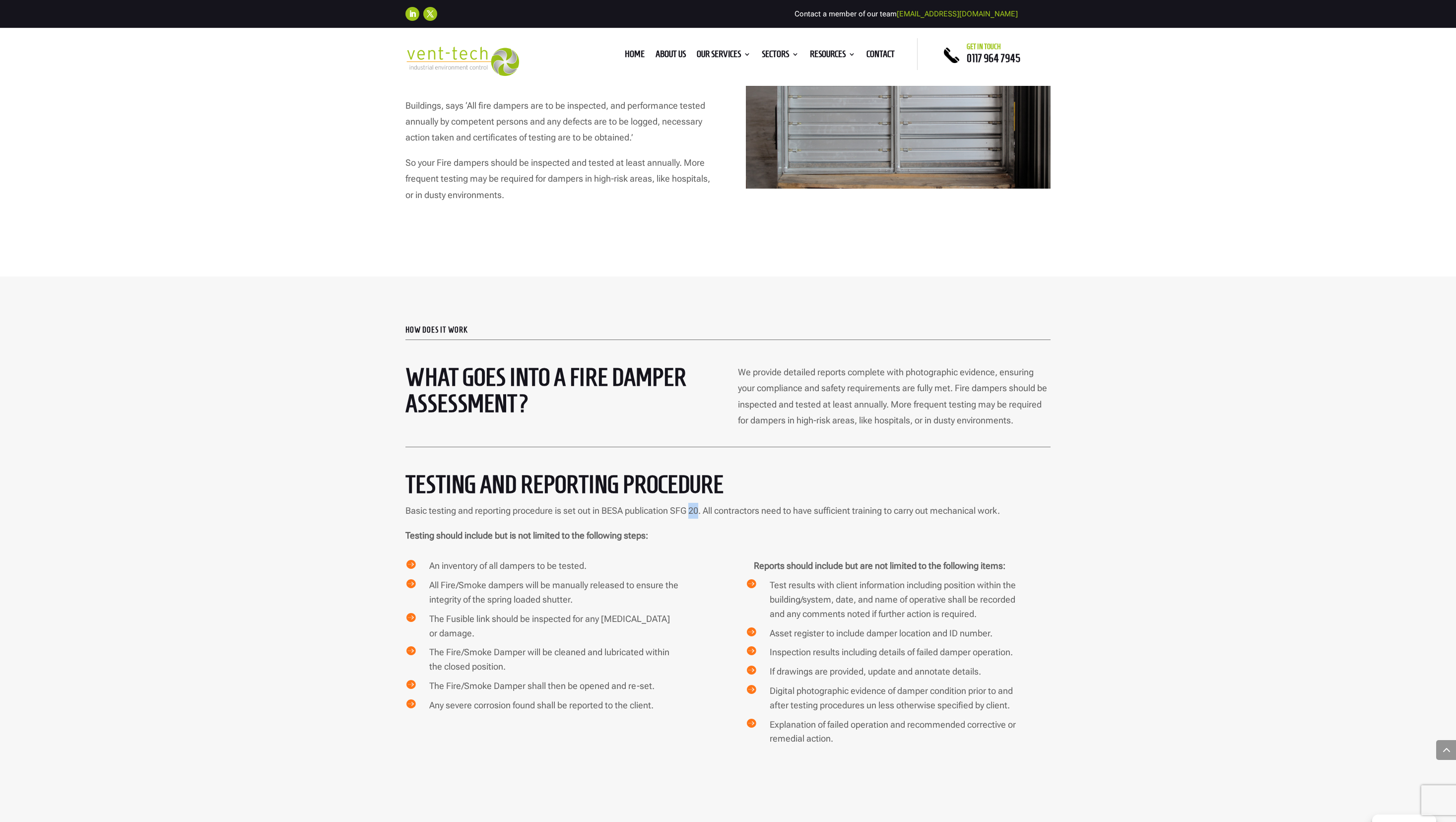
click at [669, 503] on p "Basic testing and reporting procedure is set out in BESA publication SFG 20. Al…" at bounding box center [727, 515] width 645 height 25
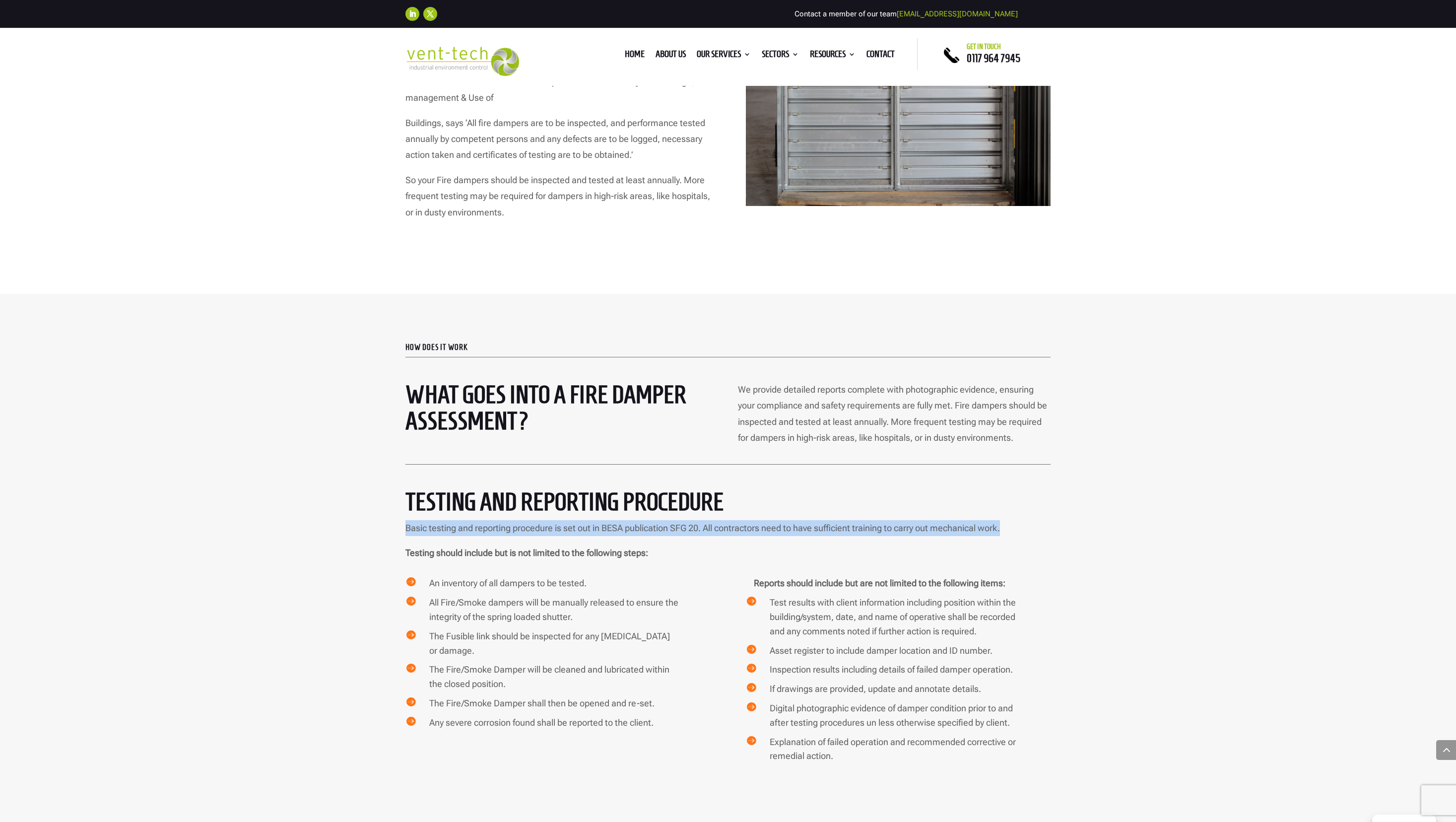
scroll to position [1952, 0]
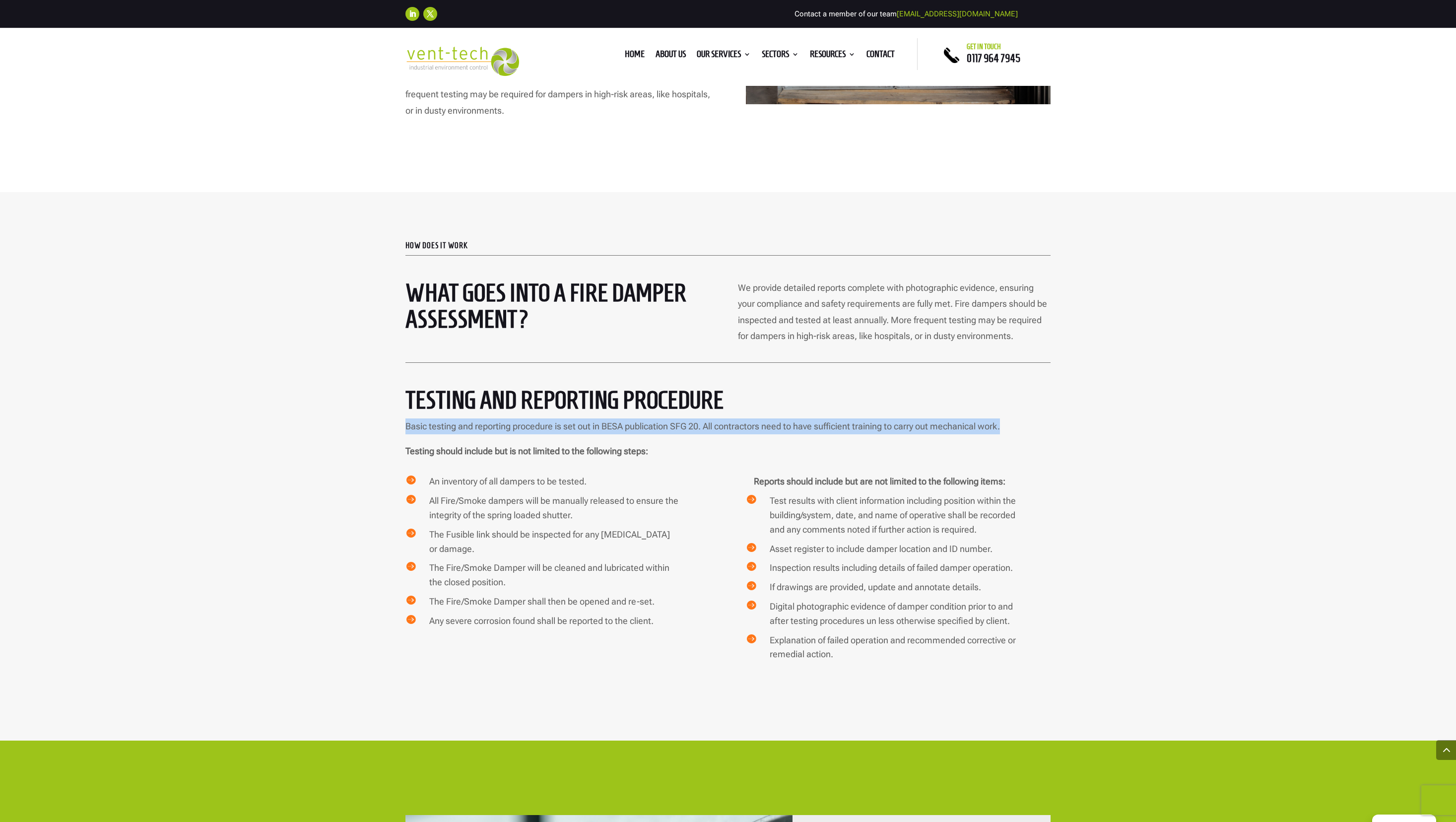
click at [584, 418] on p "Basic testing and reporting procedure is set out in BESA publication SFG 20. Al…" at bounding box center [727, 431] width 645 height 25
drag, startPoint x: 429, startPoint y: 410, endPoint x: 1009, endPoint y: 416, distance: 580.0
click at [669, 418] on p "Basic testing and reporting procedure is set out in BESA publication SFG 20. Al…" at bounding box center [727, 431] width 645 height 25
click at [431, 418] on p "Basic testing and reporting procedure is set out in BESA publication SFG 20. Al…" at bounding box center [727, 431] width 645 height 25
drag, startPoint x: 433, startPoint y: 410, endPoint x: 1052, endPoint y: 405, distance: 619.0
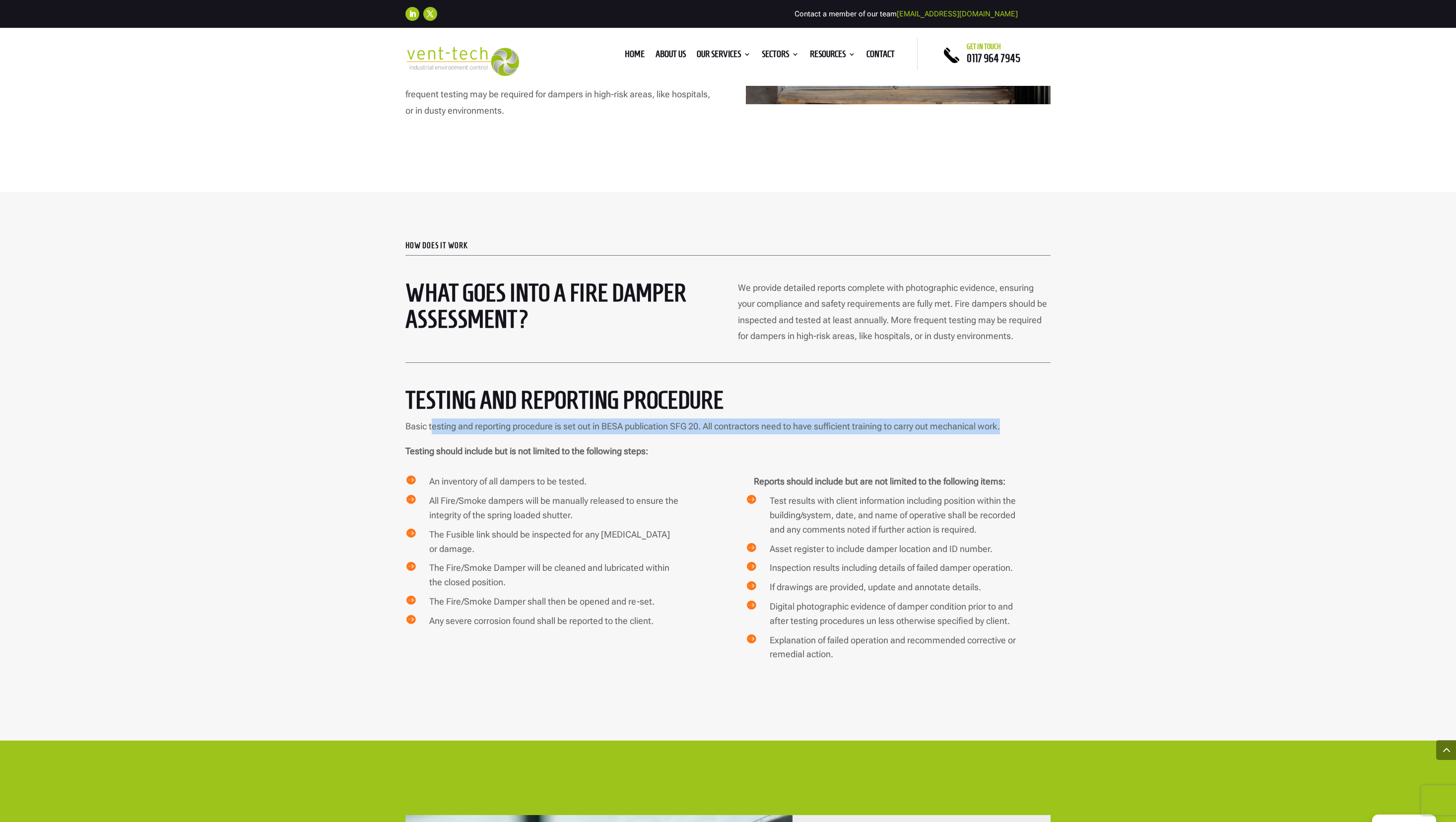
click at [669, 405] on div "how does it work What goes into a Fire Damper Assessment? We provide detailed r…" at bounding box center [728, 466] width 1456 height 548
click at [483, 445] on strong "Testing should include but is not limited to the following steps:" at bounding box center [526, 451] width 242 height 10
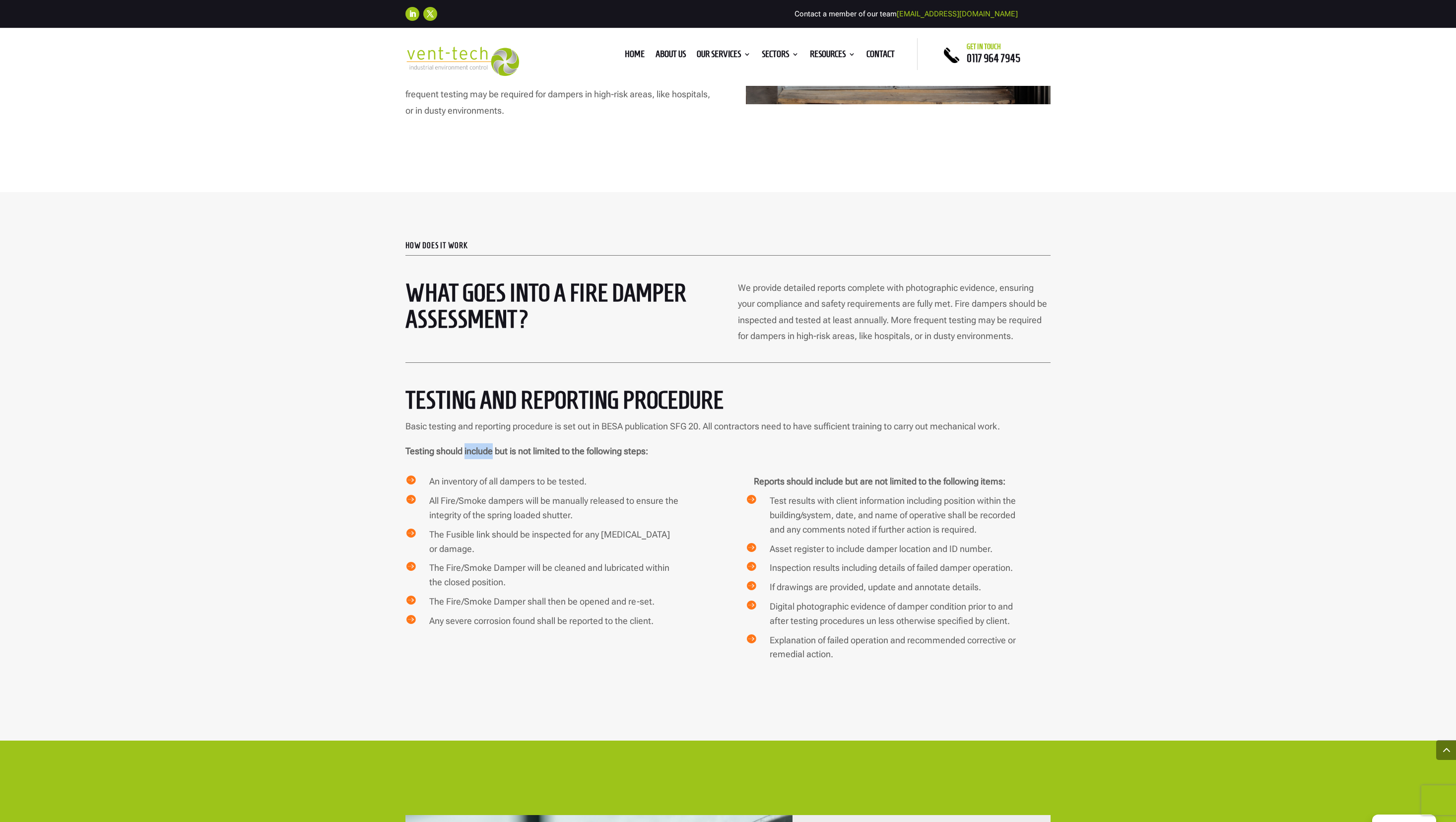
click at [483, 445] on strong "Testing should include but is not limited to the following steps:" at bounding box center [526, 451] width 242 height 10
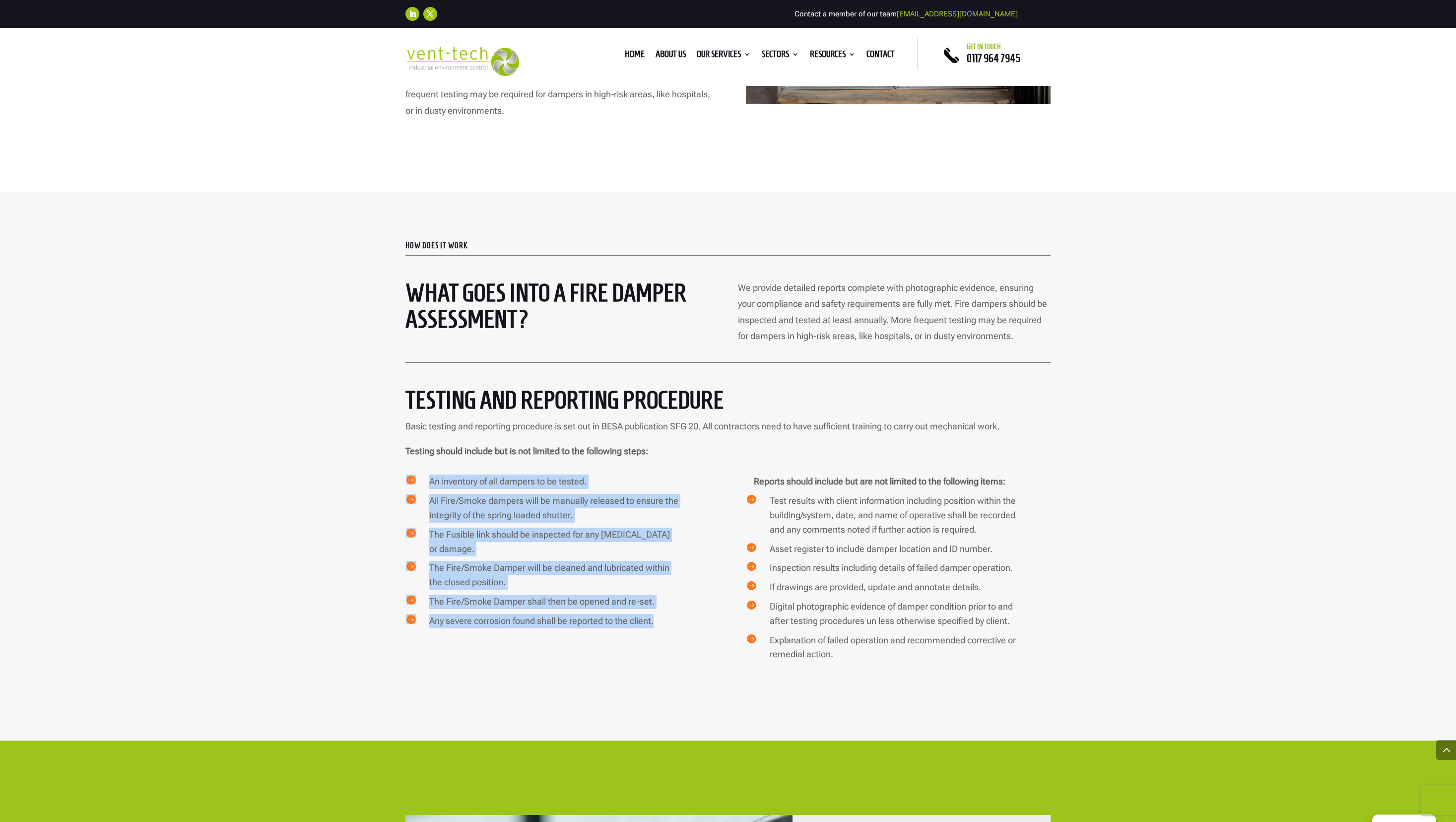
drag, startPoint x: 392, startPoint y: 460, endPoint x: 629, endPoint y: 616, distance: 283.7
click at [629, 539] on div " An inventory of all dampers to be tested.  All Fire/Smoke dampers will be ma…" at bounding box center [727, 570] width 645 height 192
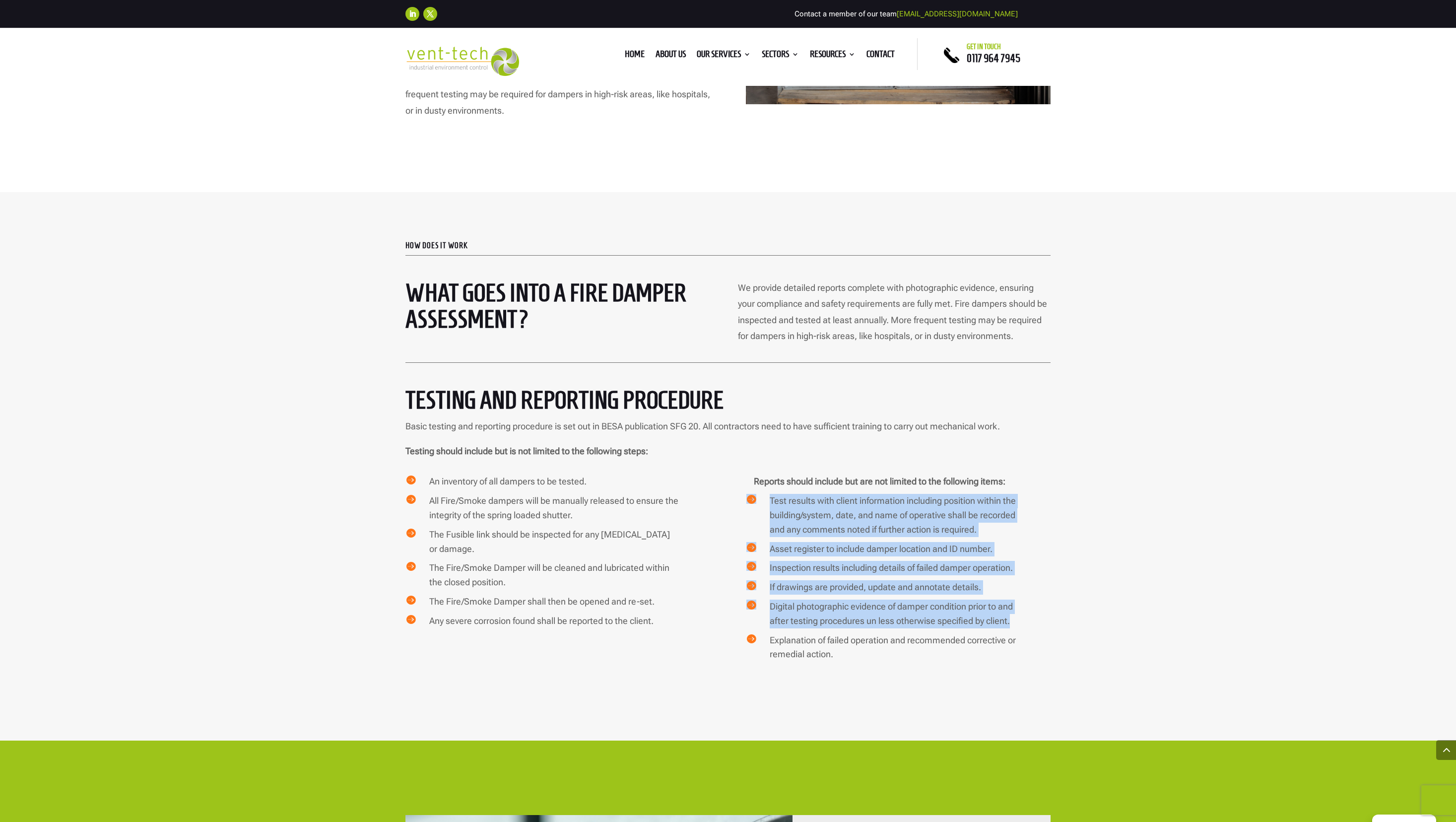
drag, startPoint x: 839, startPoint y: 653, endPoint x: 731, endPoint y: 479, distance: 204.8
click at [669, 480] on div "how does it work What goes into a Fire Damper Assessment? We provide detailed r…" at bounding box center [728, 466] width 1456 height 548
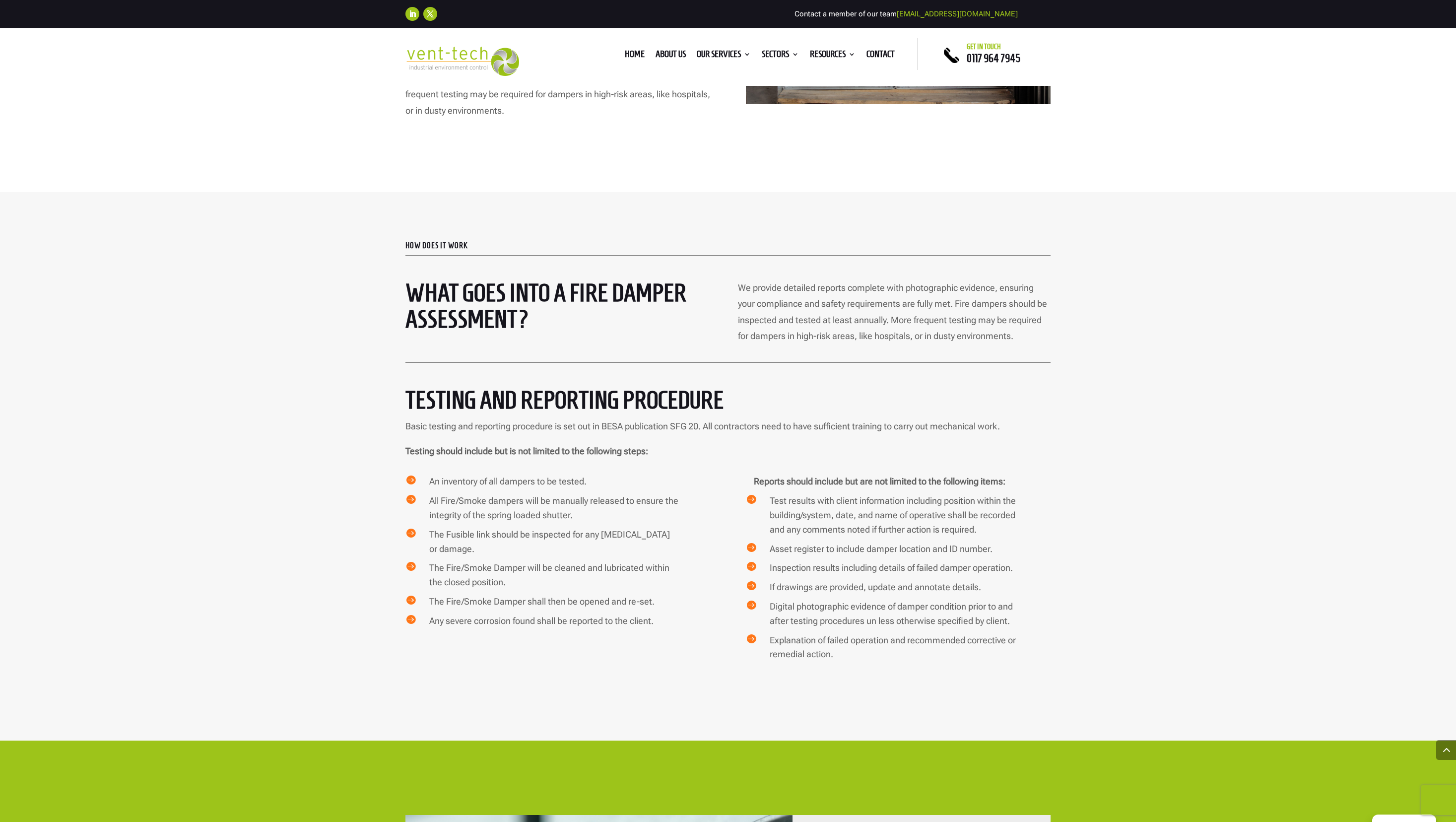
click at [669, 474] on div "Reports should include but are not limited to the following items:" at bounding box center [883, 484] width 336 height 19
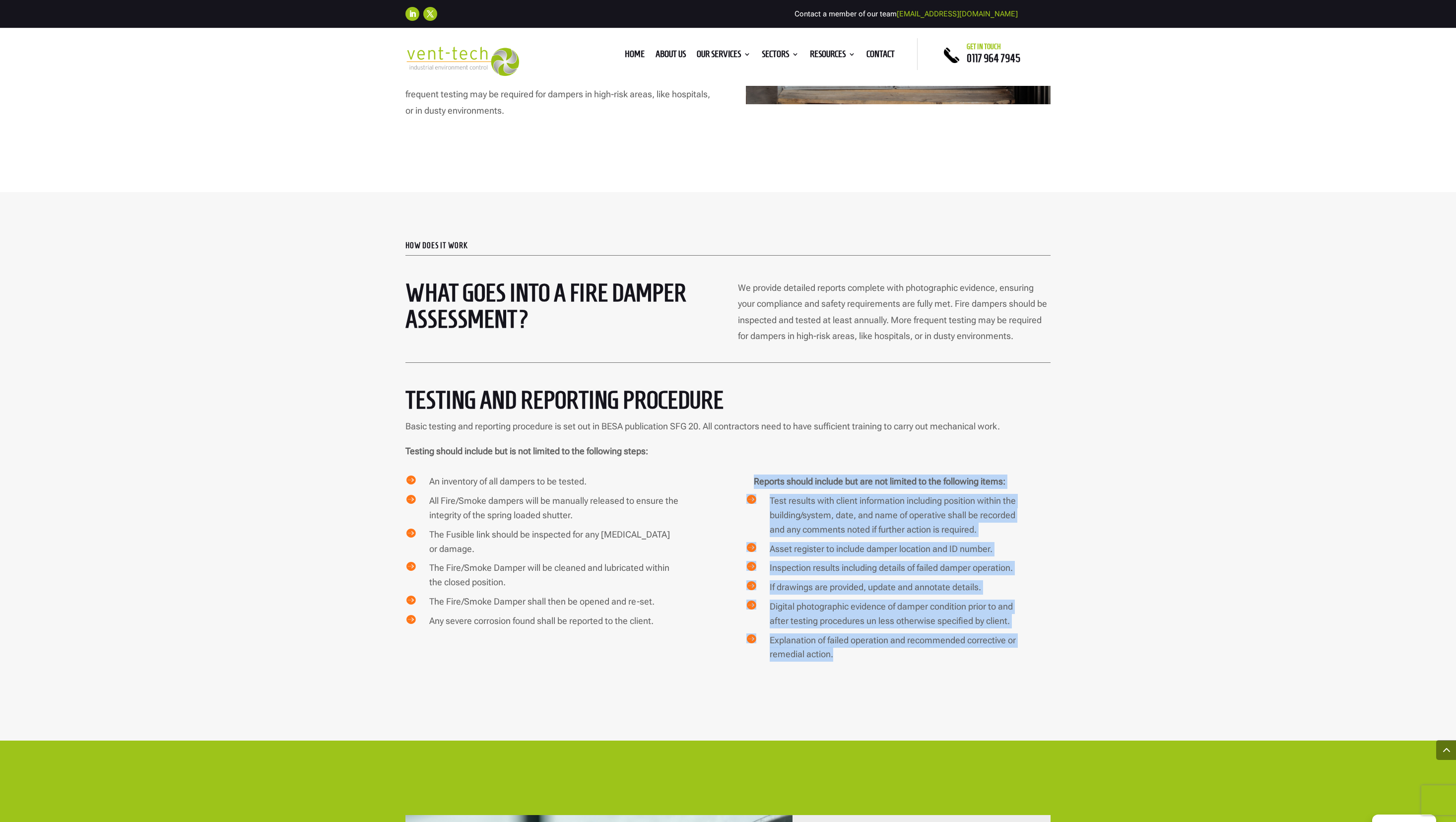
drag, startPoint x: 743, startPoint y: 461, endPoint x: 853, endPoint y: 633, distance: 204.2
click at [669, 539] on div "Reports should include but are not limited to the following items:  Test resul…" at bounding box center [898, 570] width 305 height 192
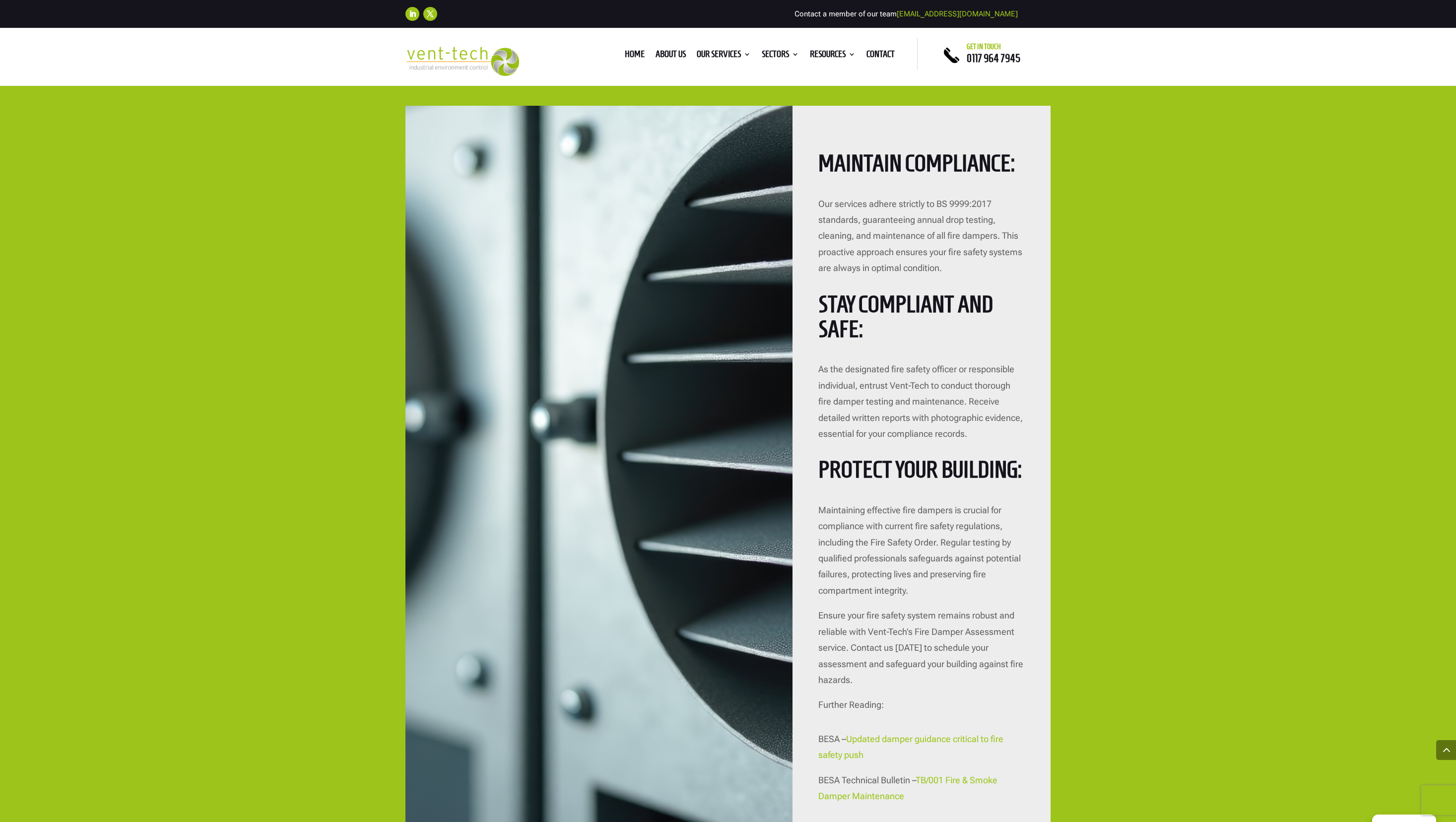
scroll to position [2660, 0]
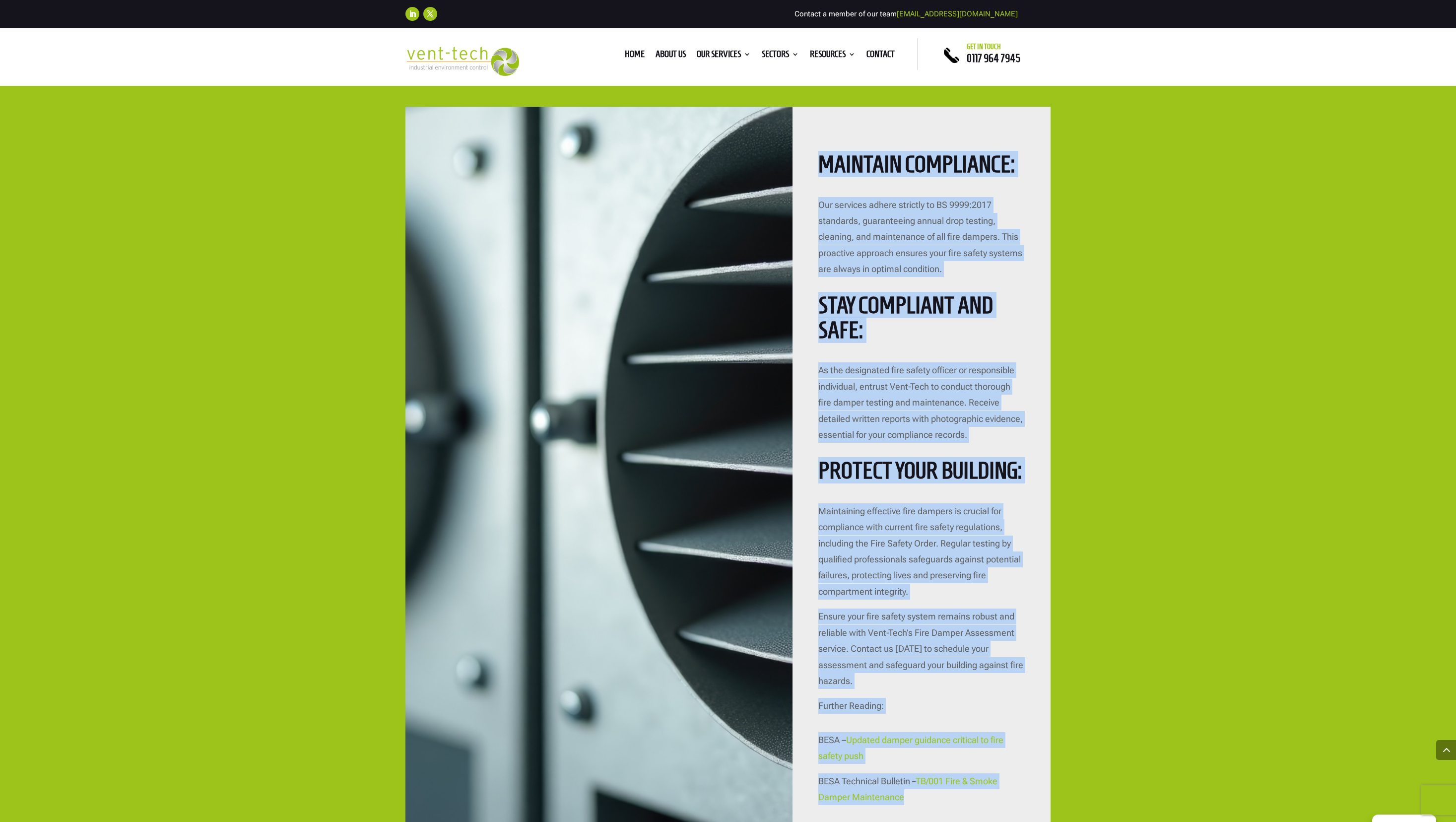
drag, startPoint x: 821, startPoint y: 145, endPoint x: 931, endPoint y: 795, distance: 659.2
click at [669, 539] on div "Maintain Compliance: Our services adhere strictly to BS 9999:2017 standards, gu…" at bounding box center [921, 471] width 258 height 729
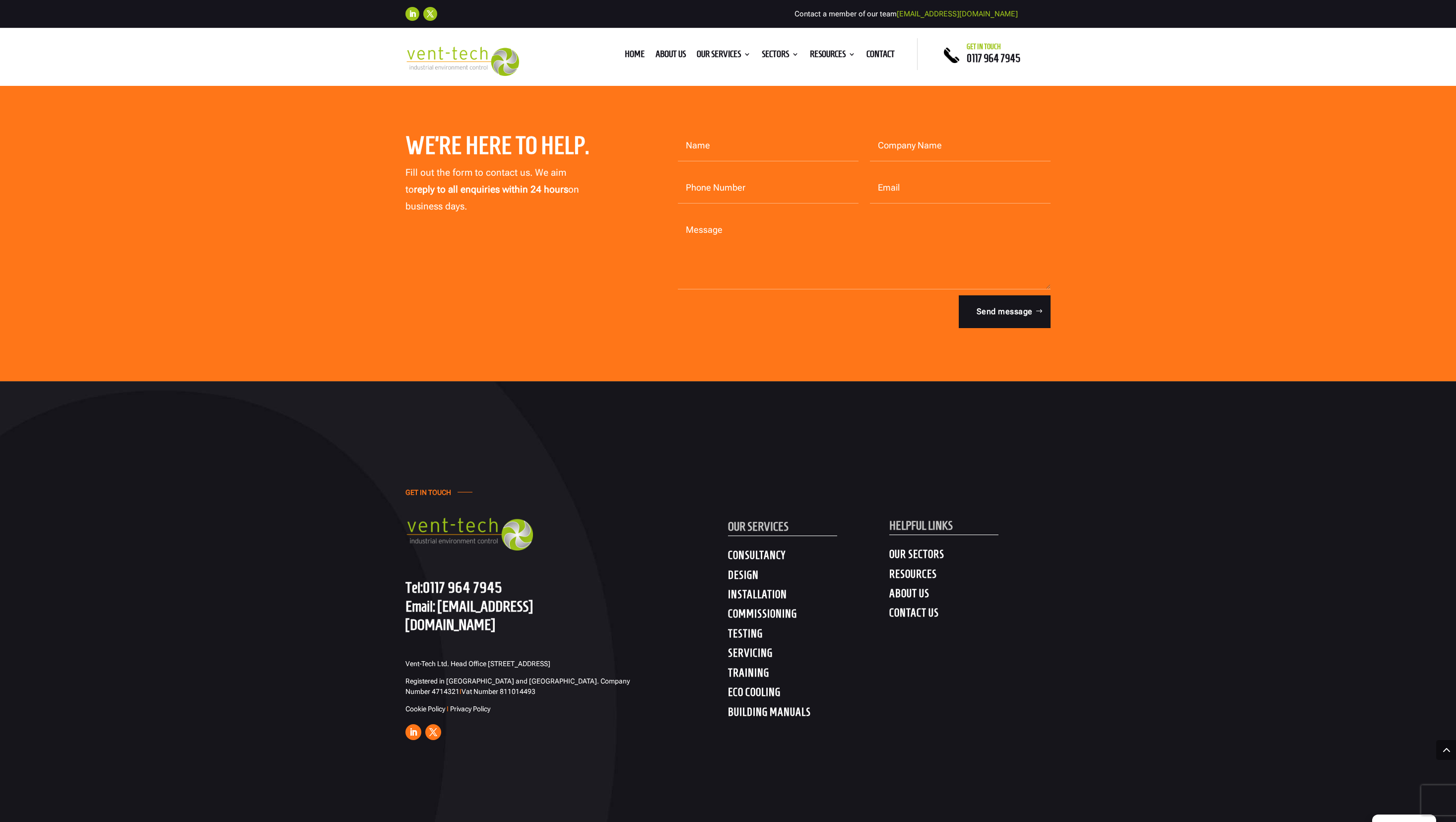
scroll to position [3964, 0]
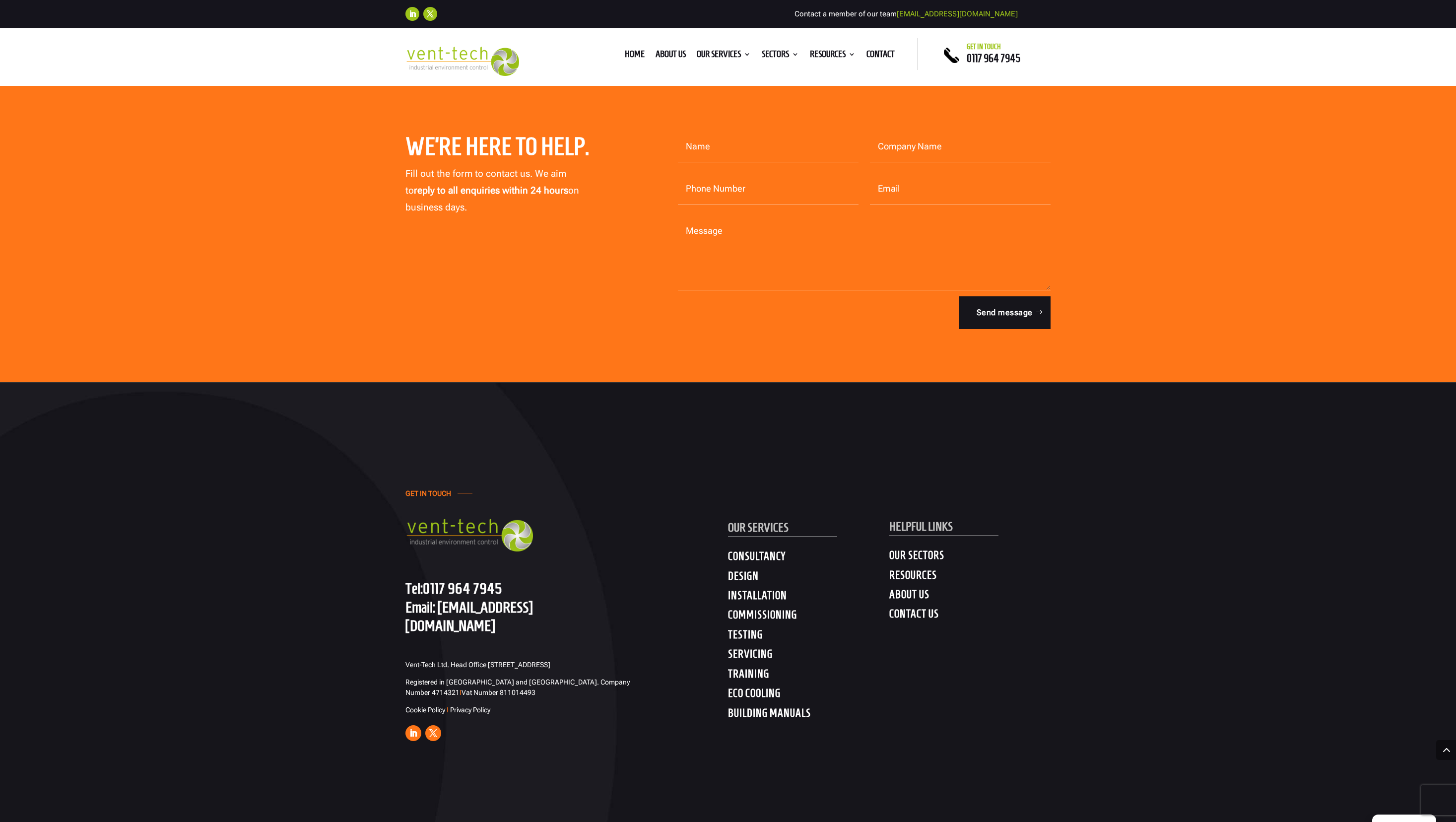
click at [445, 539] on link "Tel: [PHONE_NUMBER]" at bounding box center [453, 588] width 97 height 17
click at [669, 539] on h4 "CONTACT US" at bounding box center [969, 616] width 161 height 18
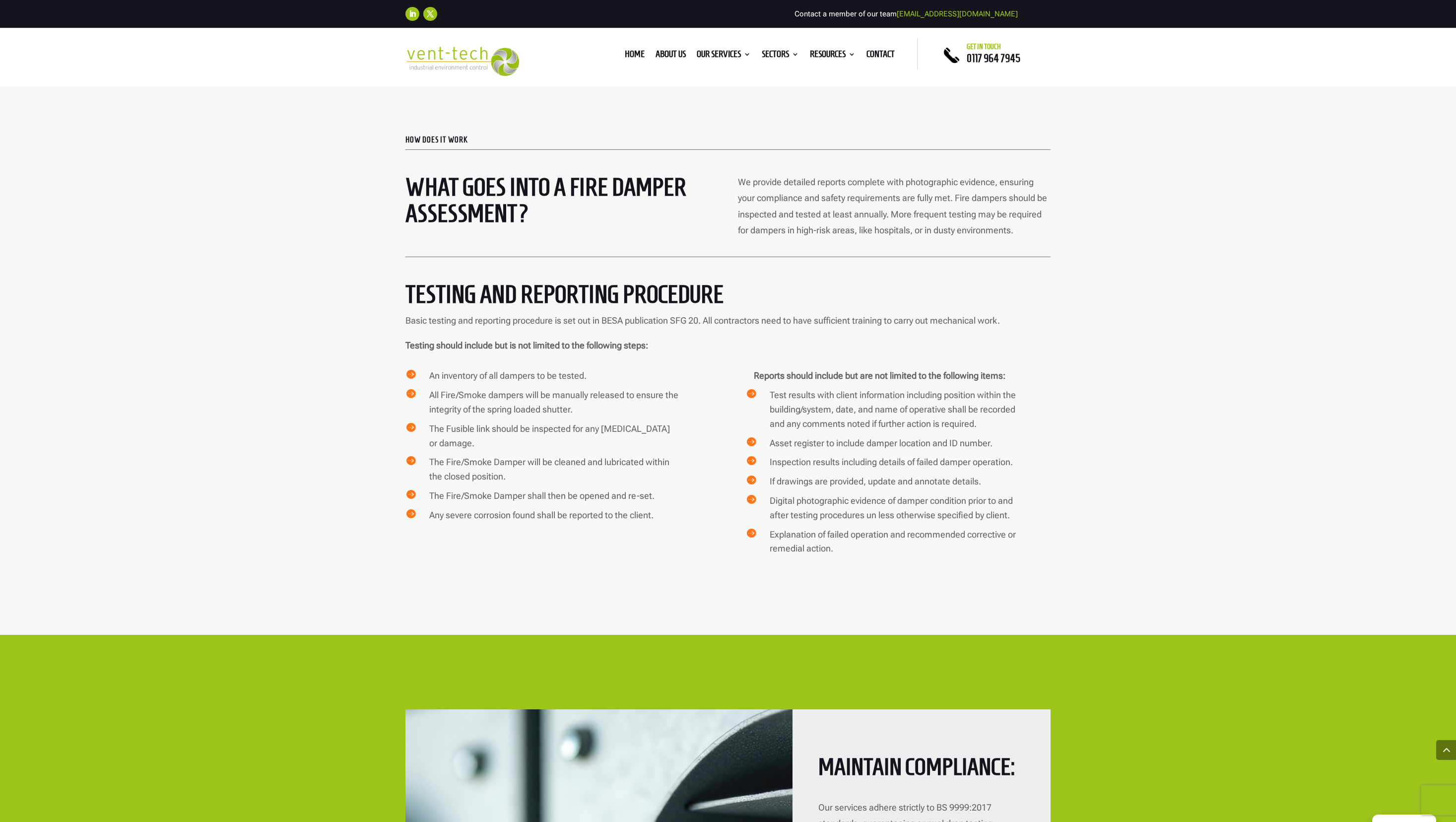
scroll to position [2067, 0]
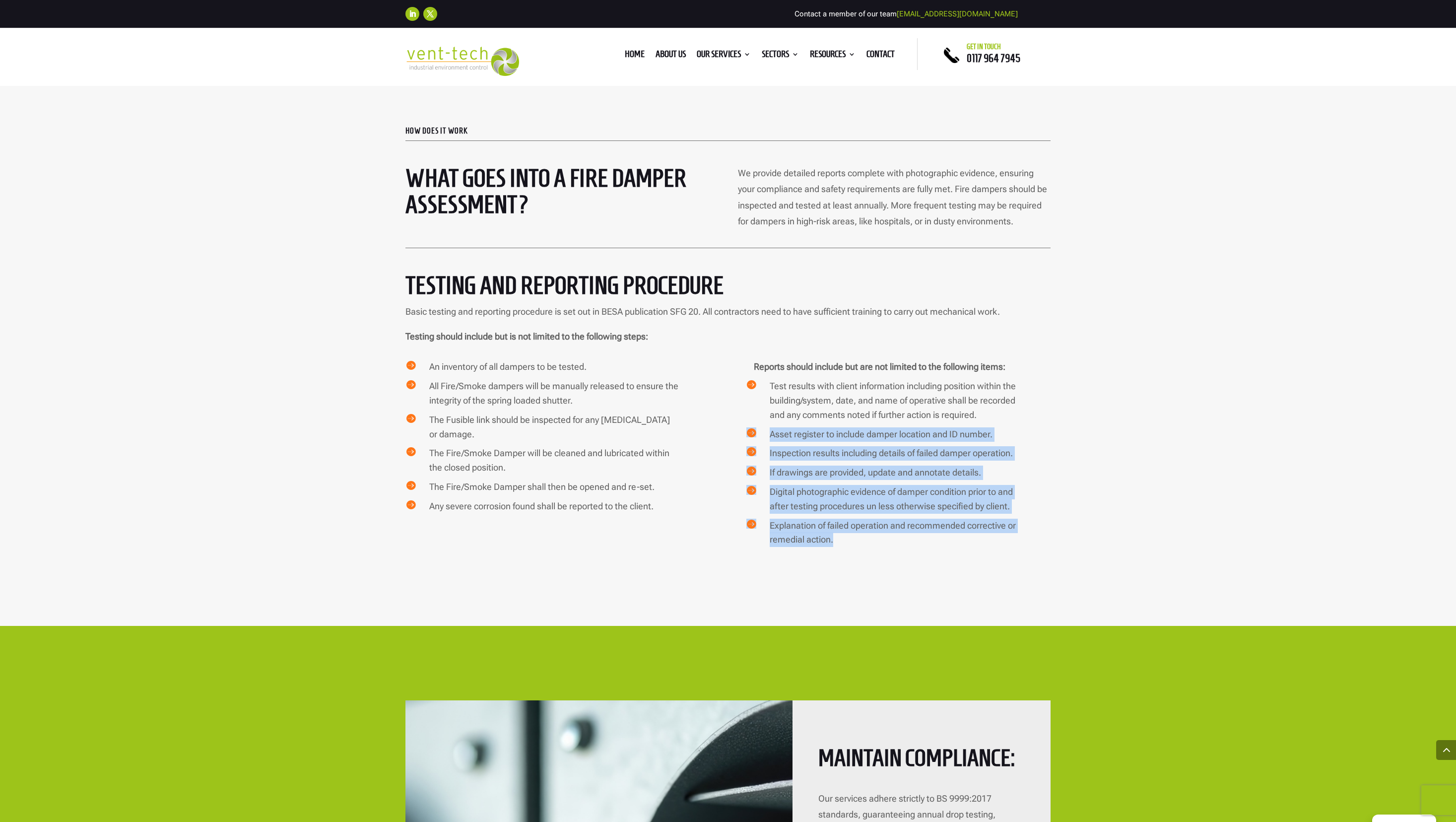
drag, startPoint x: 841, startPoint y: 522, endPoint x: 776, endPoint y: 408, distance: 131.2
click at [669, 408] on div "Reports should include but are not limited to the following items:  Test resul…" at bounding box center [898, 456] width 305 height 192
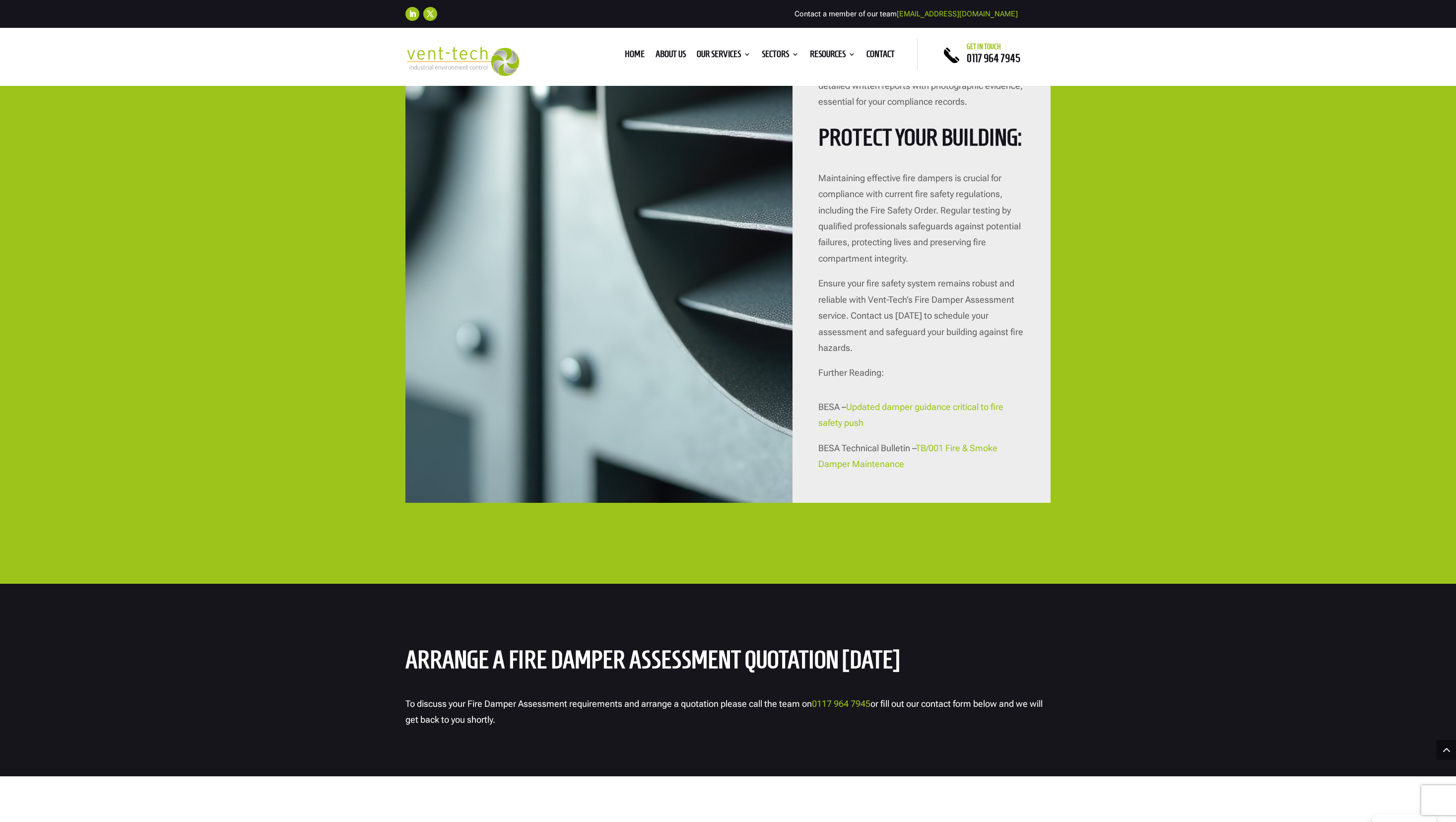
scroll to position [3183, 0]
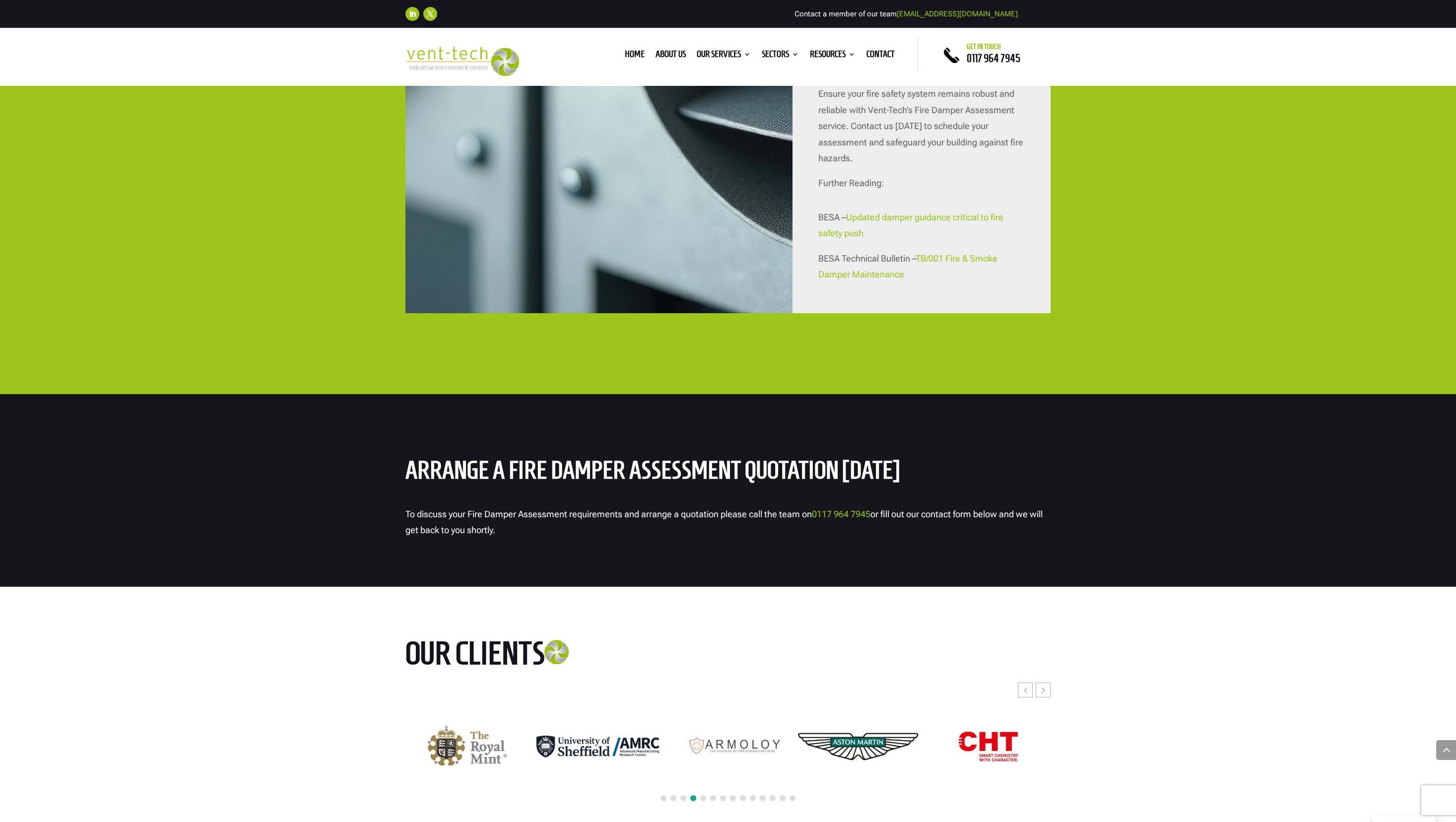
drag, startPoint x: 396, startPoint y: 454, endPoint x: 524, endPoint y: 537, distance: 152.6
click at [524, 537] on div "Arrange a Fire Damper Assessment quotation [DATE] To discuss your Fire Damper A…" at bounding box center [728, 490] width 1456 height 193
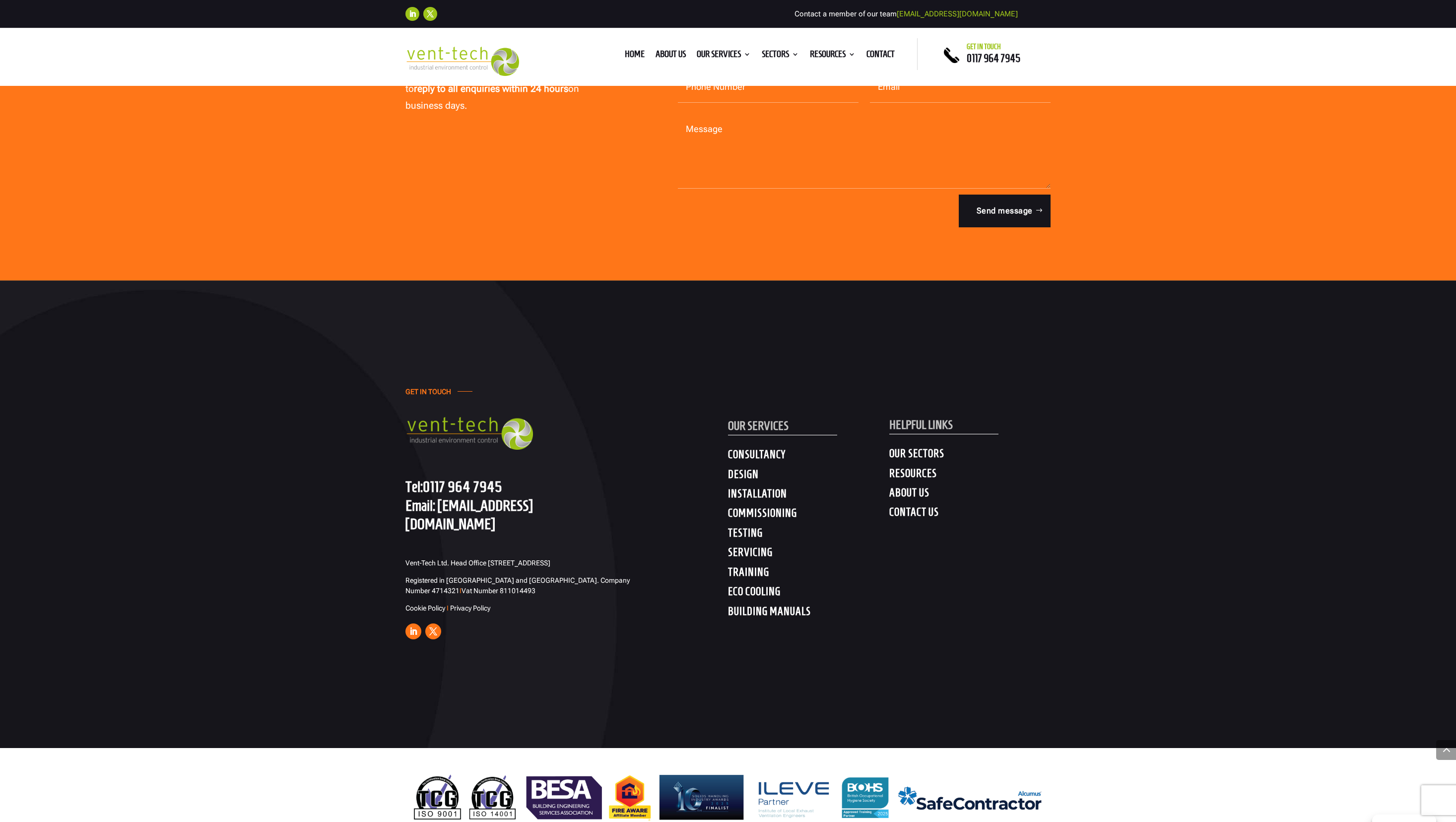
scroll to position [3680, 0]
